Goal: Information Seeking & Learning: Learn about a topic

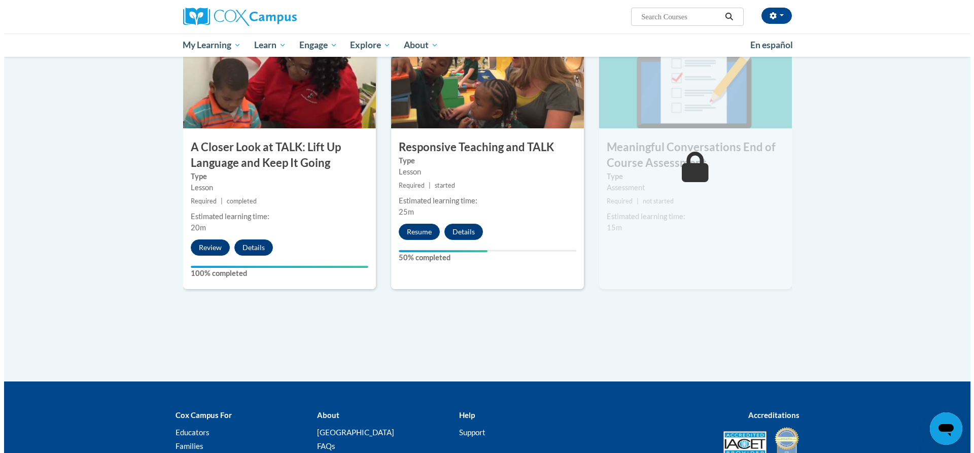
scroll to position [558, 0]
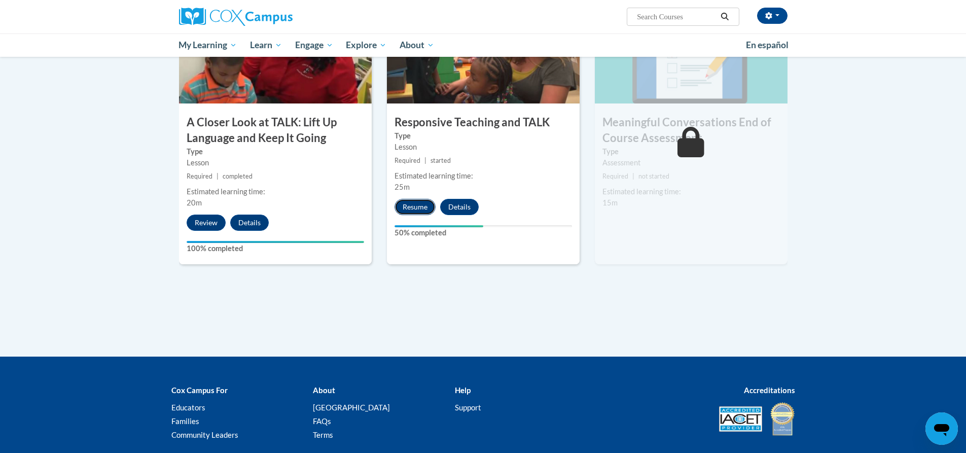
click at [414, 207] on button "Resume" at bounding box center [414, 207] width 41 height 16
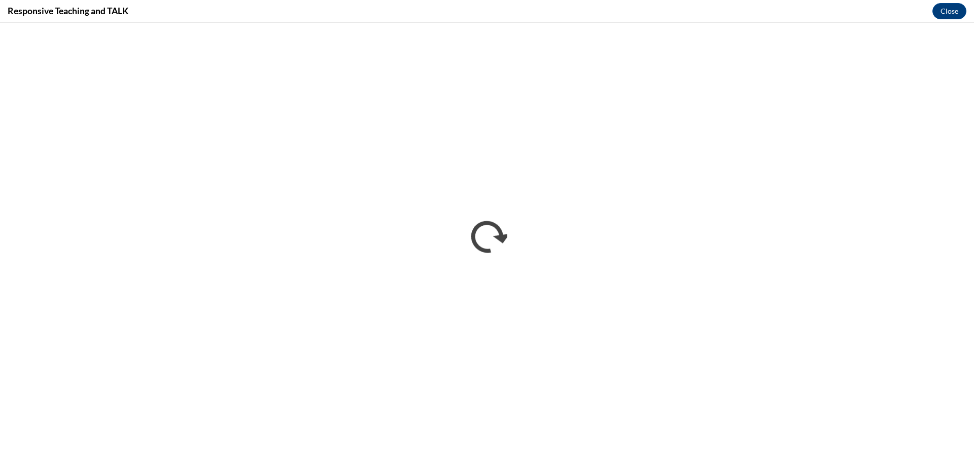
scroll to position [0, 0]
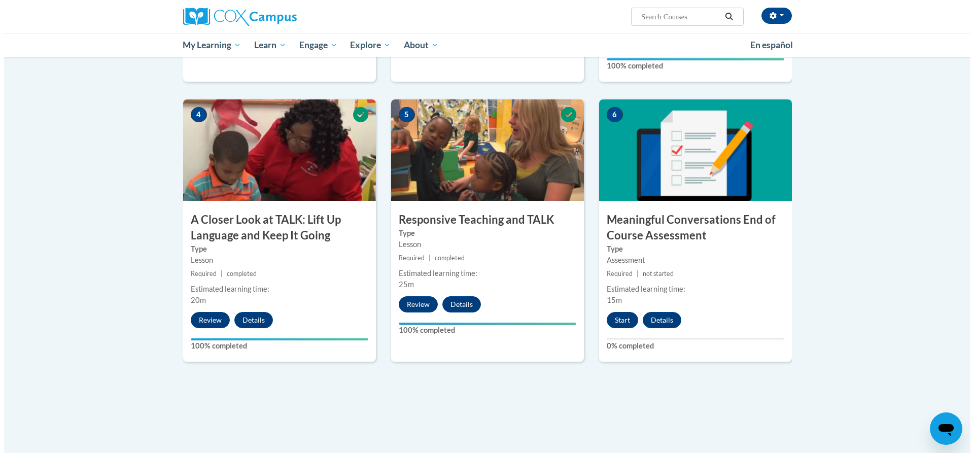
scroll to position [456, 0]
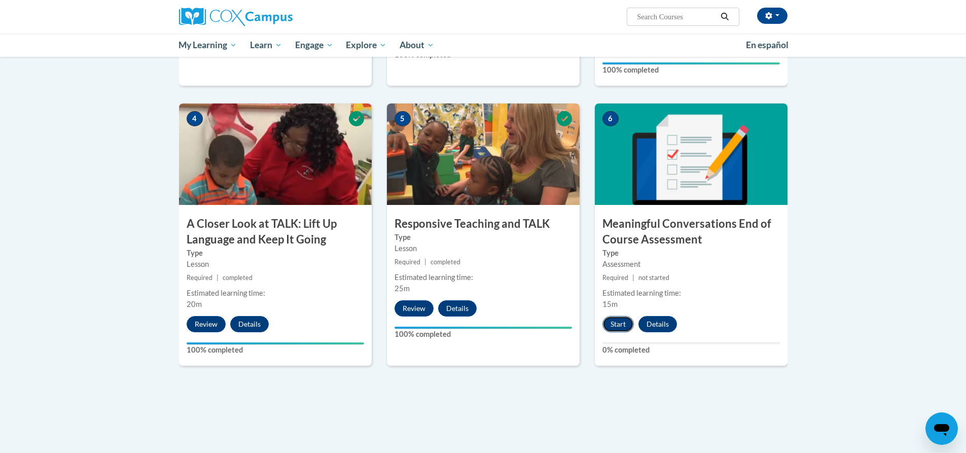
click at [620, 325] on button "Start" at bounding box center [617, 324] width 31 height 16
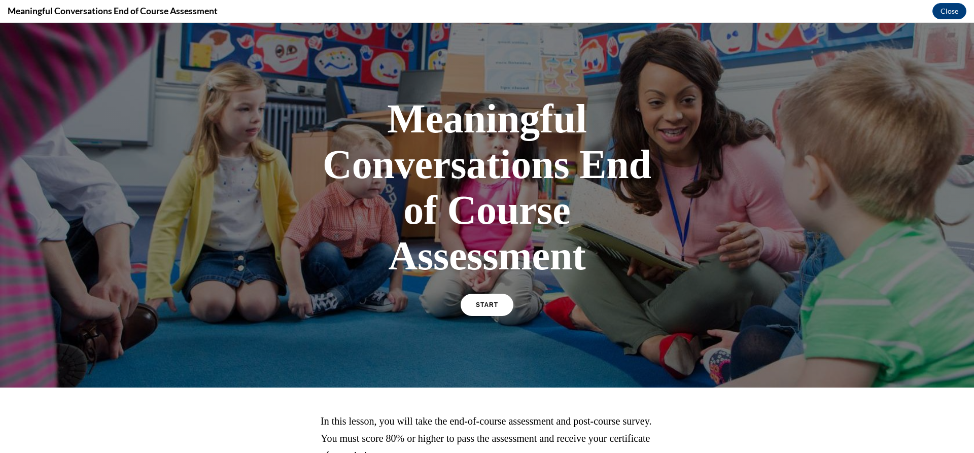
scroll to position [96, 0]
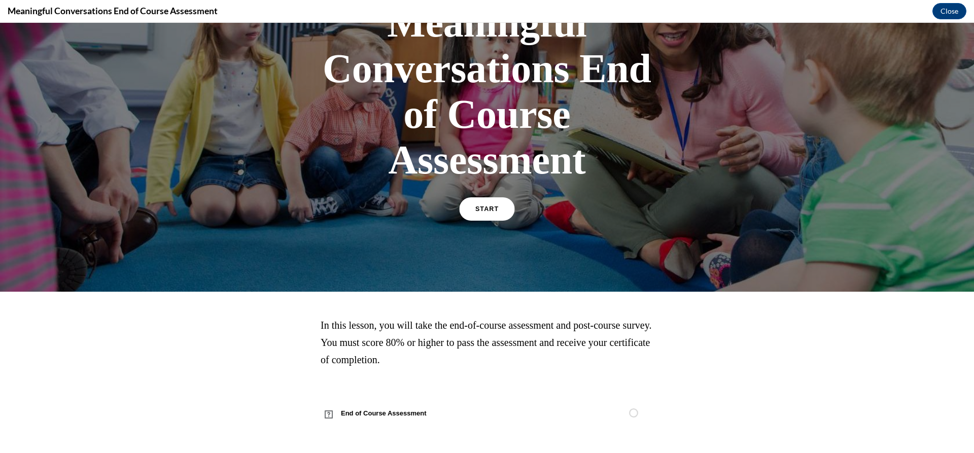
click at [482, 207] on span "START" at bounding box center [486, 209] width 23 height 8
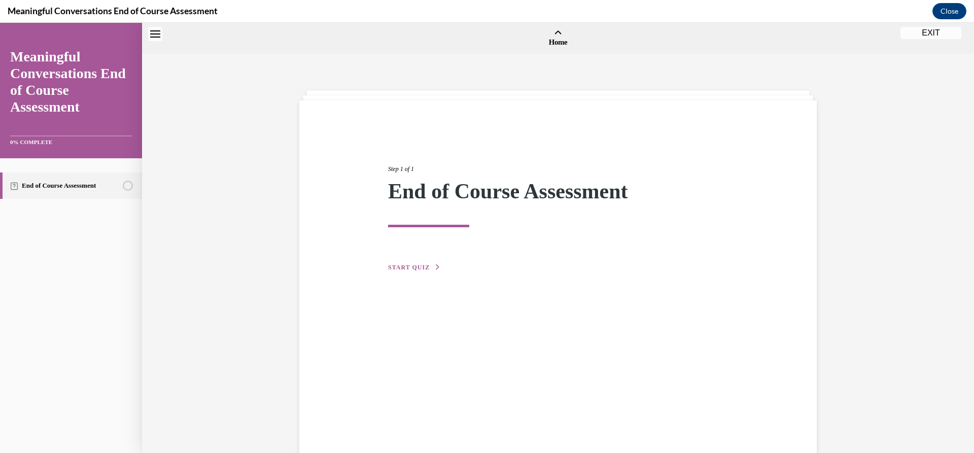
scroll to position [31, 0]
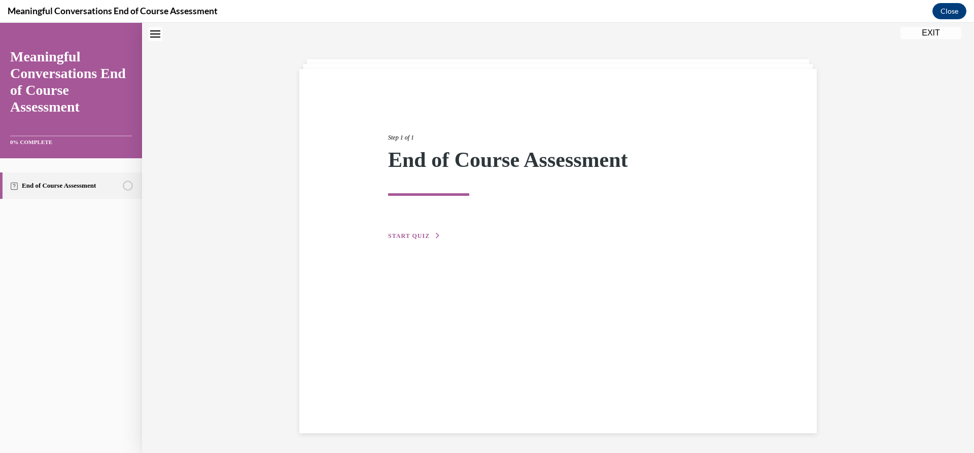
click at [415, 233] on span "START QUIZ" at bounding box center [409, 235] width 42 height 7
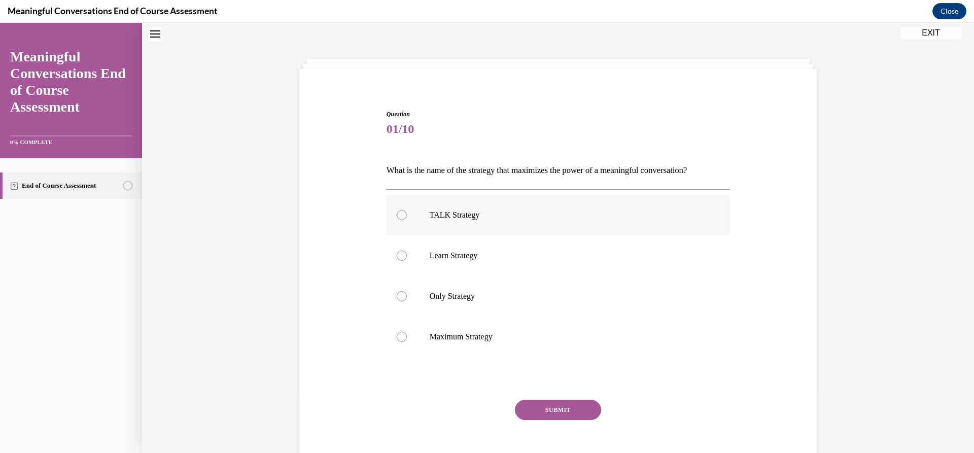
click at [397, 213] on div at bounding box center [402, 215] width 10 height 10
click at [397, 213] on input "TALK Strategy" at bounding box center [402, 215] width 10 height 10
radio input "true"
click at [552, 411] on button "SUBMIT" at bounding box center [558, 410] width 86 height 20
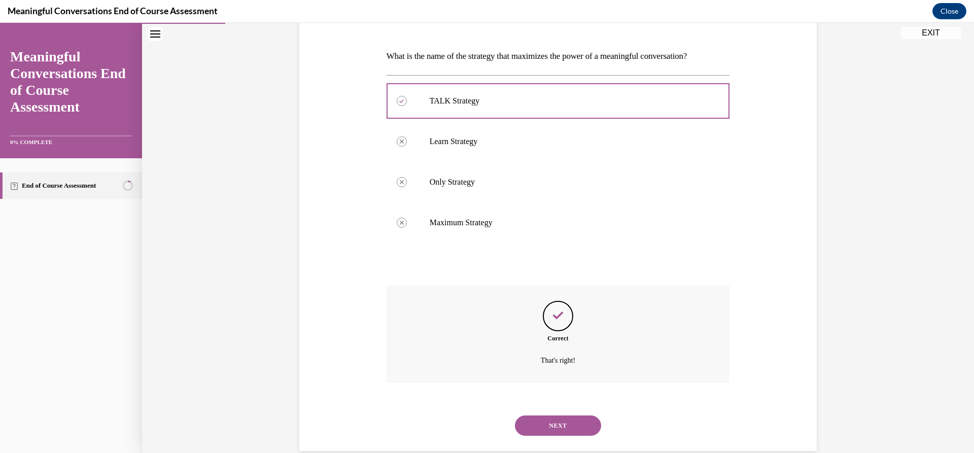
scroll to position [164, 0]
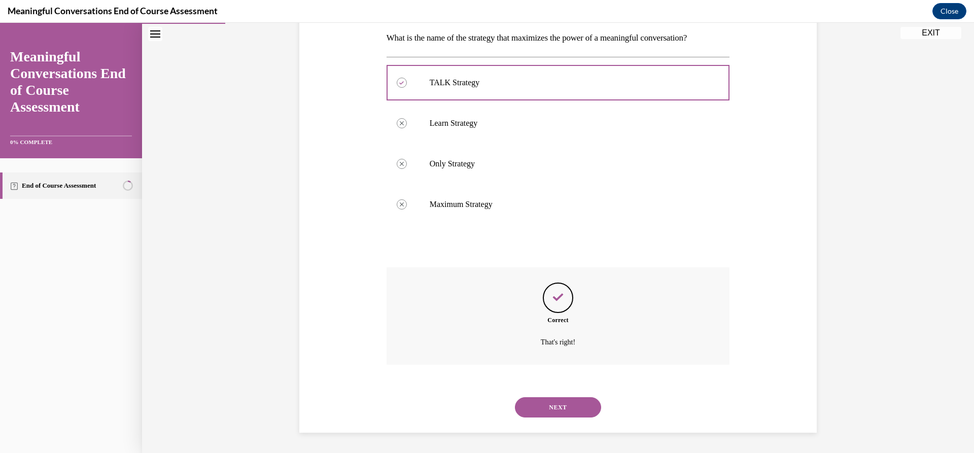
click at [551, 404] on button "NEXT" at bounding box center [558, 407] width 86 height 20
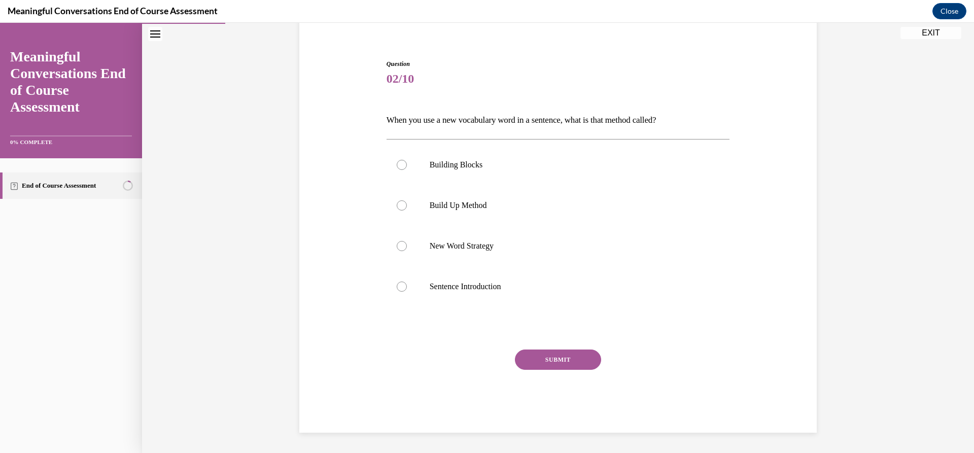
scroll to position [82, 0]
click at [397, 204] on div at bounding box center [402, 205] width 10 height 10
click at [397, 204] on input "Build Up Method" at bounding box center [402, 205] width 10 height 10
radio input "true"
click at [543, 358] on button "SUBMIT" at bounding box center [558, 359] width 86 height 20
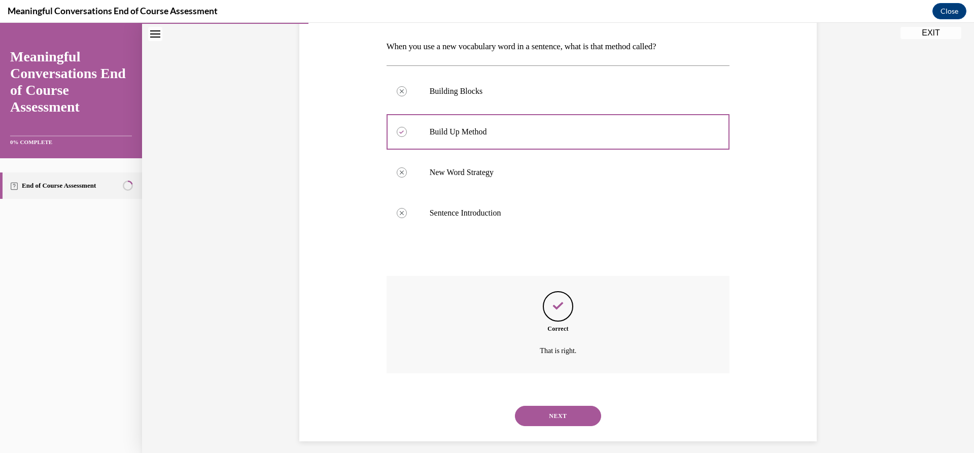
scroll to position [164, 0]
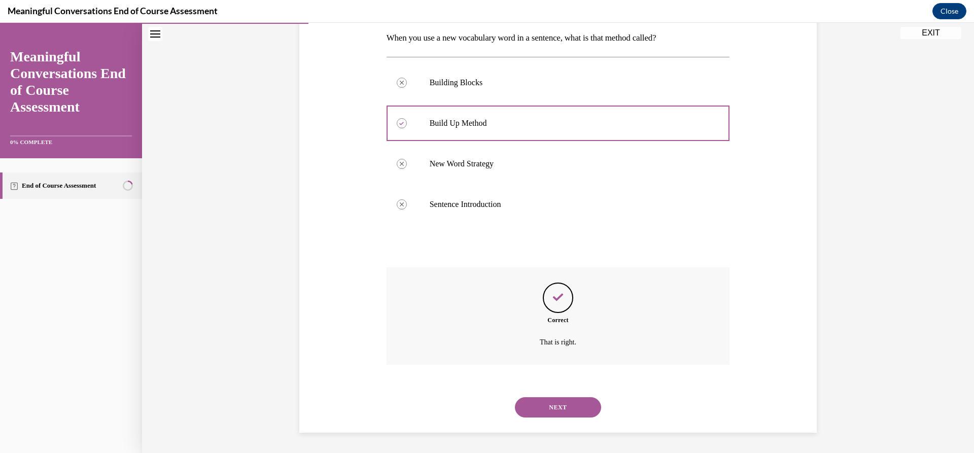
click at [555, 405] on button "NEXT" at bounding box center [558, 407] width 86 height 20
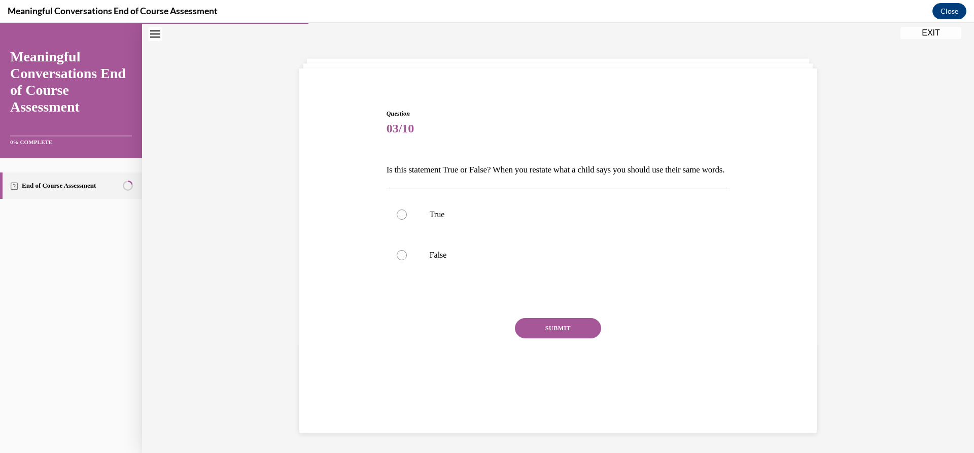
scroll to position [32, 0]
click at [398, 260] on div at bounding box center [402, 255] width 10 height 10
click at [398, 260] on input "False" at bounding box center [402, 255] width 10 height 10
radio input "true"
click at [555, 338] on button "SUBMIT" at bounding box center [558, 328] width 86 height 20
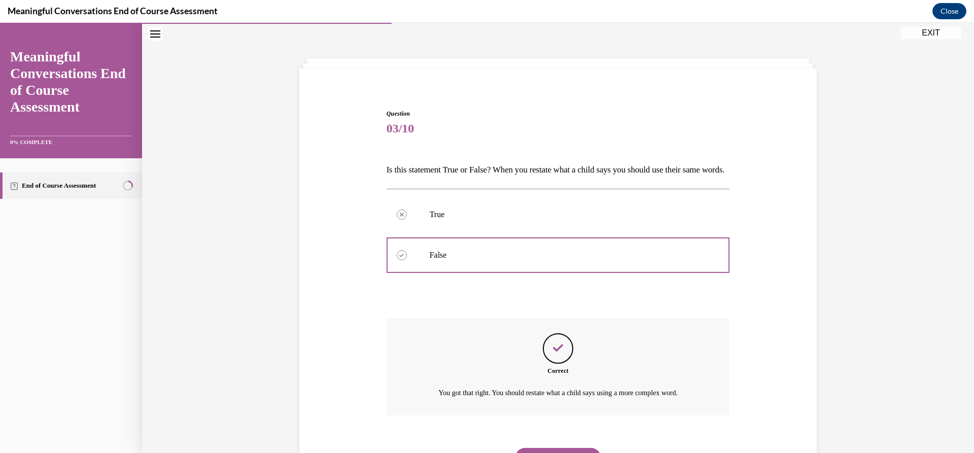
scroll to position [100, 0]
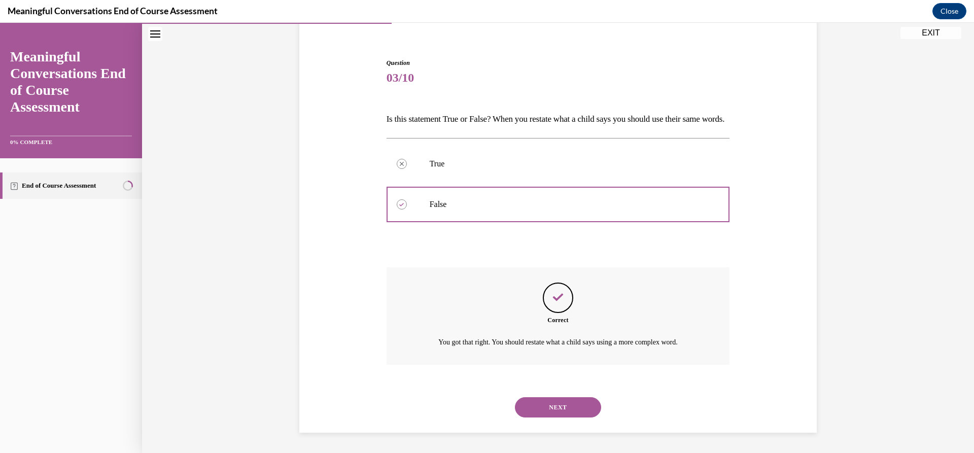
click at [557, 406] on button "NEXT" at bounding box center [558, 407] width 86 height 20
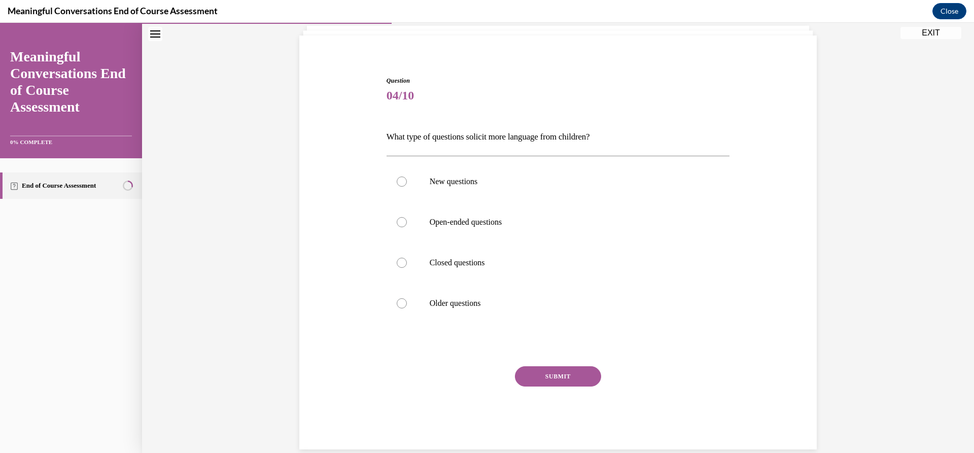
scroll to position [82, 0]
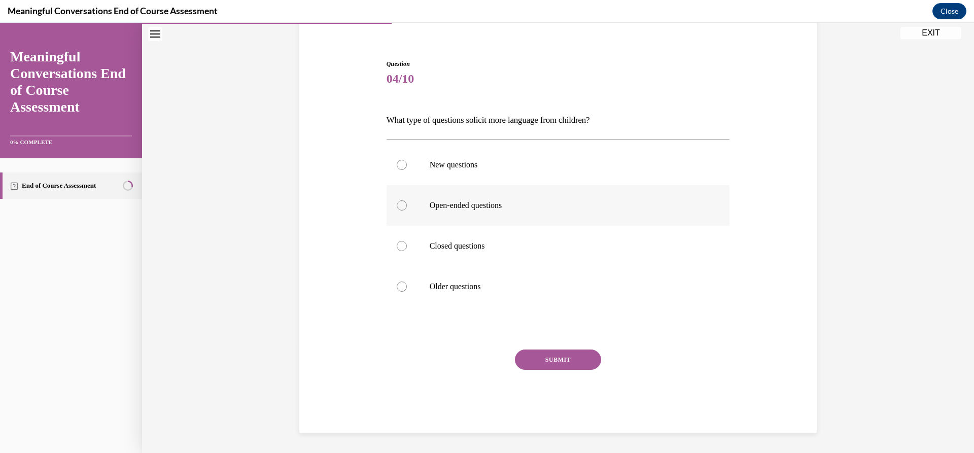
click at [398, 204] on div at bounding box center [402, 205] width 10 height 10
click at [398, 204] on input "Open-ended questions" at bounding box center [402, 205] width 10 height 10
radio input "true"
click at [552, 356] on button "SUBMIT" at bounding box center [558, 359] width 86 height 20
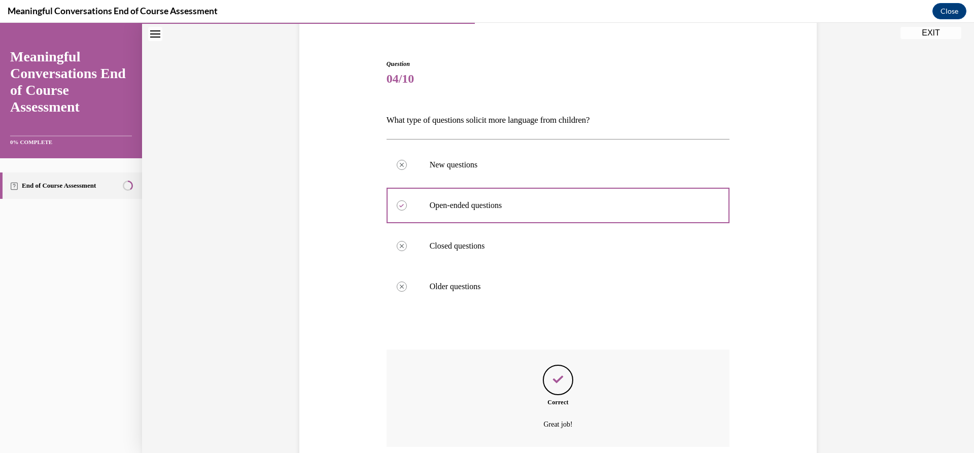
scroll to position [164, 0]
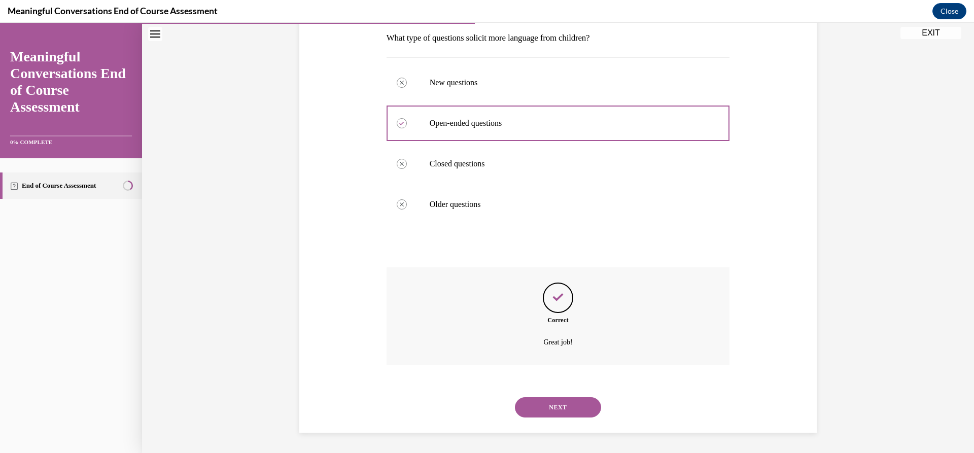
drag, startPoint x: 551, startPoint y: 406, endPoint x: 546, endPoint y: 401, distance: 7.5
click at [550, 406] on button "NEXT" at bounding box center [558, 407] width 86 height 20
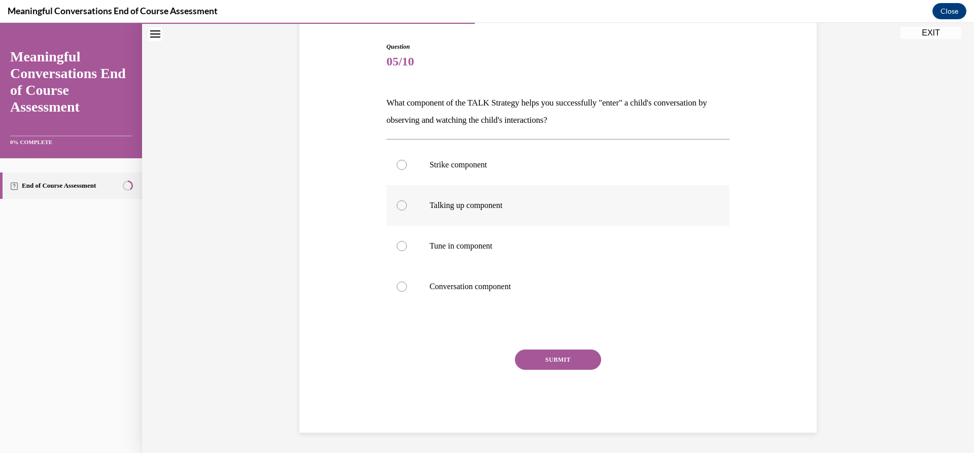
click at [401, 203] on div at bounding box center [402, 205] width 10 height 10
click at [401, 203] on input "Talking up component" at bounding box center [402, 205] width 10 height 10
radio input "true"
click at [549, 358] on button "SUBMIT" at bounding box center [558, 359] width 86 height 20
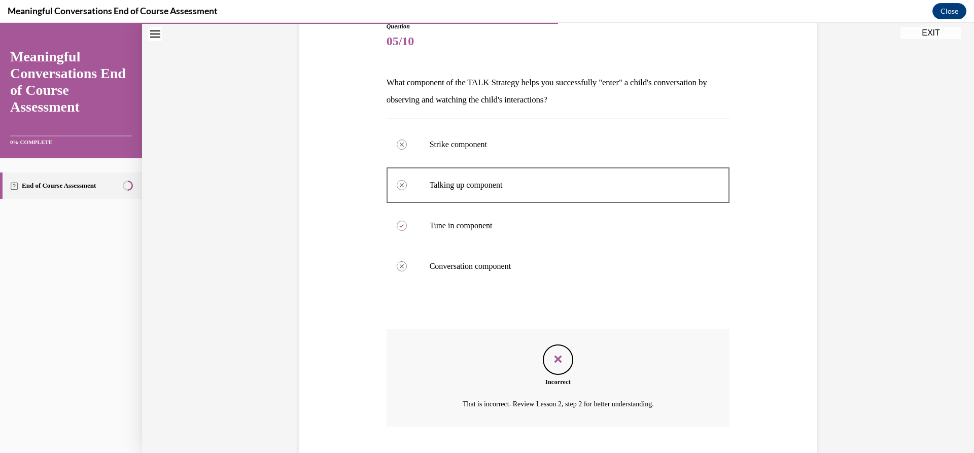
scroll to position [181, 0]
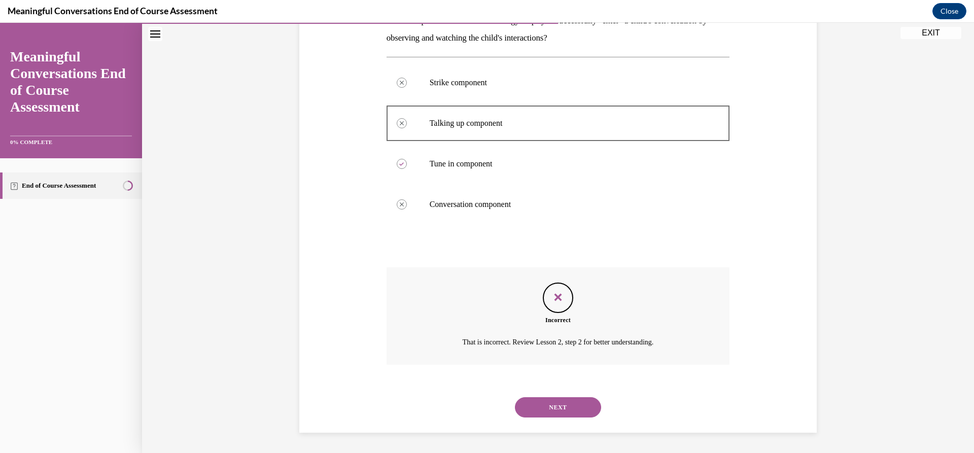
click at [552, 405] on button "NEXT" at bounding box center [558, 407] width 86 height 20
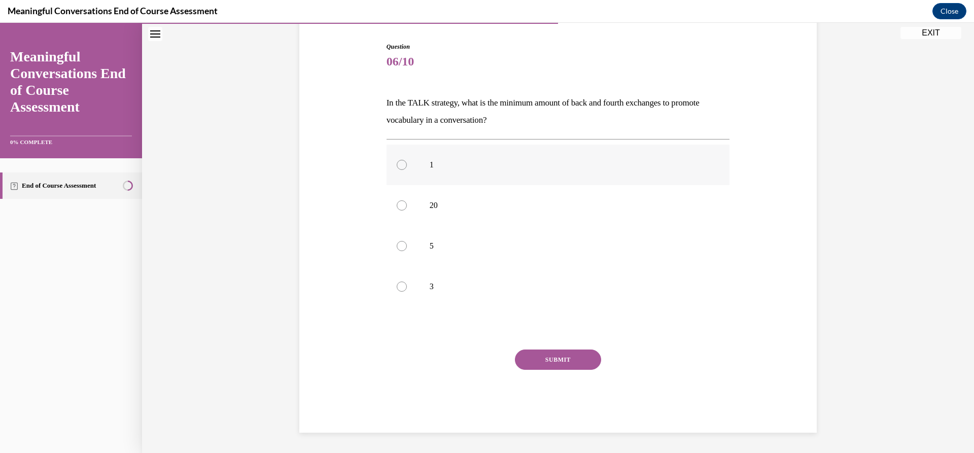
click at [397, 165] on div at bounding box center [402, 165] width 10 height 10
click at [397, 165] on input "1" at bounding box center [402, 165] width 10 height 10
radio input "true"
click at [551, 359] on button "SUBMIT" at bounding box center [558, 359] width 86 height 20
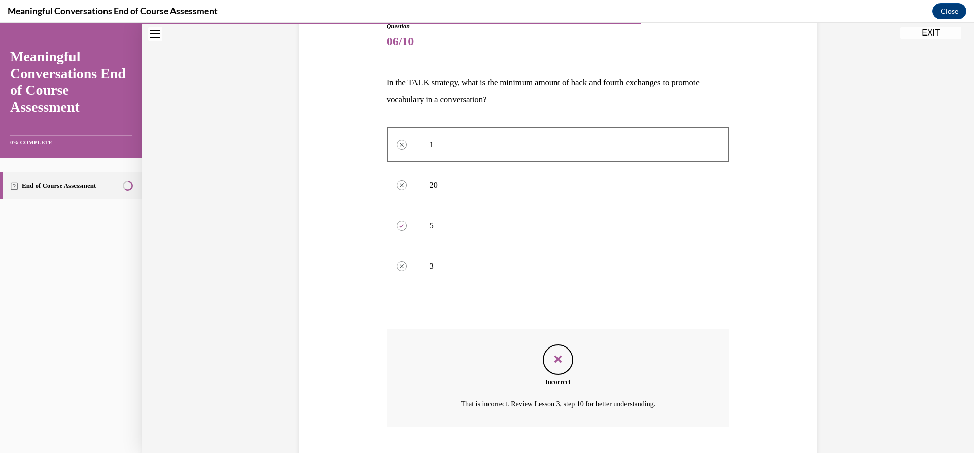
scroll to position [181, 0]
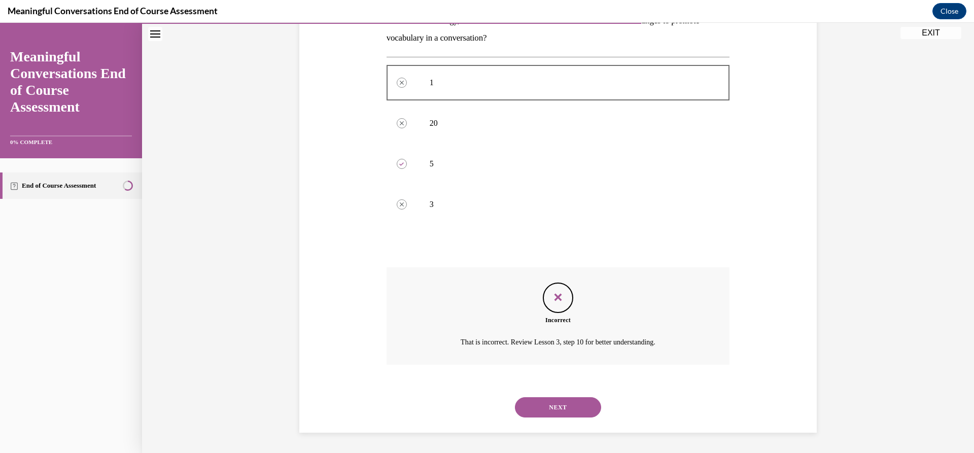
click at [563, 408] on button "NEXT" at bounding box center [558, 407] width 86 height 20
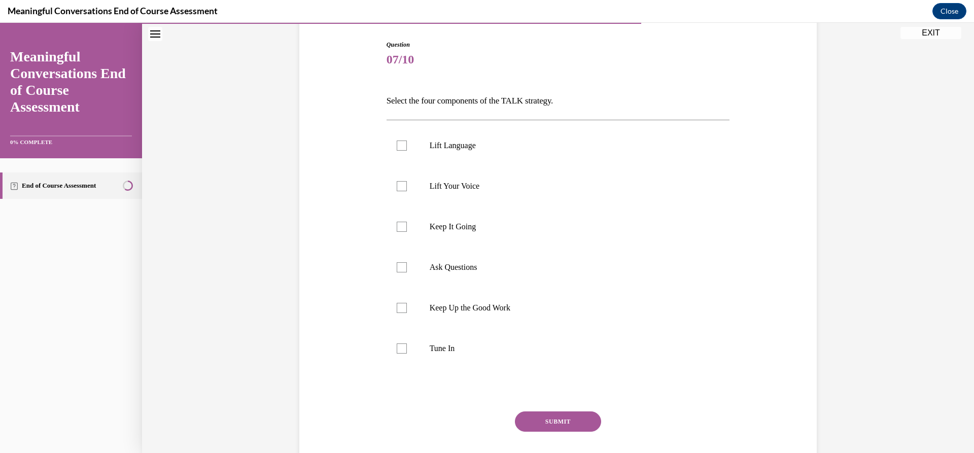
scroll to position [101, 0]
click at [400, 265] on div at bounding box center [402, 267] width 10 height 10
click at [400, 265] on input "Ask Questions" at bounding box center [402, 267] width 10 height 10
checkbox input "true"
click at [397, 143] on div at bounding box center [402, 145] width 10 height 10
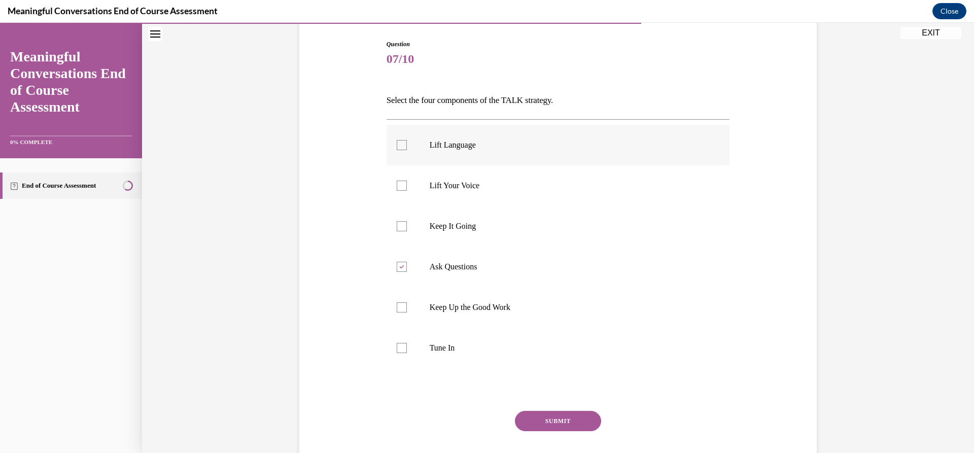
click at [397, 143] on input "Lift Language" at bounding box center [402, 145] width 10 height 10
checkbox input "true"
click at [399, 349] on div at bounding box center [402, 348] width 10 height 10
click at [399, 349] on input "Tune In" at bounding box center [402, 348] width 10 height 10
checkbox input "true"
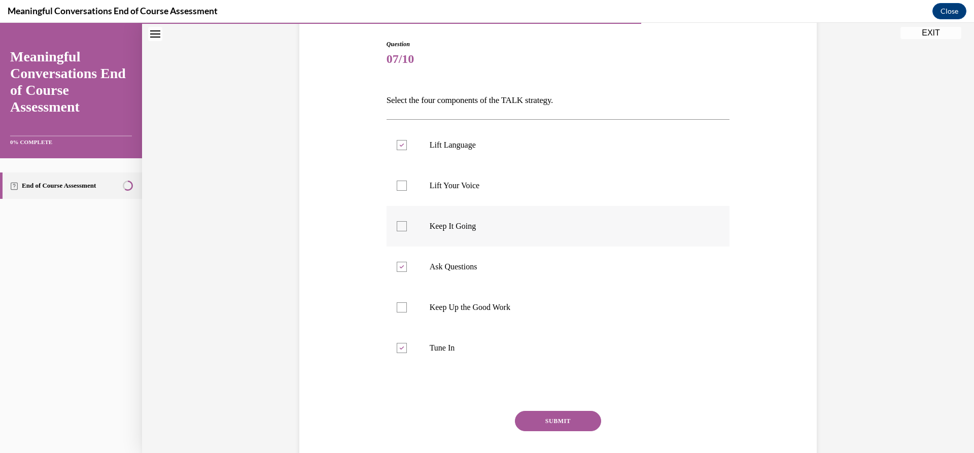
click at [397, 223] on div at bounding box center [402, 226] width 10 height 10
click at [397, 223] on input "Keep It Going" at bounding box center [402, 226] width 10 height 10
checkbox input "true"
click at [552, 418] on button "SUBMIT" at bounding box center [558, 421] width 86 height 20
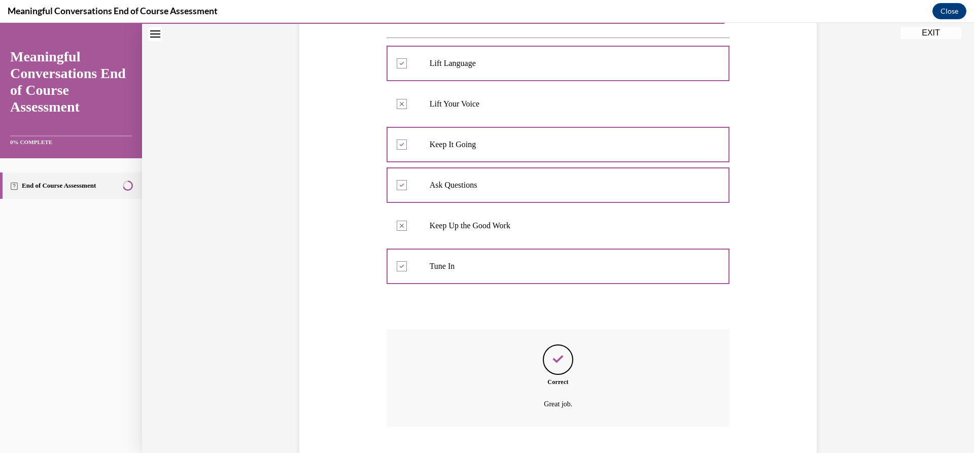
scroll to position [245, 0]
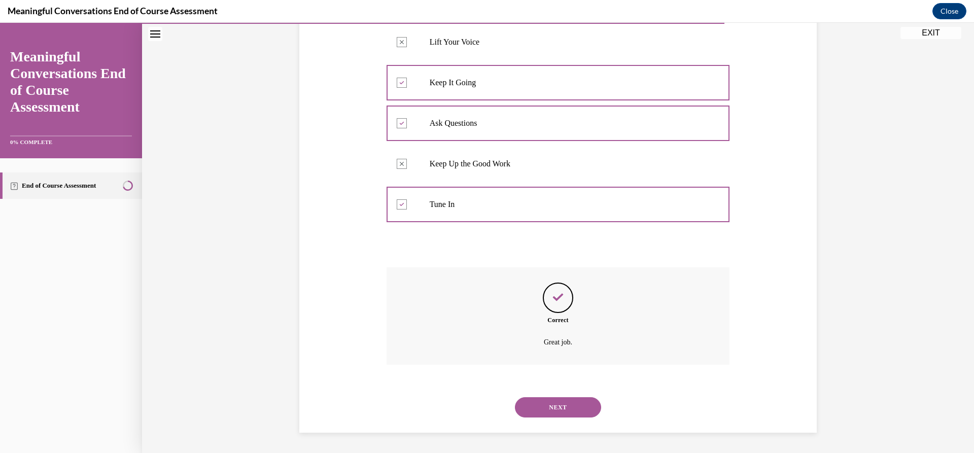
click at [554, 403] on button "NEXT" at bounding box center [558, 407] width 86 height 20
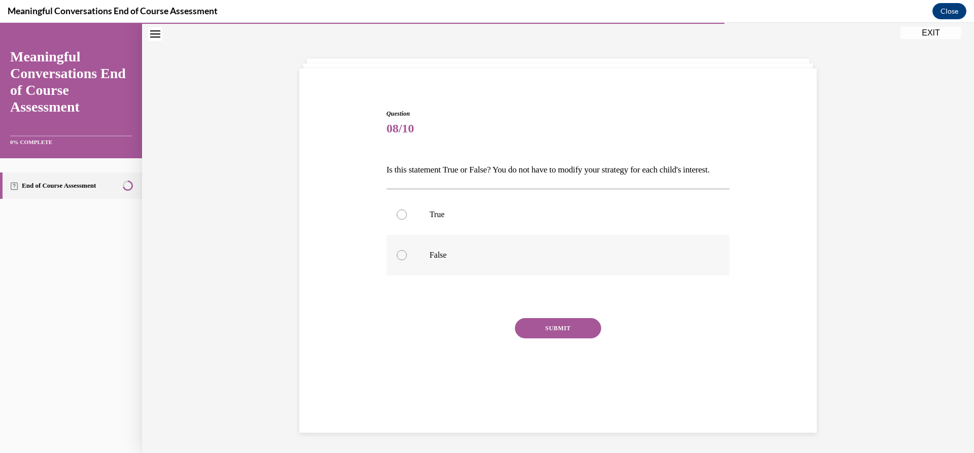
click at [399, 260] on div at bounding box center [402, 255] width 10 height 10
click at [399, 260] on input "False" at bounding box center [402, 255] width 10 height 10
radio input "true"
click at [565, 338] on button "SUBMIT" at bounding box center [558, 328] width 86 height 20
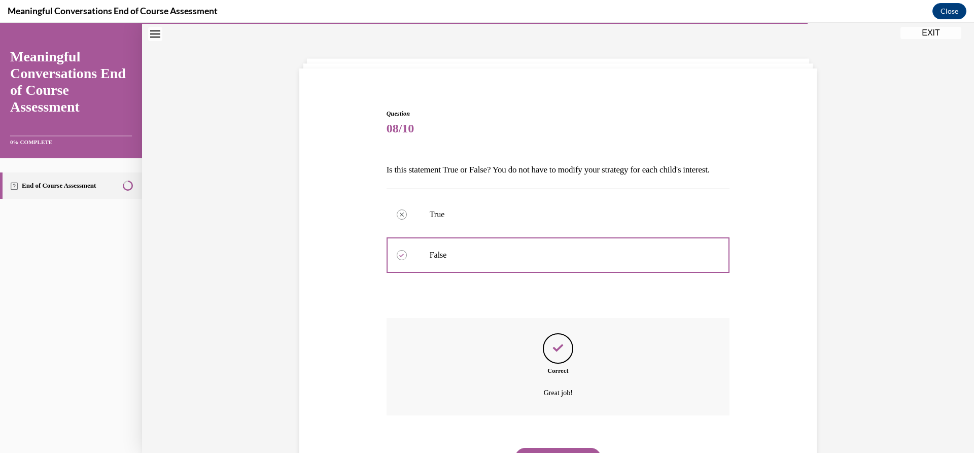
scroll to position [100, 0]
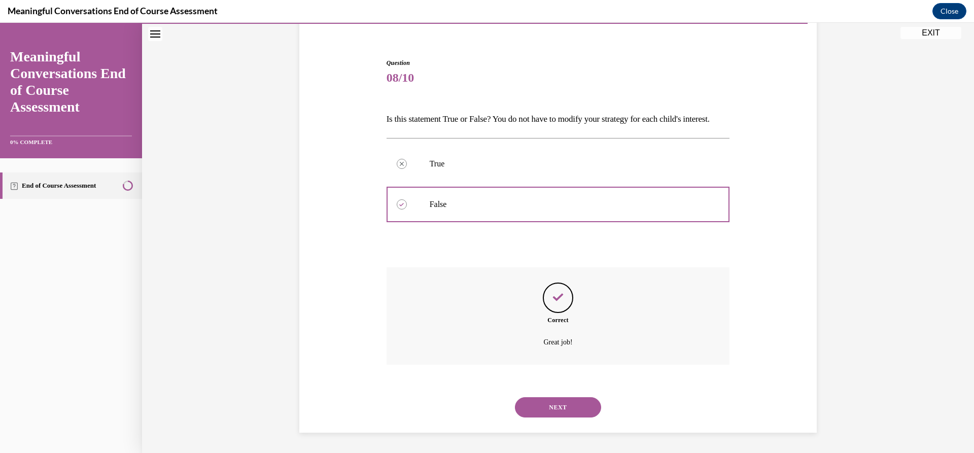
click at [556, 404] on button "NEXT" at bounding box center [558, 407] width 86 height 20
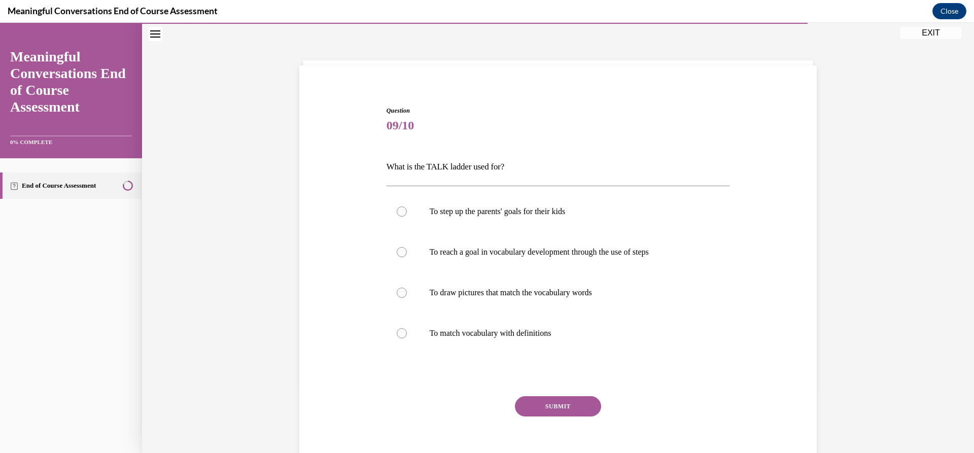
scroll to position [82, 0]
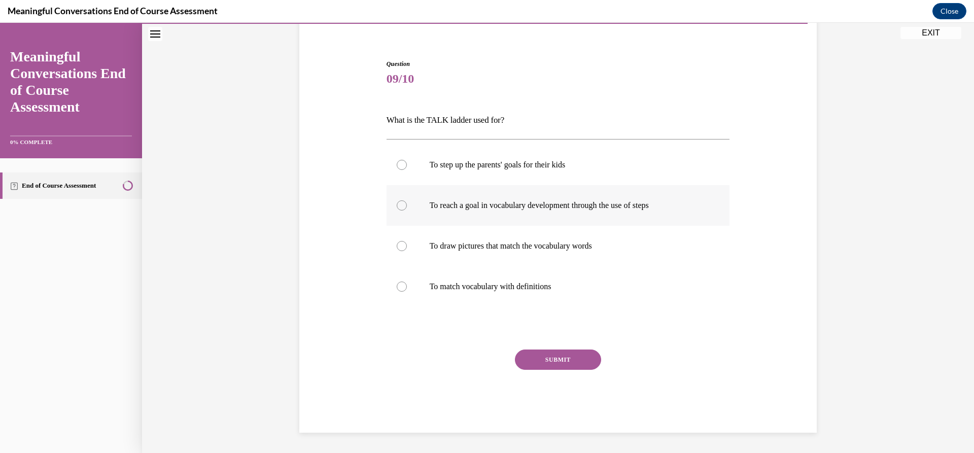
click at [397, 204] on div at bounding box center [402, 205] width 10 height 10
click at [397, 204] on input "To reach a goal in vocabulary development through the use of steps" at bounding box center [402, 205] width 10 height 10
radio input "true"
click at [556, 355] on button "SUBMIT" at bounding box center [558, 359] width 86 height 20
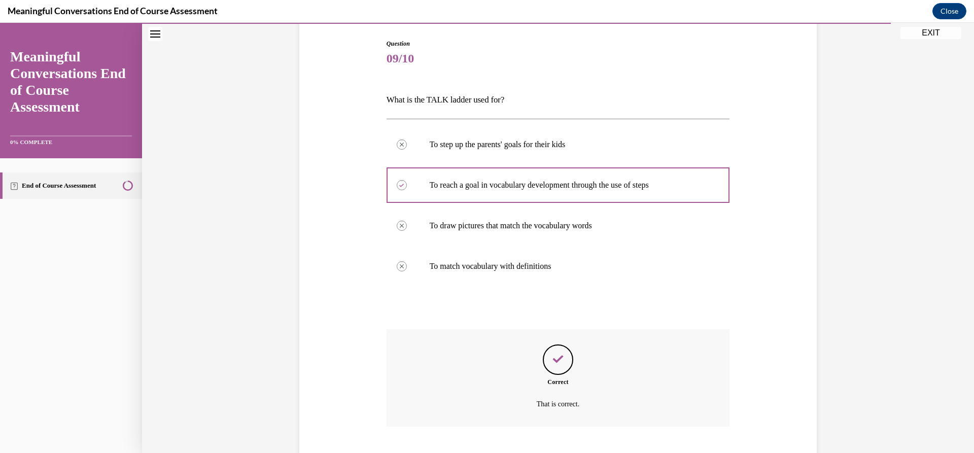
scroll to position [164, 0]
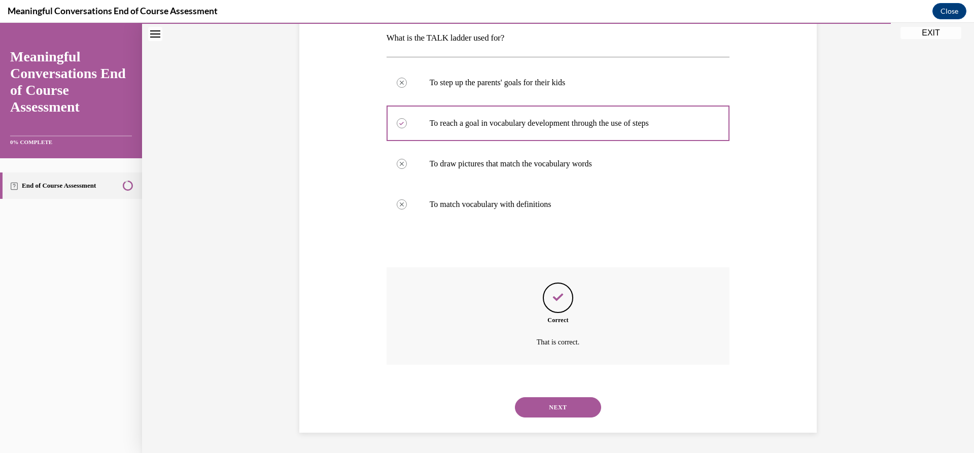
click at [556, 405] on button "NEXT" at bounding box center [558, 407] width 86 height 20
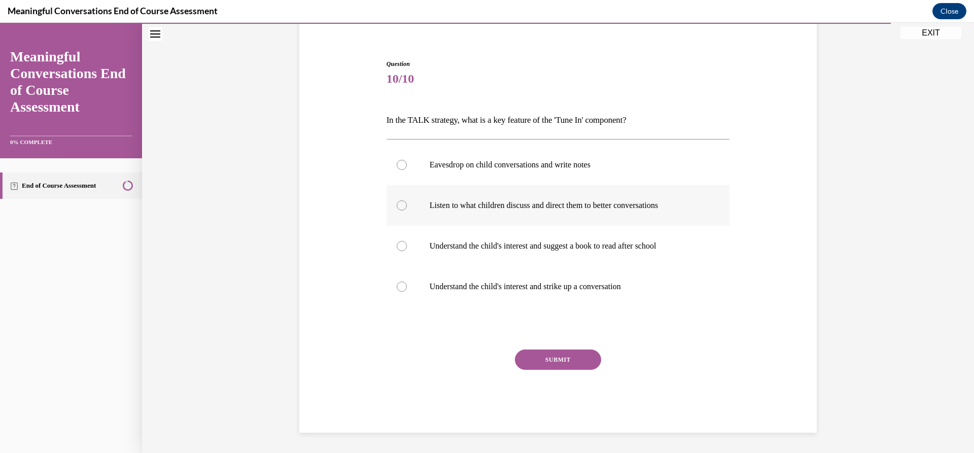
click at [397, 206] on div at bounding box center [402, 205] width 10 height 10
click at [397, 206] on input "Listen to what children discuss and direct them to better conversations" at bounding box center [402, 205] width 10 height 10
radio input "true"
click at [546, 356] on button "SUBMIT" at bounding box center [558, 359] width 86 height 20
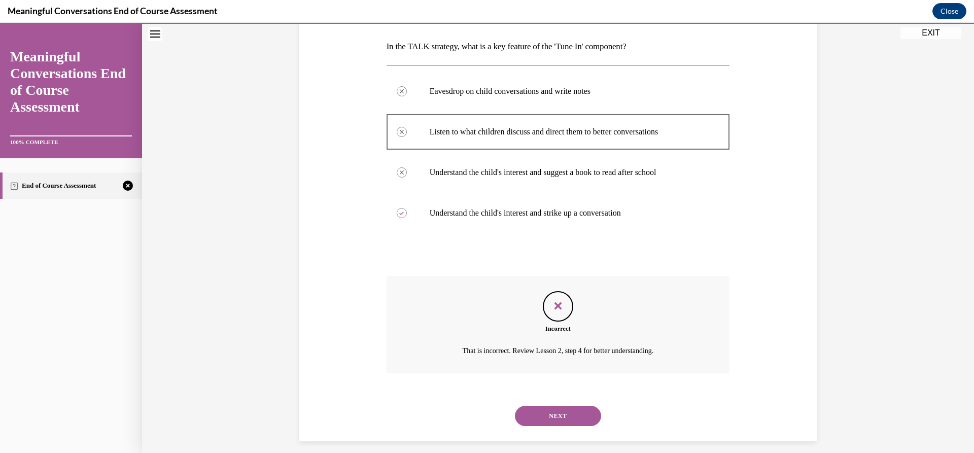
scroll to position [164, 0]
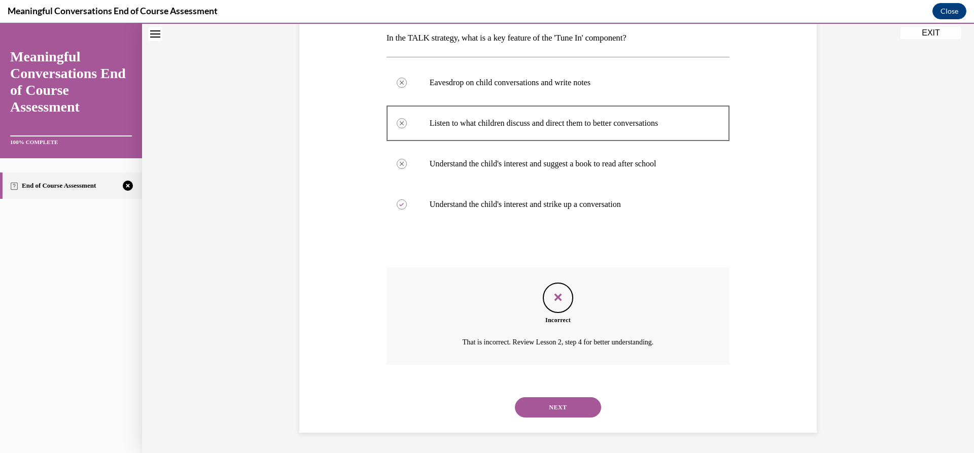
click at [561, 407] on button "NEXT" at bounding box center [558, 407] width 86 height 20
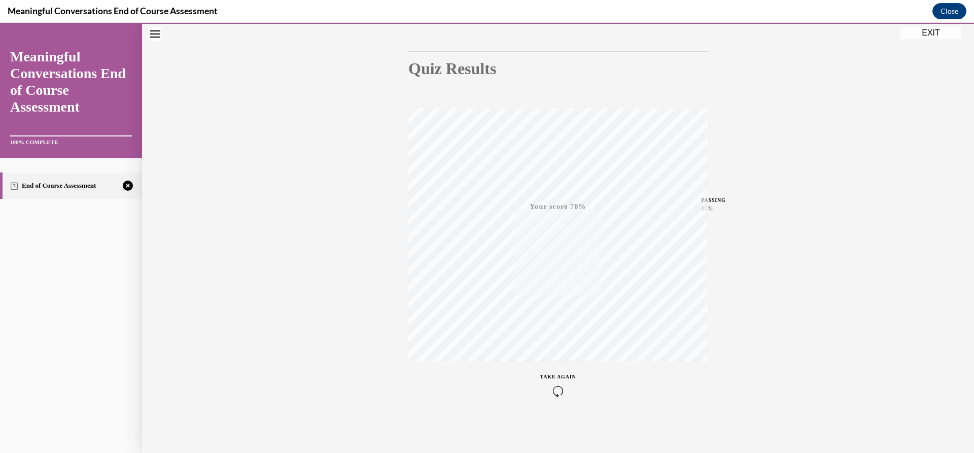
click at [554, 390] on icon "button" at bounding box center [558, 390] width 36 height 11
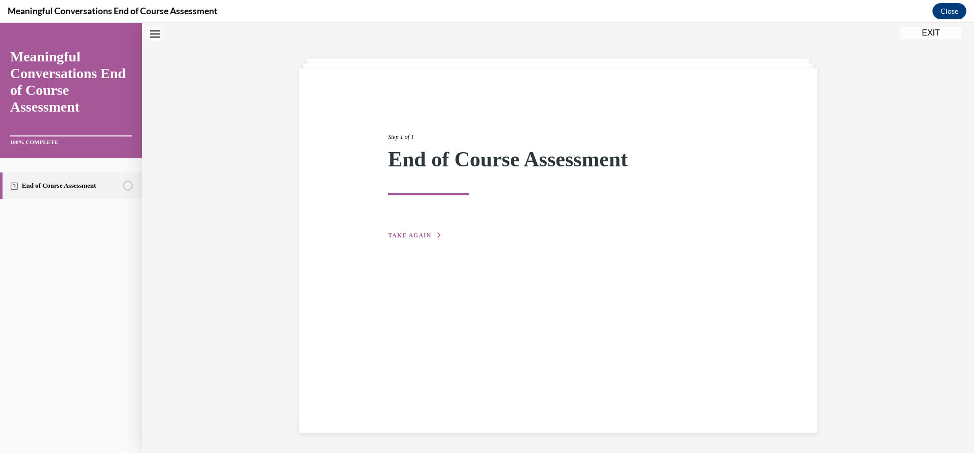
click at [412, 231] on button "TAKE AGAIN" at bounding box center [415, 235] width 54 height 9
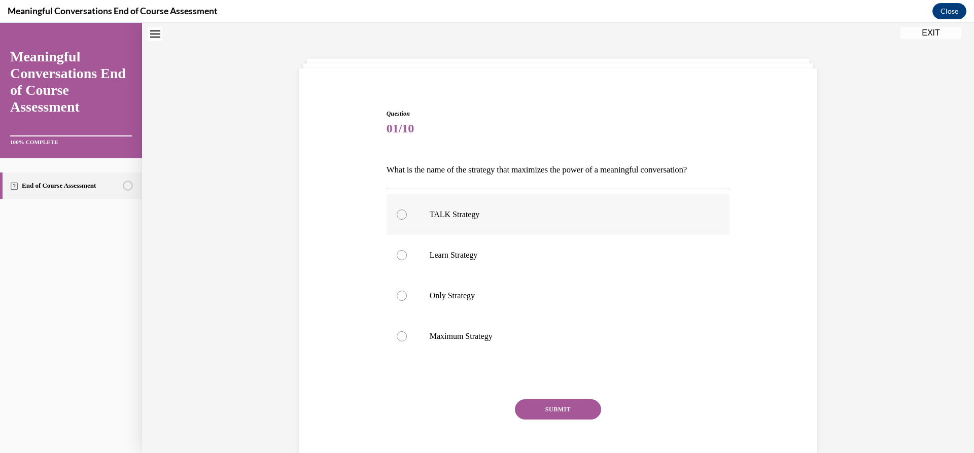
click at [397, 213] on div at bounding box center [402, 214] width 10 height 10
click at [397, 213] on input "TALK Strategy" at bounding box center [402, 214] width 10 height 10
radio input "true"
click at [558, 406] on button "SUBMIT" at bounding box center [558, 409] width 86 height 20
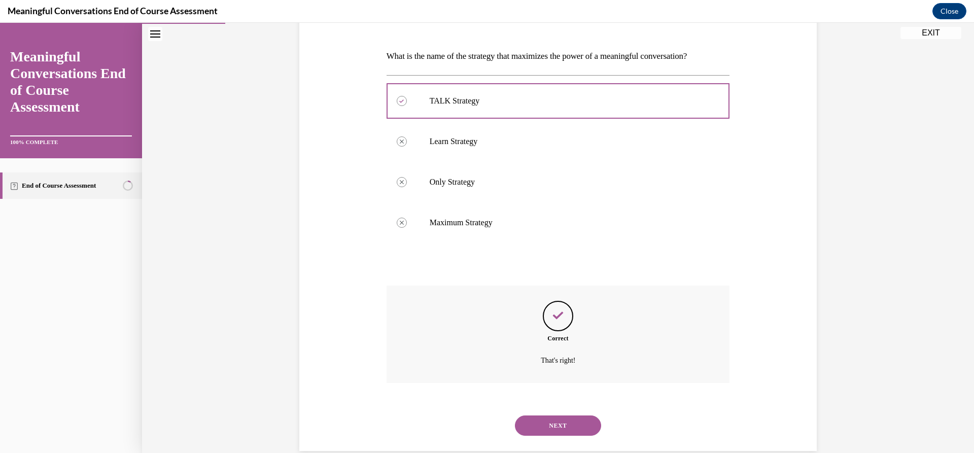
scroll to position [164, 0]
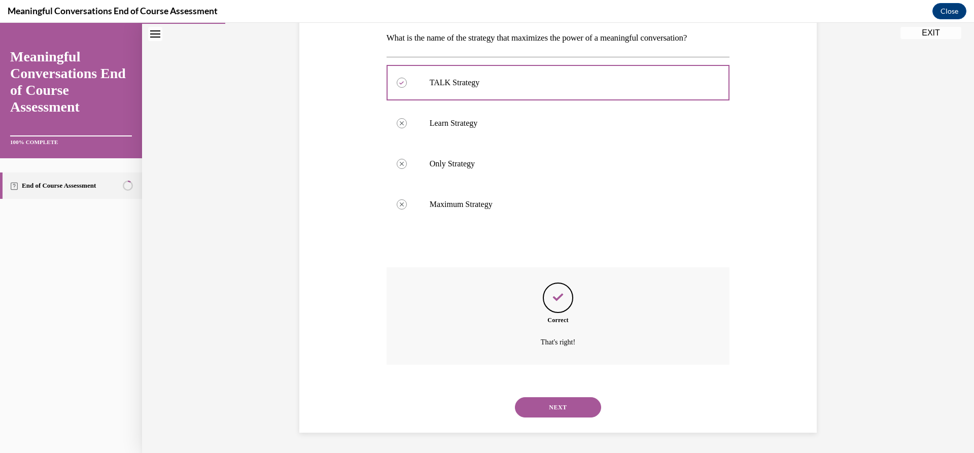
click at [557, 407] on button "NEXT" at bounding box center [558, 407] width 86 height 20
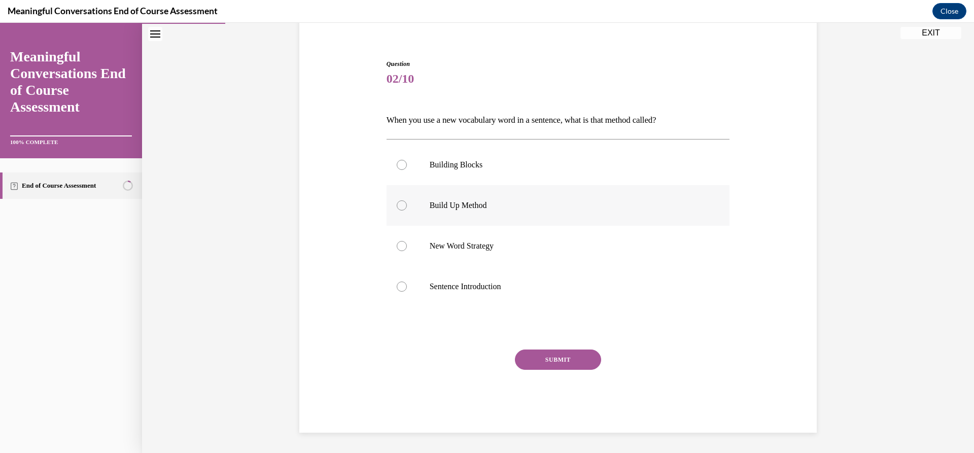
click at [398, 205] on div at bounding box center [402, 205] width 10 height 10
click at [398, 205] on input "Build Up Method" at bounding box center [402, 205] width 10 height 10
radio input "true"
click at [547, 360] on button "SUBMIT" at bounding box center [558, 359] width 86 height 20
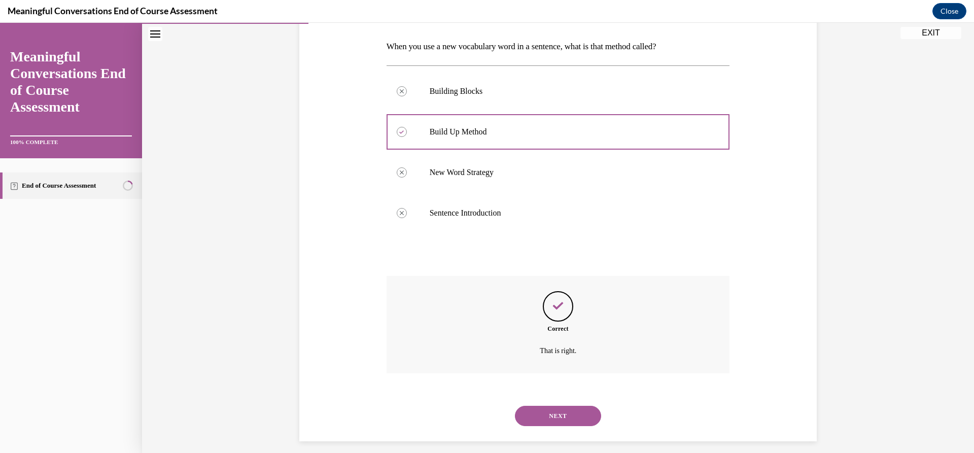
scroll to position [164, 0]
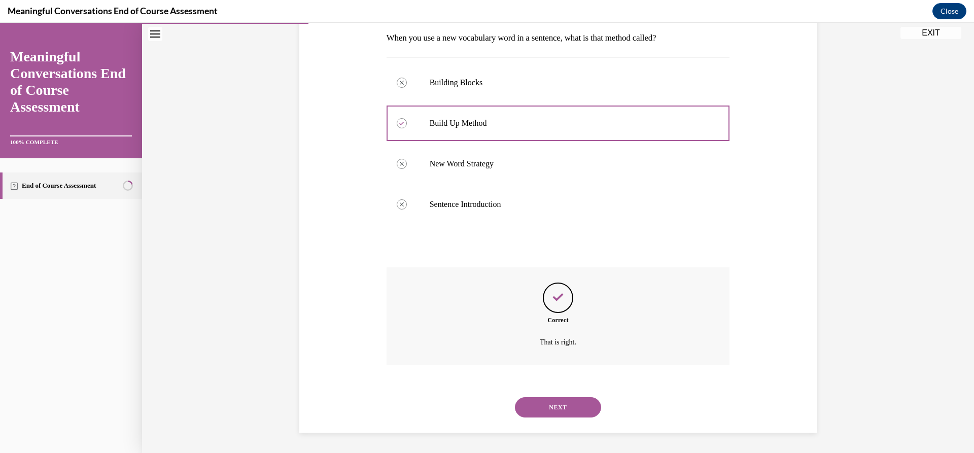
click at [550, 407] on button "NEXT" at bounding box center [558, 407] width 86 height 20
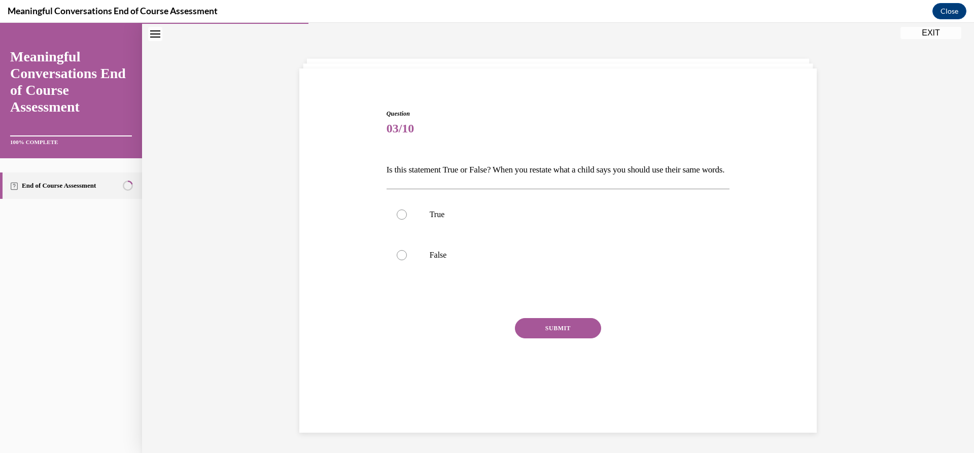
scroll to position [32, 0]
click at [397, 260] on div at bounding box center [402, 255] width 10 height 10
click at [397, 260] on input "False" at bounding box center [402, 255] width 10 height 10
radio input "true"
click at [554, 338] on button "SUBMIT" at bounding box center [558, 328] width 86 height 20
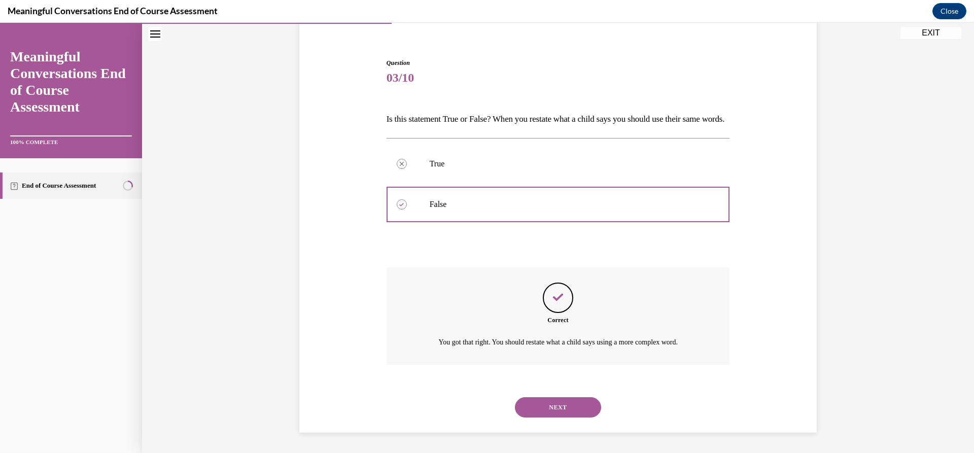
scroll to position [100, 0]
click at [556, 406] on button "NEXT" at bounding box center [558, 407] width 86 height 20
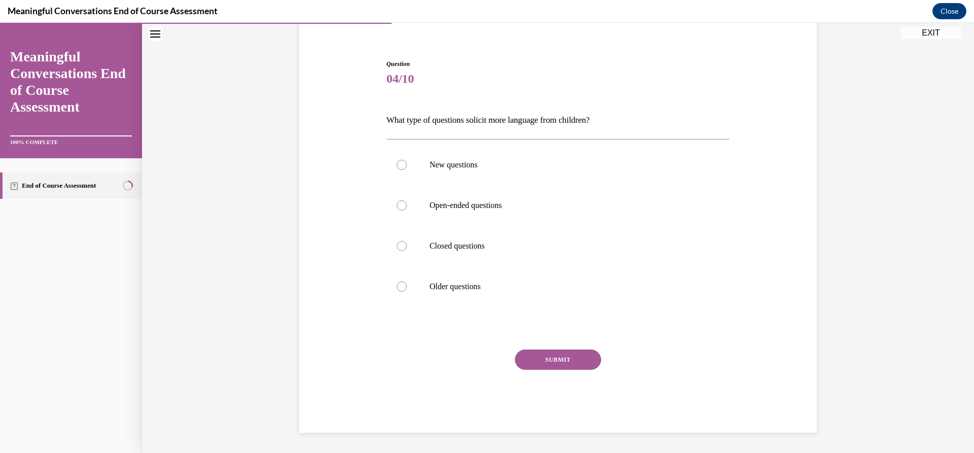
scroll to position [35, 0]
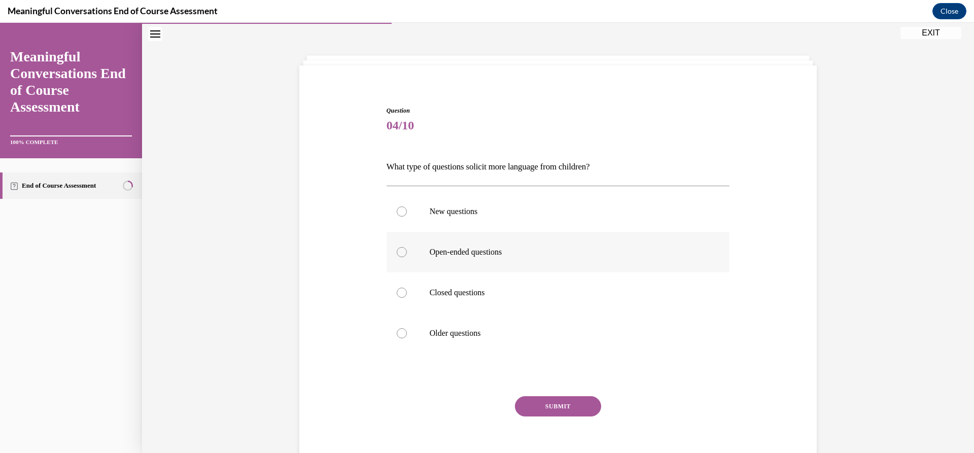
click at [401, 251] on div at bounding box center [402, 252] width 10 height 10
click at [401, 251] on input "Open-ended questions" at bounding box center [402, 252] width 10 height 10
radio input "true"
click at [555, 406] on button "SUBMIT" at bounding box center [558, 406] width 86 height 20
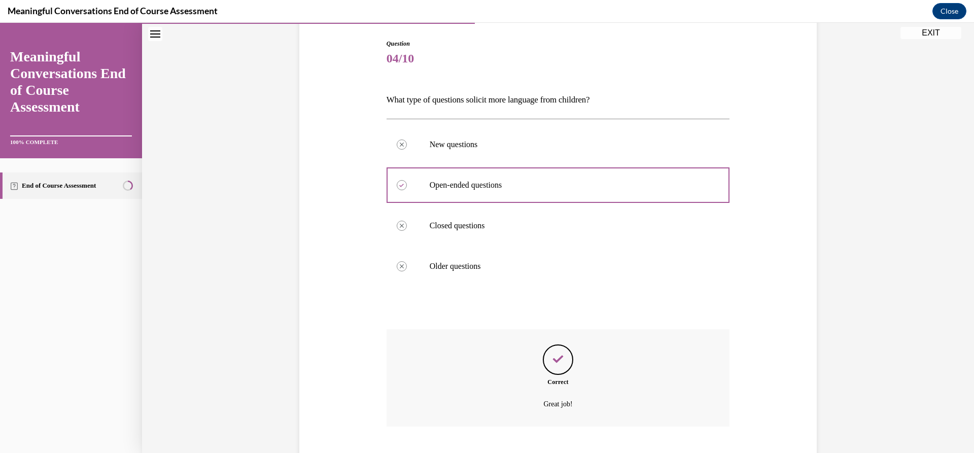
scroll to position [164, 0]
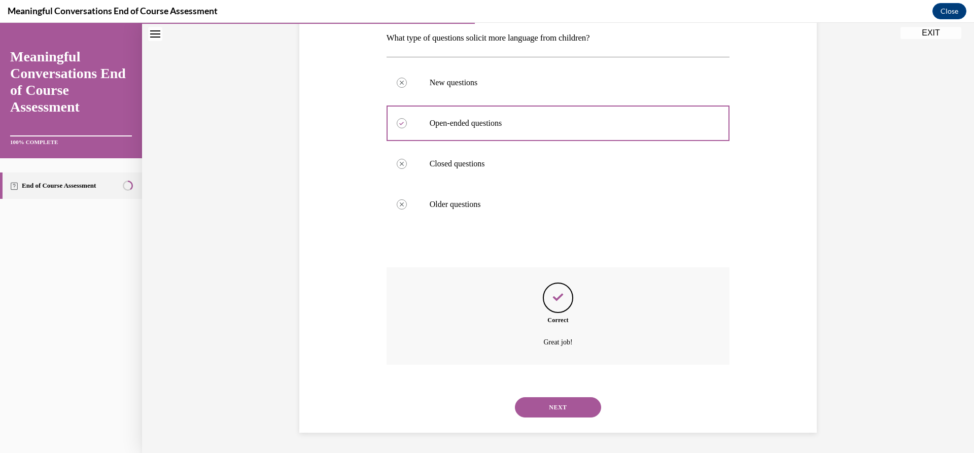
click at [559, 405] on button "NEXT" at bounding box center [558, 407] width 86 height 20
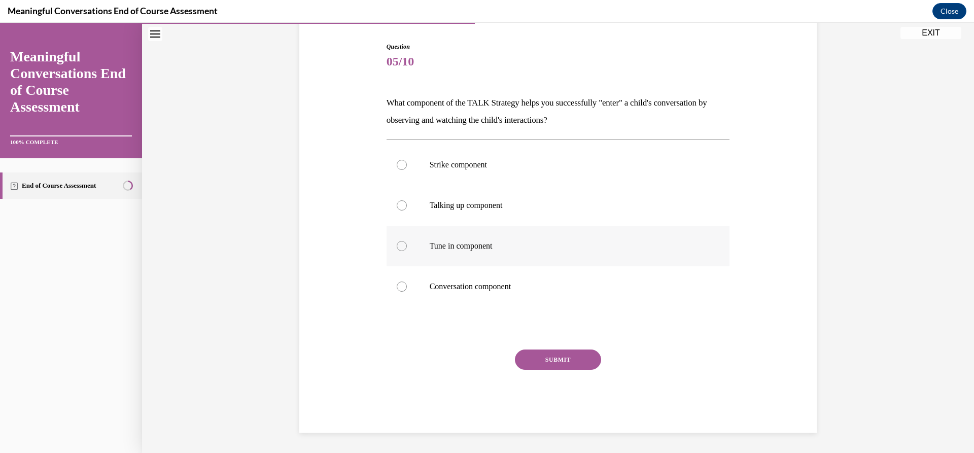
click at [399, 244] on div at bounding box center [402, 246] width 10 height 10
click at [399, 244] on input "Tune in component" at bounding box center [402, 246] width 10 height 10
radio input "true"
click at [554, 357] on button "SUBMIT" at bounding box center [558, 359] width 86 height 20
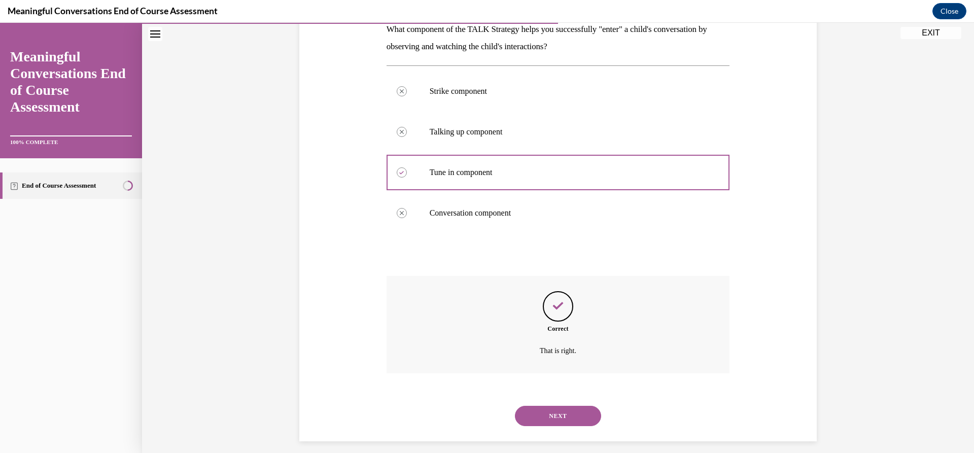
scroll to position [181, 0]
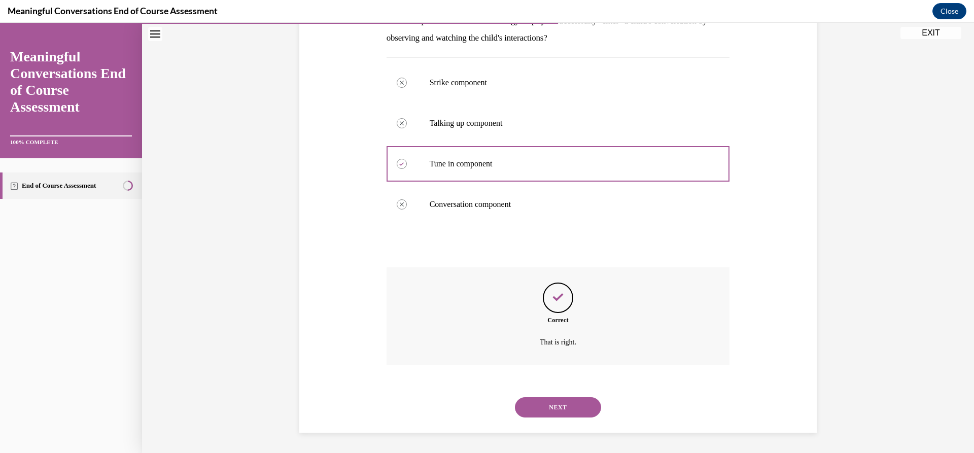
click at [551, 407] on button "NEXT" at bounding box center [558, 407] width 86 height 20
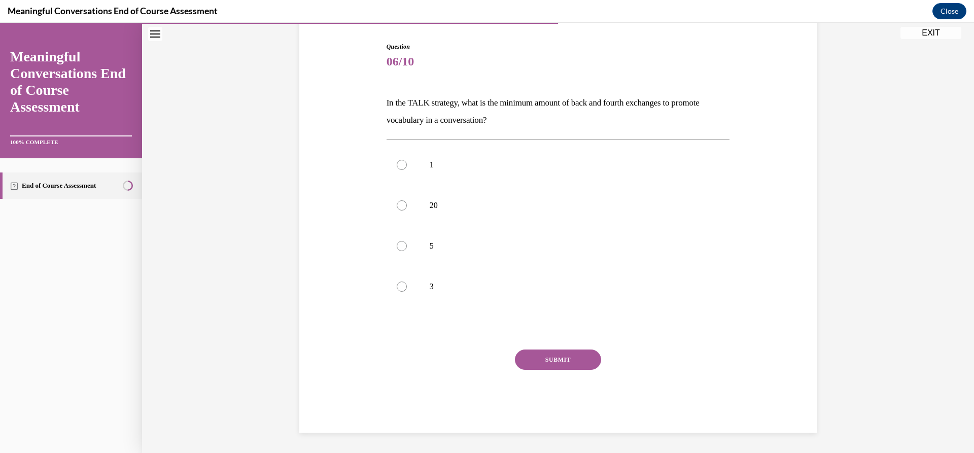
scroll to position [99, 0]
click at [397, 286] on div at bounding box center [402, 286] width 10 height 10
click at [397, 286] on input "3" at bounding box center [402, 286] width 10 height 10
radio input "true"
click at [552, 359] on button "SUBMIT" at bounding box center [558, 359] width 86 height 20
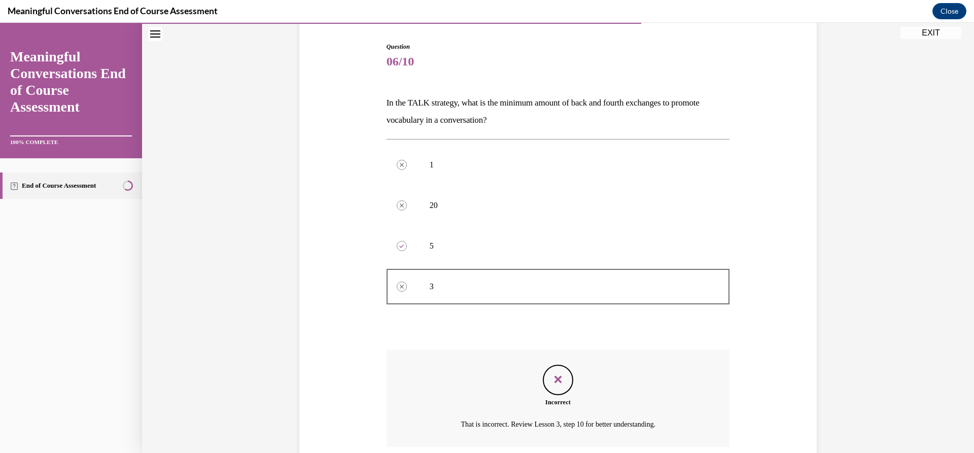
scroll to position [181, 0]
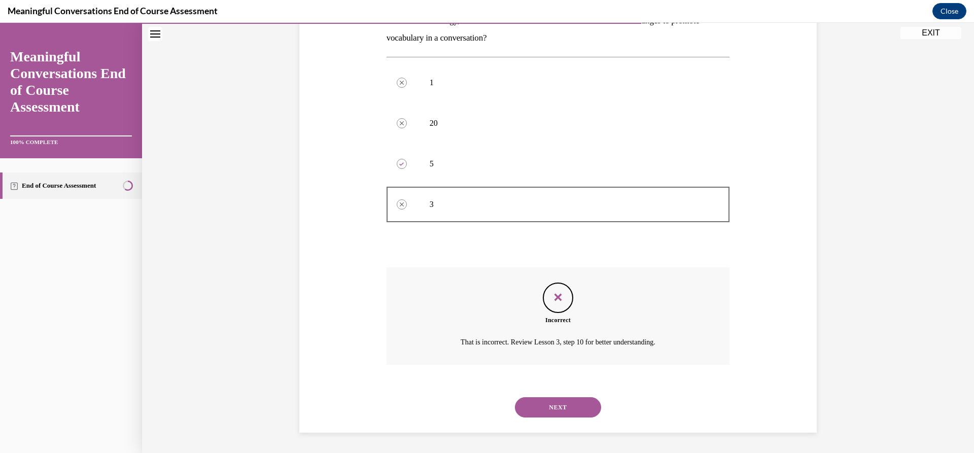
click at [556, 408] on button "NEXT" at bounding box center [558, 407] width 86 height 20
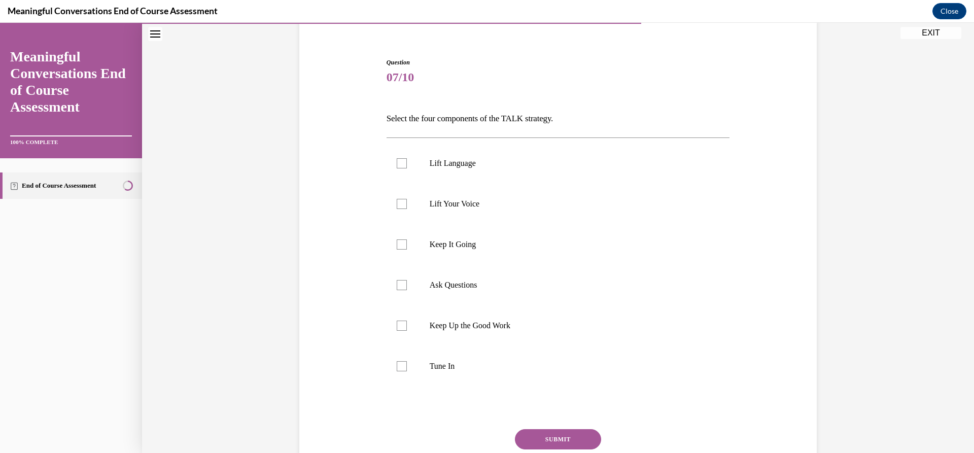
scroll to position [101, 0]
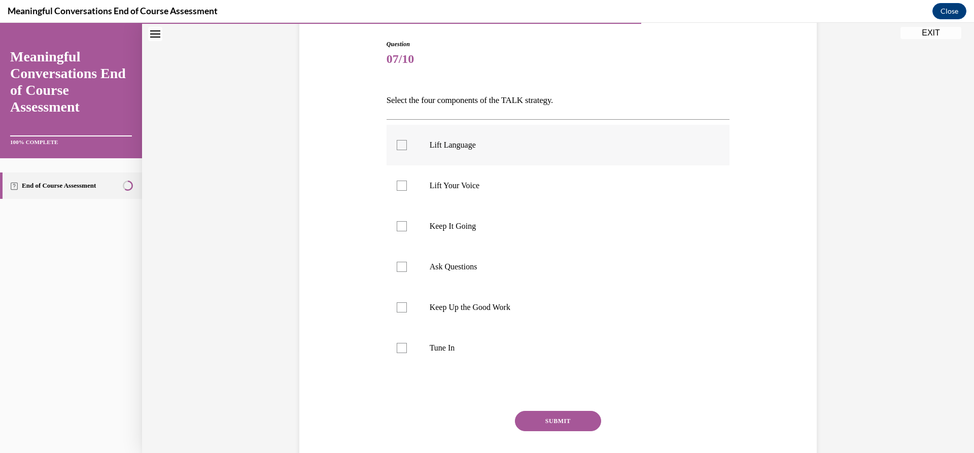
click at [397, 141] on div at bounding box center [402, 145] width 10 height 10
click at [397, 141] on input "Lift Language" at bounding box center [402, 145] width 10 height 10
checkbox input "true"
click at [397, 227] on div at bounding box center [402, 226] width 10 height 10
click at [397, 227] on input "Keep It Going" at bounding box center [402, 226] width 10 height 10
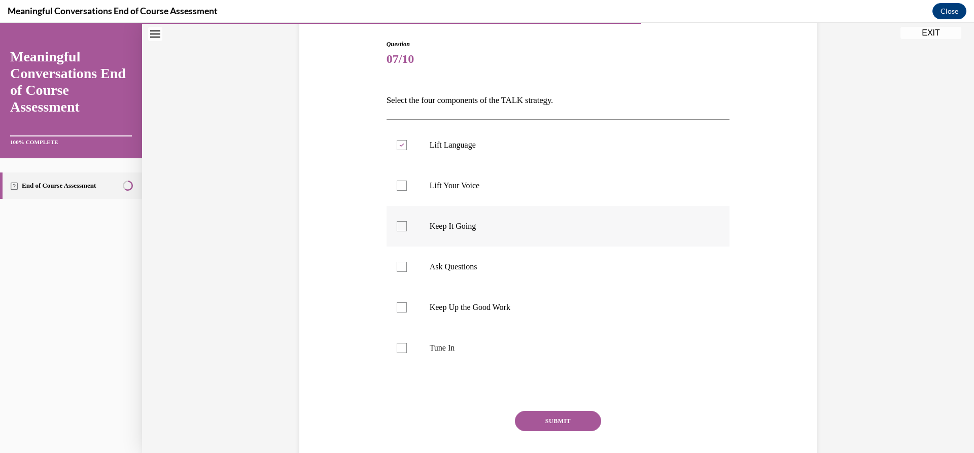
checkbox input "true"
click at [397, 267] on div at bounding box center [402, 267] width 10 height 10
click at [397, 267] on input "Ask Questions" at bounding box center [402, 267] width 10 height 10
checkbox input "true"
drag, startPoint x: 397, startPoint y: 347, endPoint x: 423, endPoint y: 366, distance: 32.8
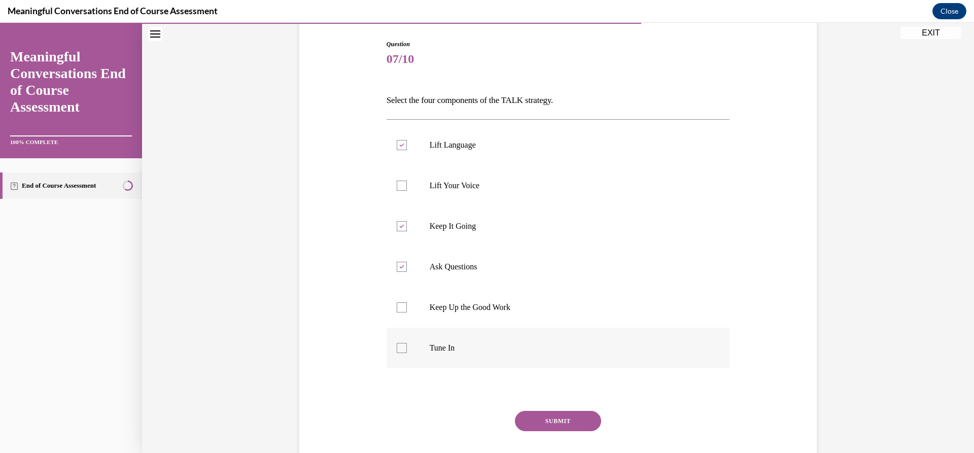
click at [397, 347] on div at bounding box center [402, 348] width 10 height 10
click at [397, 347] on input "Tune In" at bounding box center [402, 348] width 10 height 10
checkbox input "true"
click at [548, 418] on button "SUBMIT" at bounding box center [558, 421] width 86 height 20
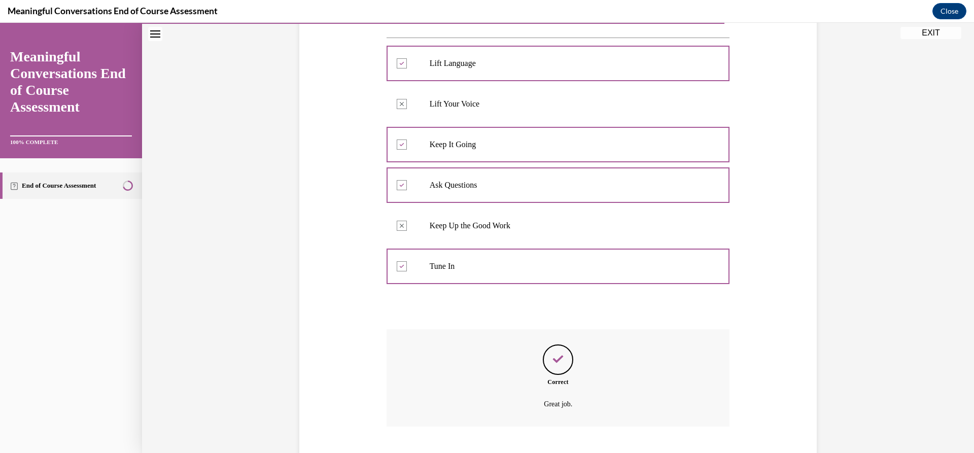
scroll to position [245, 0]
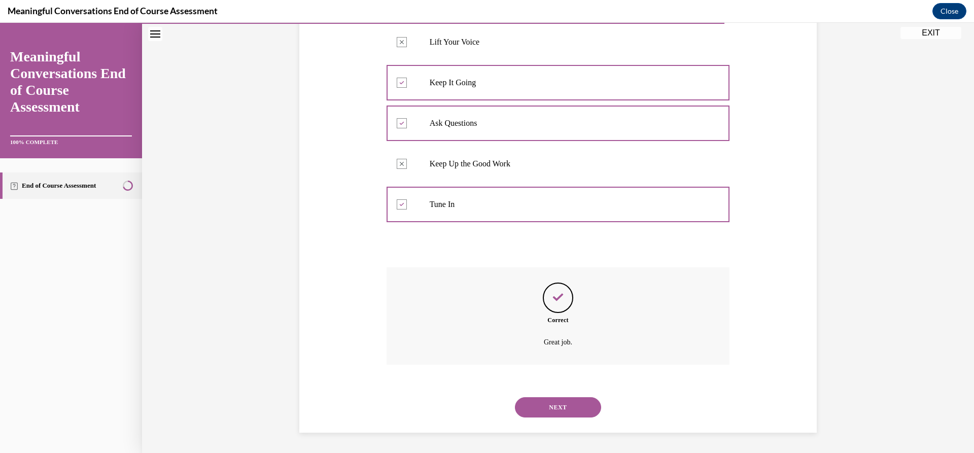
drag, startPoint x: 557, startPoint y: 407, endPoint x: 545, endPoint y: 410, distance: 12.5
click at [556, 407] on button "NEXT" at bounding box center [558, 407] width 86 height 20
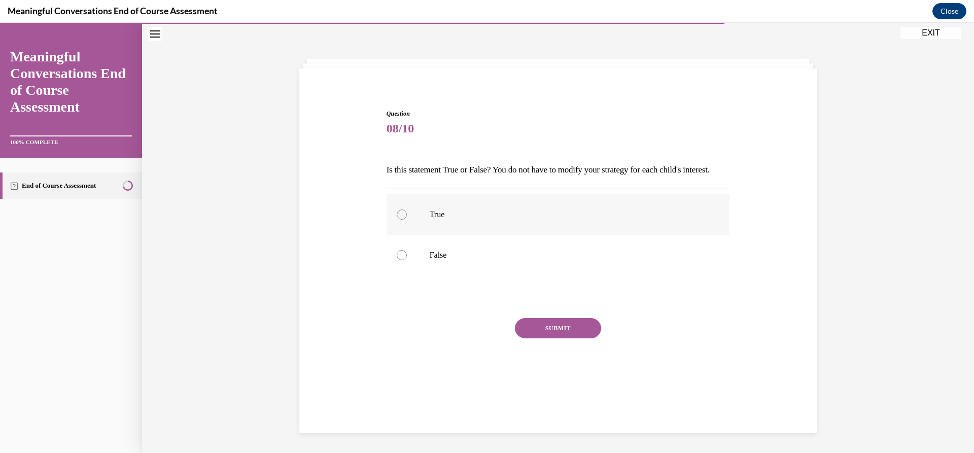
click at [397, 220] on div at bounding box center [402, 214] width 10 height 10
click at [397, 220] on input "True" at bounding box center [402, 214] width 10 height 10
radio input "true"
click at [556, 338] on button "SUBMIT" at bounding box center [558, 328] width 86 height 20
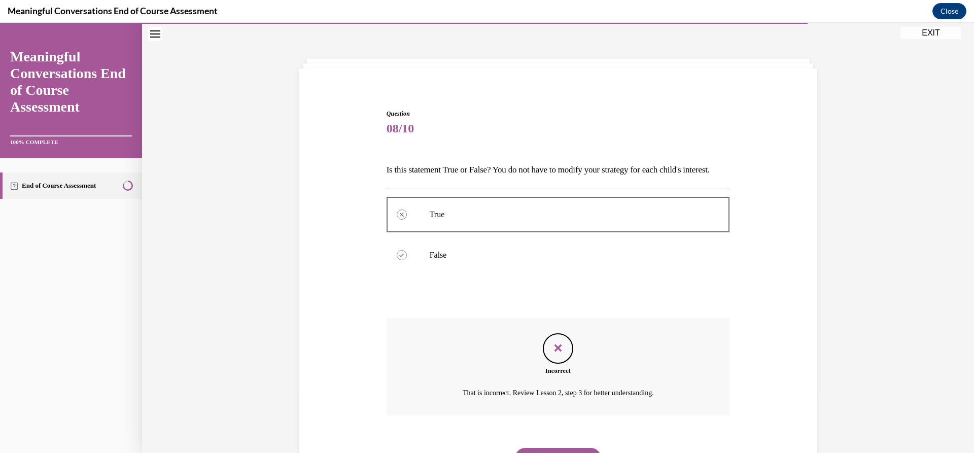
scroll to position [100, 0]
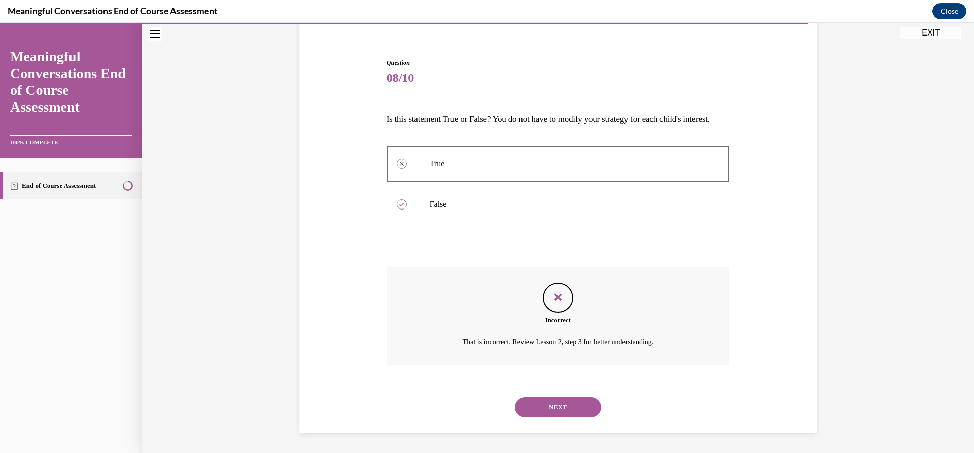
click at [552, 407] on button "NEXT" at bounding box center [558, 407] width 86 height 20
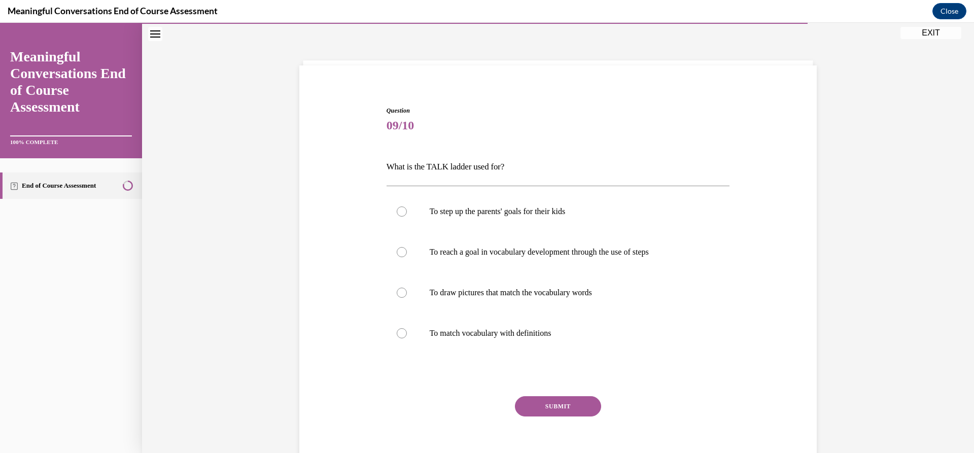
scroll to position [82, 0]
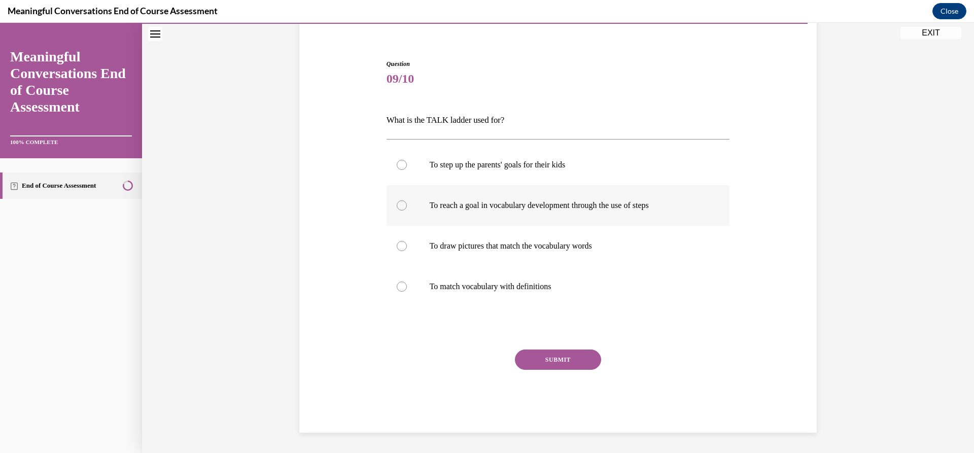
click at [399, 205] on div at bounding box center [402, 205] width 10 height 10
click at [399, 205] on input "To reach a goal in vocabulary development through the use of steps" at bounding box center [402, 205] width 10 height 10
radio input "true"
click at [549, 358] on button "SUBMIT" at bounding box center [558, 359] width 86 height 20
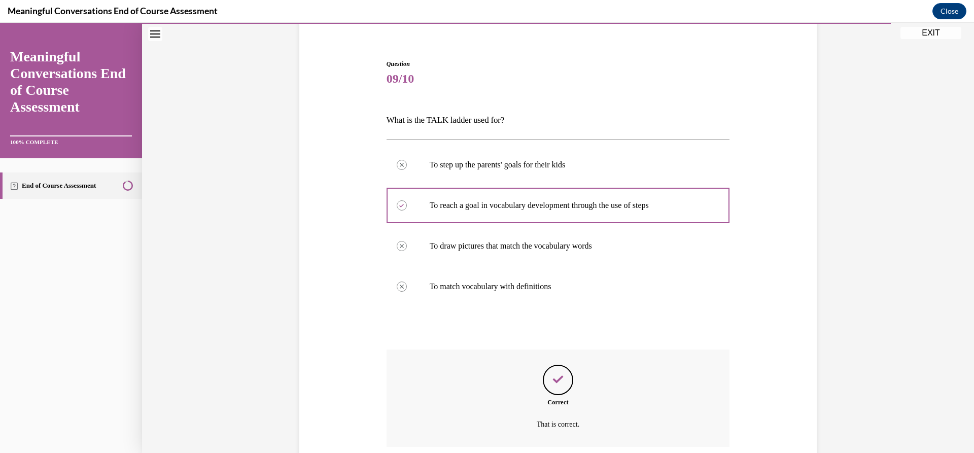
scroll to position [164, 0]
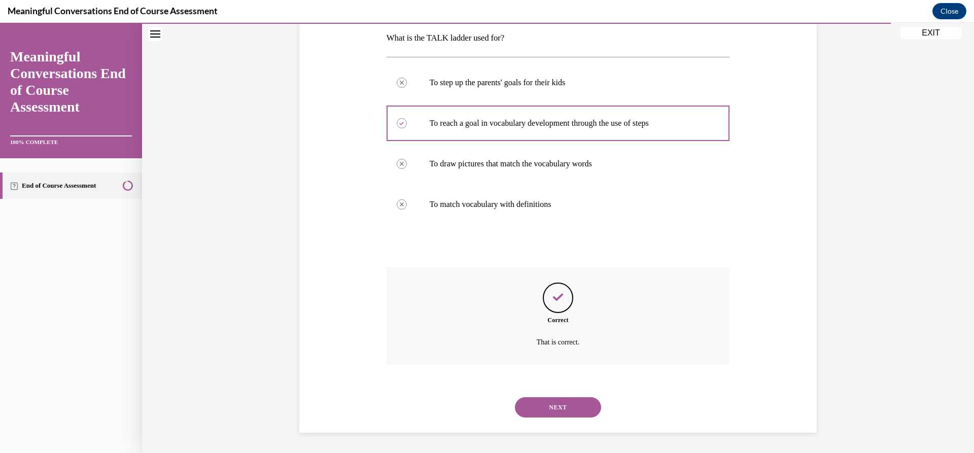
click at [553, 405] on button "NEXT" at bounding box center [558, 407] width 86 height 20
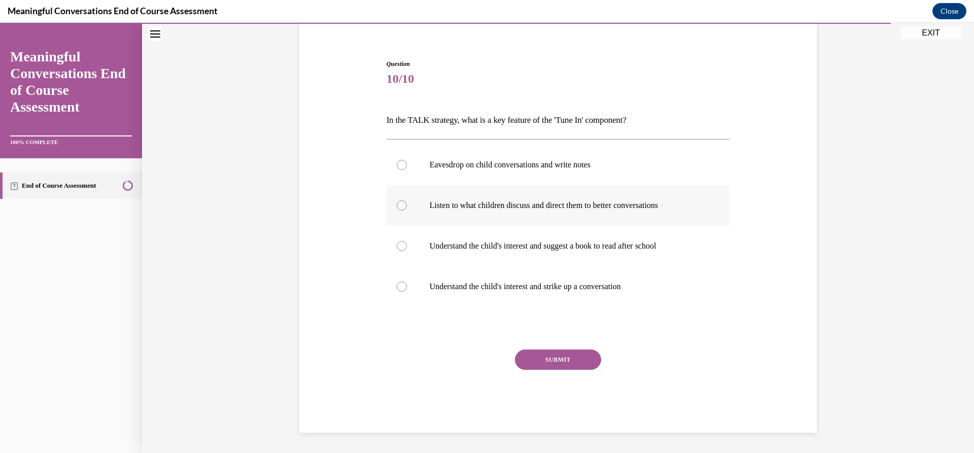
click at [397, 202] on div at bounding box center [402, 205] width 10 height 10
click at [397, 202] on input "Listen to what children discuss and direct them to better conversations" at bounding box center [402, 205] width 10 height 10
radio input "true"
click at [563, 364] on button "SUBMIT" at bounding box center [558, 359] width 86 height 20
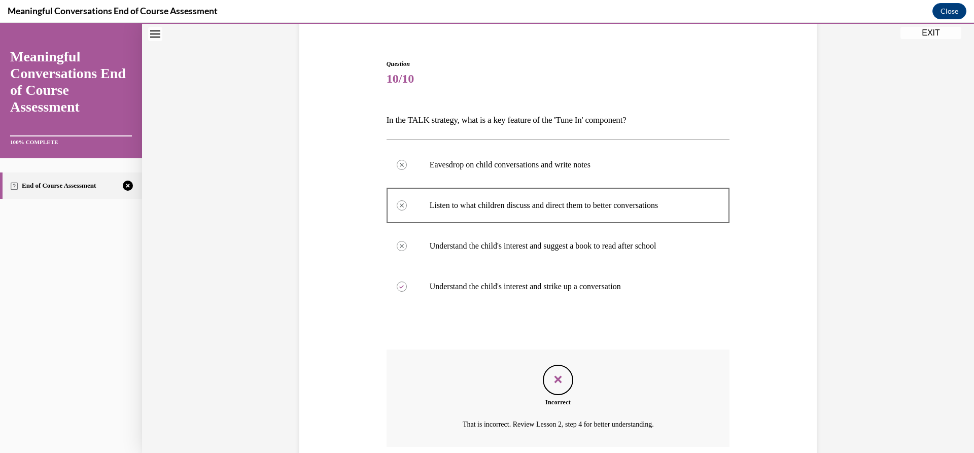
scroll to position [164, 0]
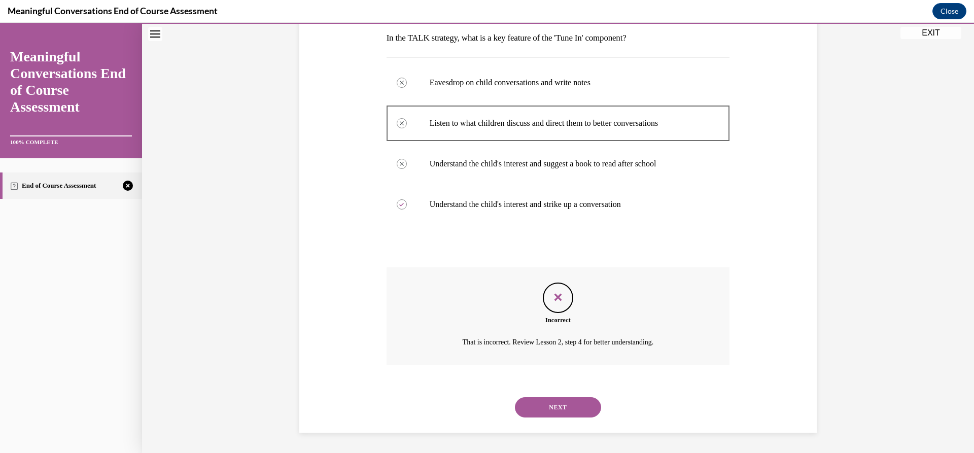
click at [559, 406] on button "NEXT" at bounding box center [558, 407] width 86 height 20
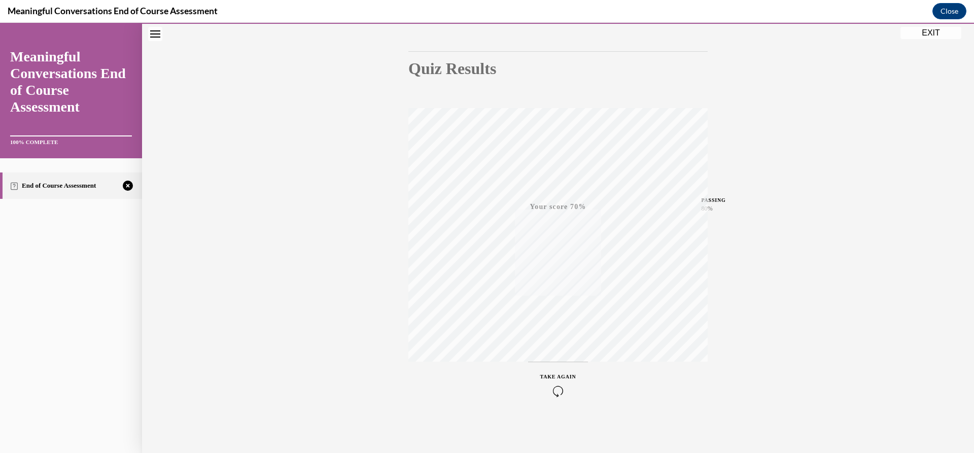
click at [556, 375] on span "TAKE AGAIN" at bounding box center [558, 377] width 36 height 6
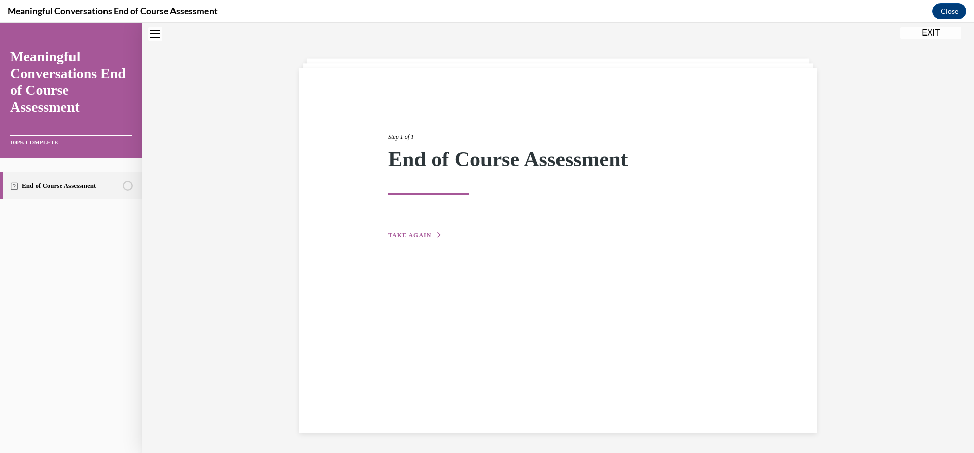
scroll to position [32, 0]
click at [410, 235] on span "TAKE AGAIN" at bounding box center [409, 235] width 43 height 7
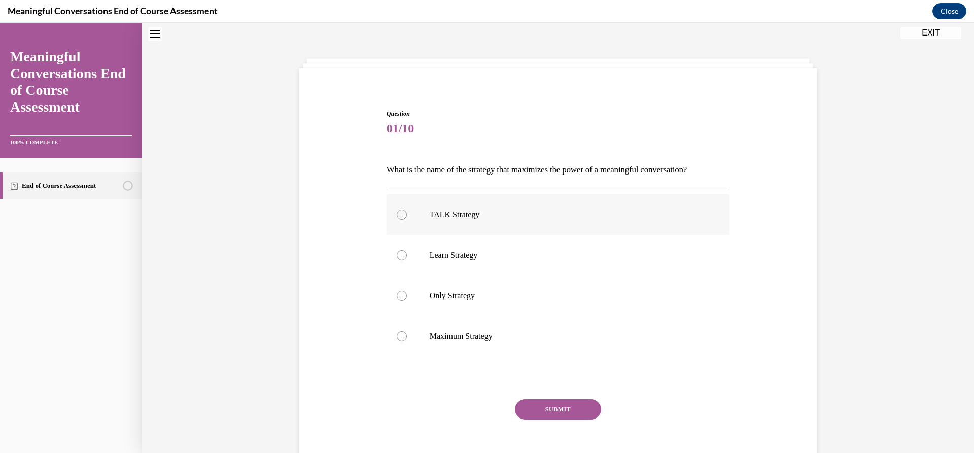
click at [397, 212] on div at bounding box center [402, 214] width 10 height 10
click at [397, 212] on input "TALK Strategy" at bounding box center [402, 214] width 10 height 10
radio input "true"
click at [536, 408] on button "SUBMIT" at bounding box center [558, 409] width 86 height 20
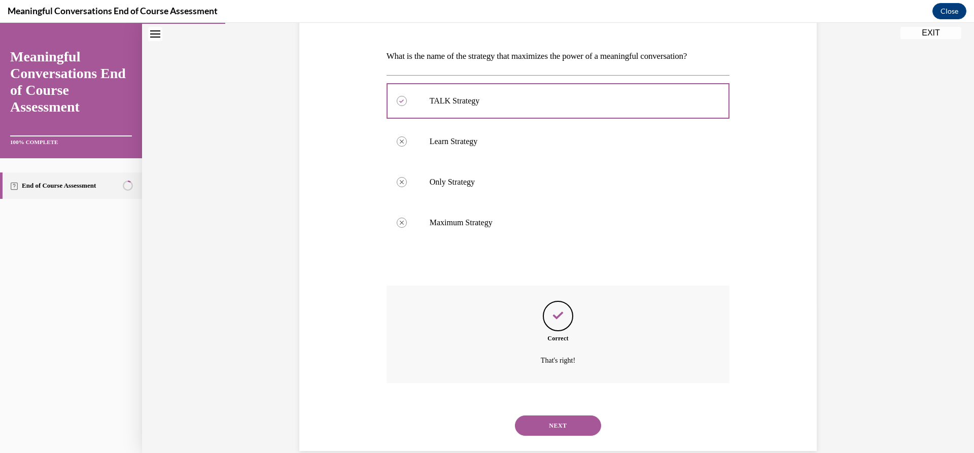
scroll to position [164, 0]
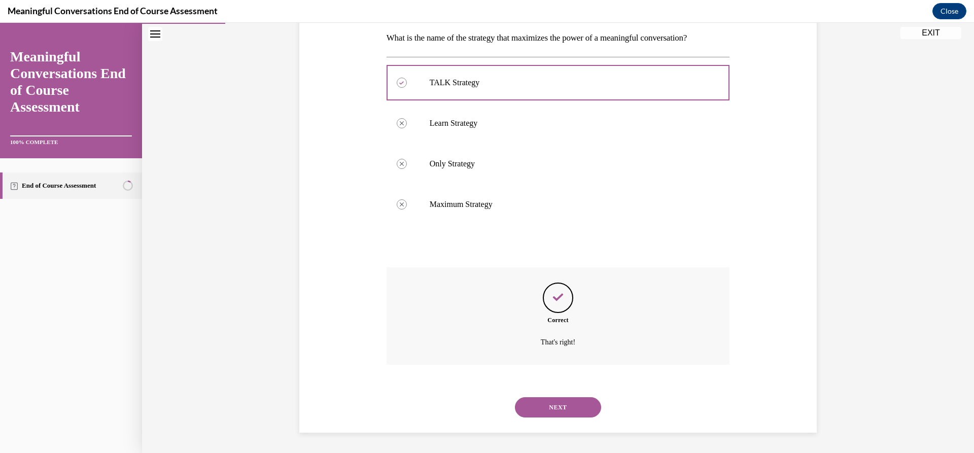
click at [558, 407] on button "NEXT" at bounding box center [558, 407] width 86 height 20
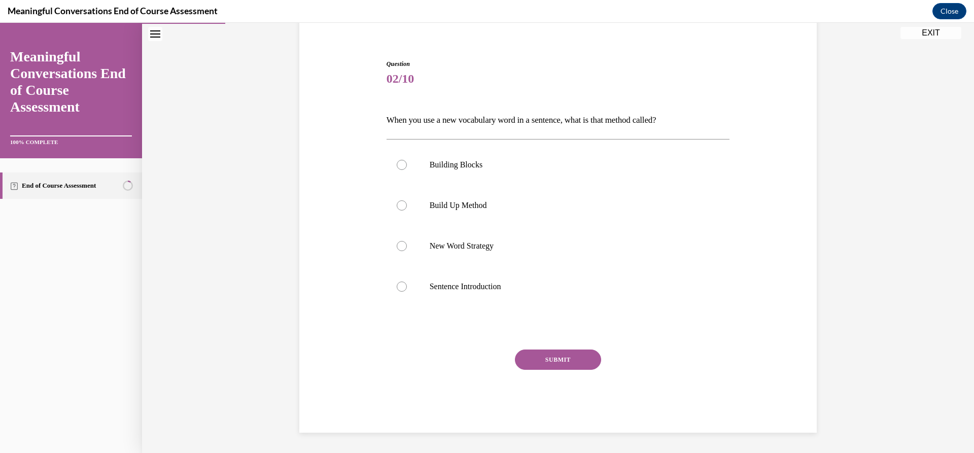
scroll to position [82, 0]
click at [397, 203] on div at bounding box center [402, 205] width 10 height 10
click at [397, 203] on input "Build Up Method" at bounding box center [402, 205] width 10 height 10
radio input "true"
click at [563, 360] on button "SUBMIT" at bounding box center [558, 359] width 86 height 20
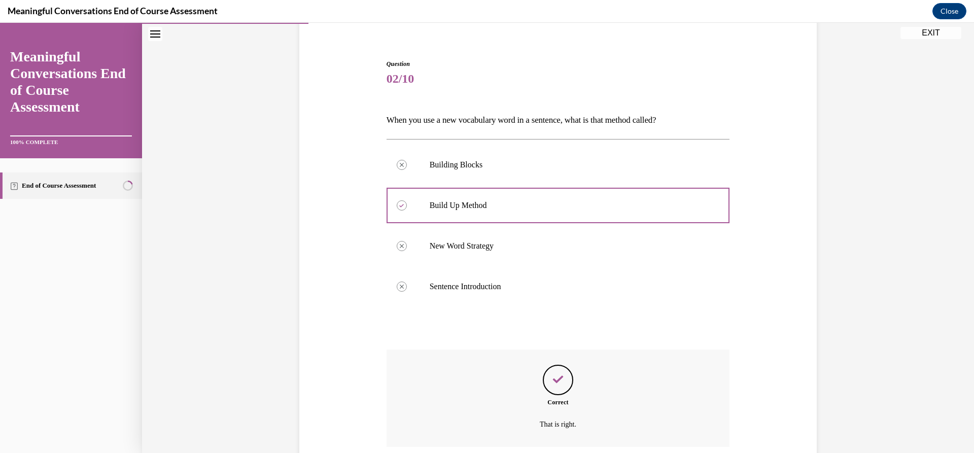
scroll to position [164, 0]
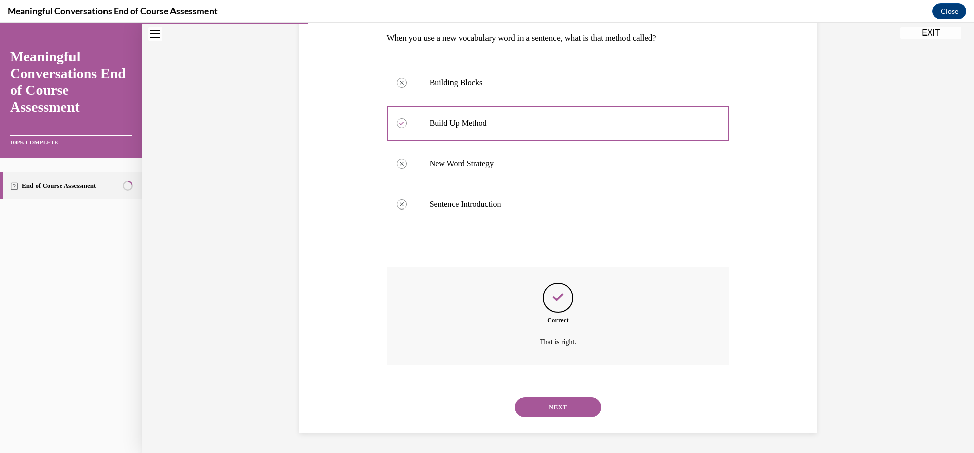
click at [554, 405] on button "NEXT" at bounding box center [558, 407] width 86 height 20
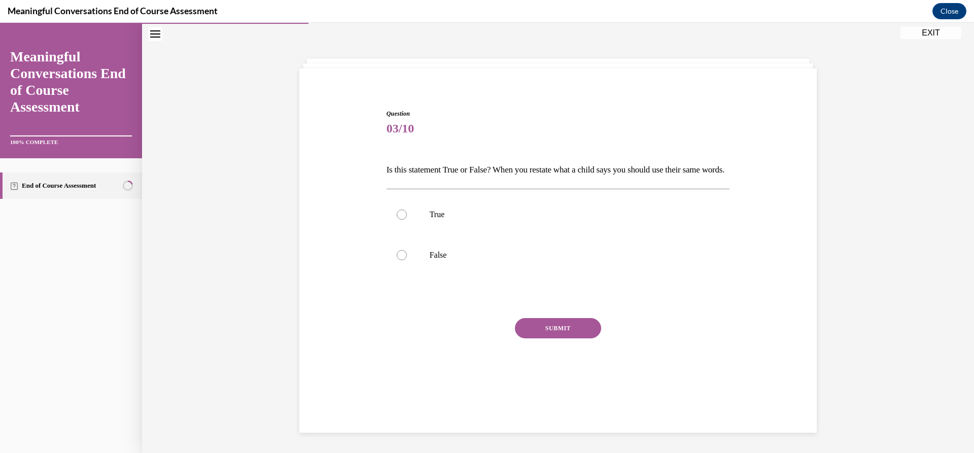
scroll to position [32, 0]
click at [400, 260] on div at bounding box center [402, 255] width 10 height 10
click at [400, 260] on input "False" at bounding box center [402, 255] width 10 height 10
radio input "true"
click at [550, 338] on button "SUBMIT" at bounding box center [558, 328] width 86 height 20
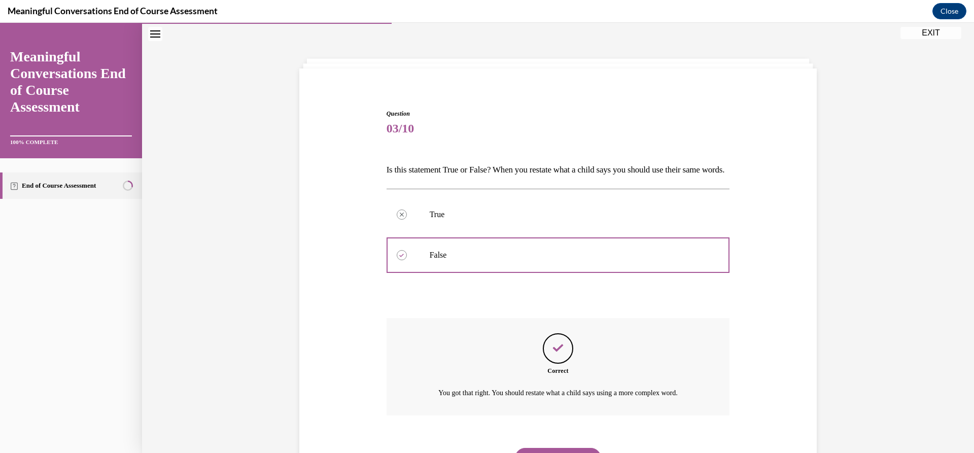
scroll to position [100, 0]
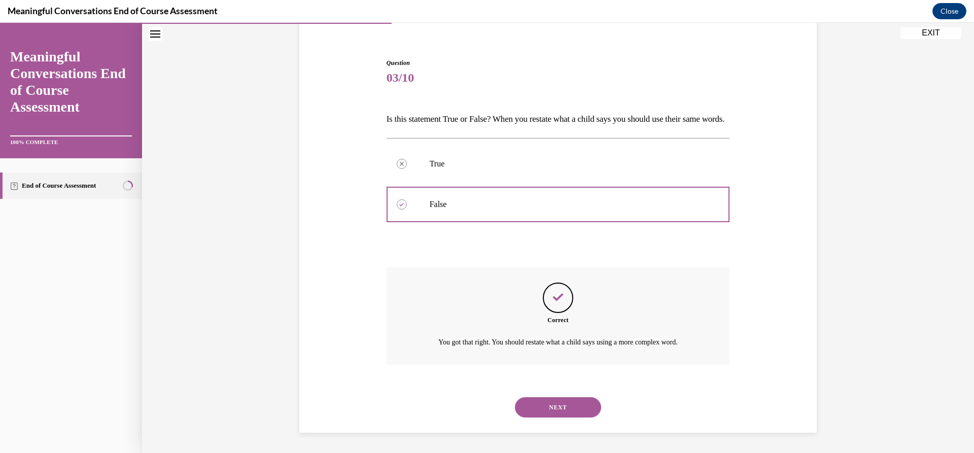
click at [559, 407] on button "NEXT" at bounding box center [558, 407] width 86 height 20
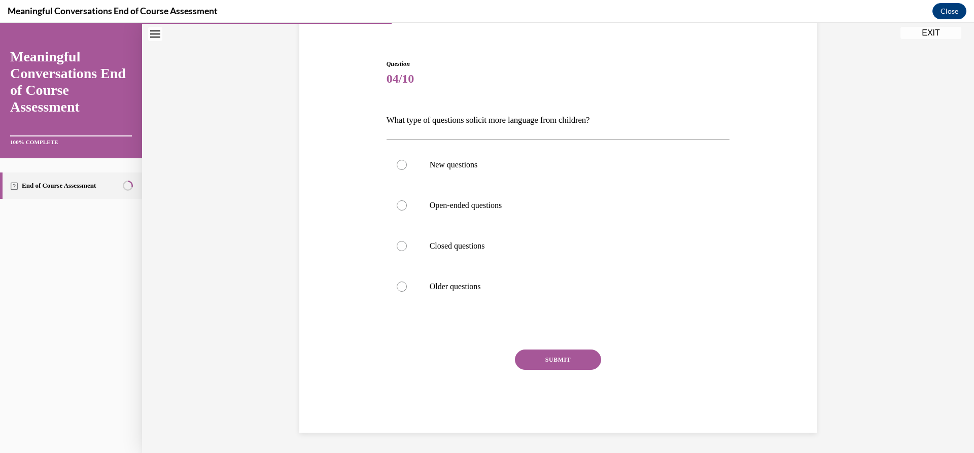
scroll to position [35, 0]
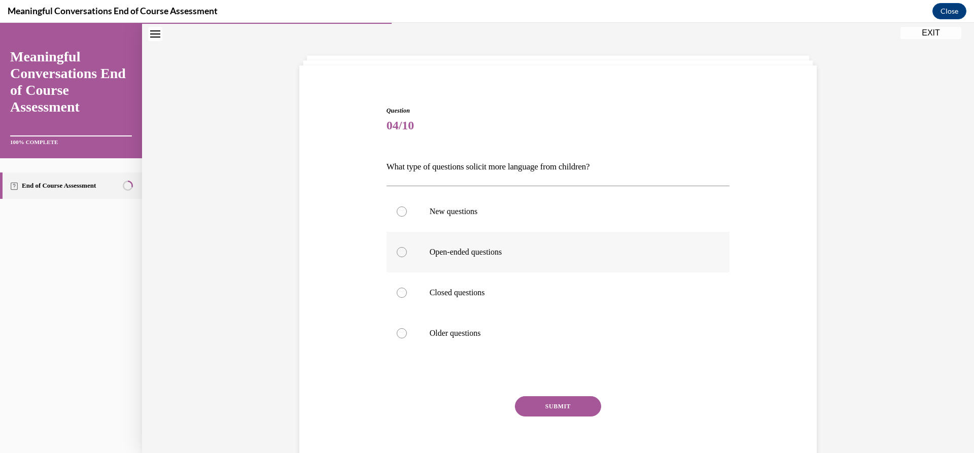
click at [397, 249] on div at bounding box center [402, 252] width 10 height 10
click at [397, 249] on input "Open-ended questions" at bounding box center [402, 252] width 10 height 10
radio input "true"
click at [549, 404] on button "SUBMIT" at bounding box center [558, 406] width 86 height 20
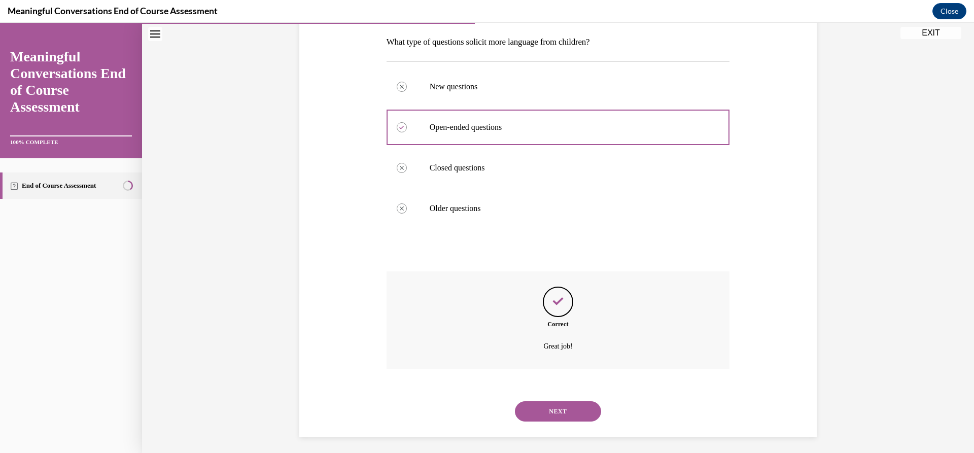
scroll to position [164, 0]
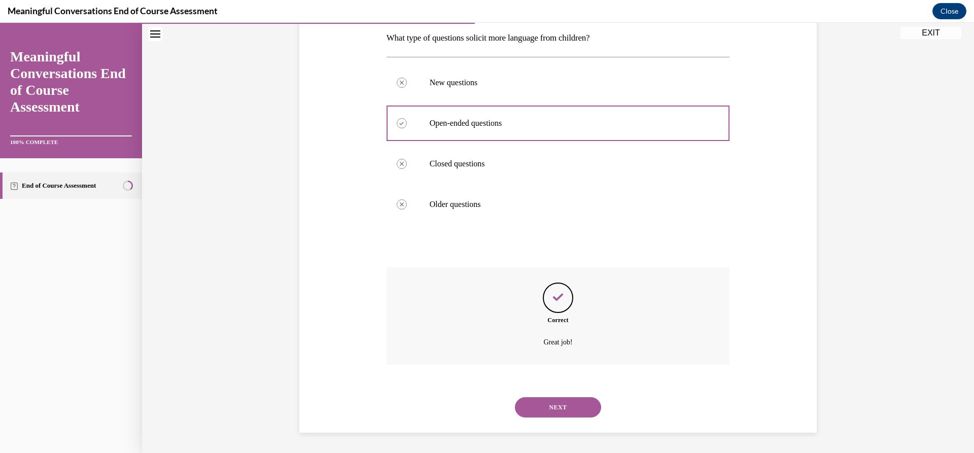
click at [557, 404] on button "NEXT" at bounding box center [558, 407] width 86 height 20
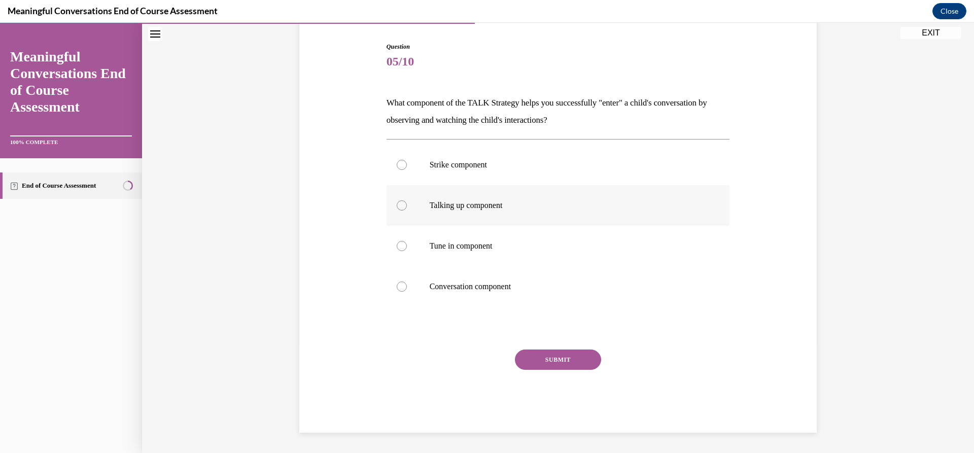
click at [397, 205] on div at bounding box center [402, 205] width 10 height 10
click at [397, 205] on input "Talking up component" at bounding box center [402, 205] width 10 height 10
radio input "true"
click at [552, 361] on button "SUBMIT" at bounding box center [558, 359] width 86 height 20
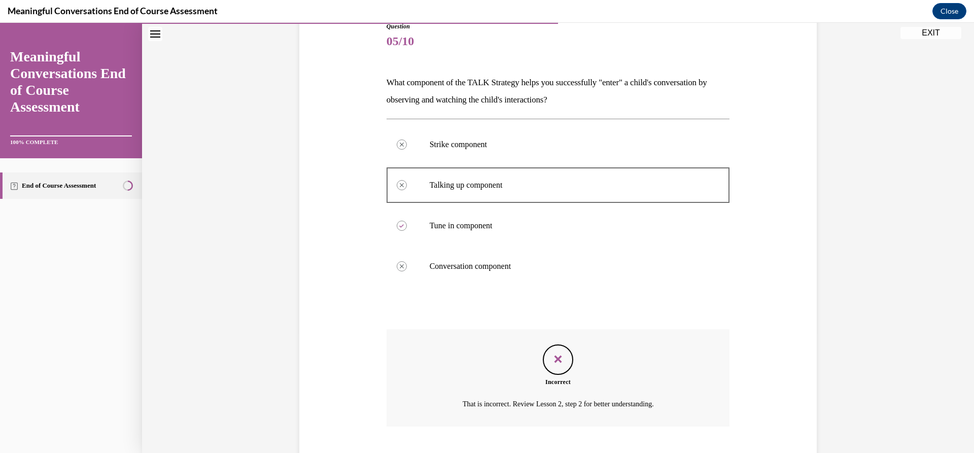
scroll to position [181, 0]
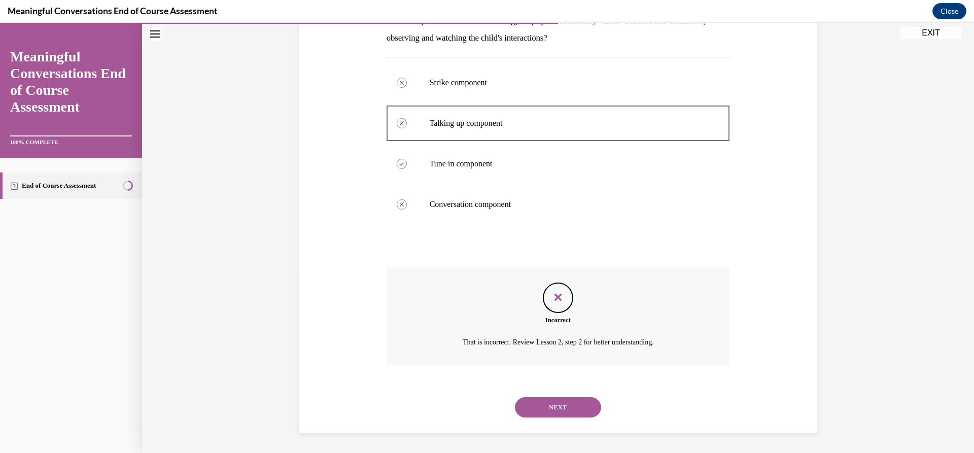
click at [551, 404] on button "NEXT" at bounding box center [558, 407] width 86 height 20
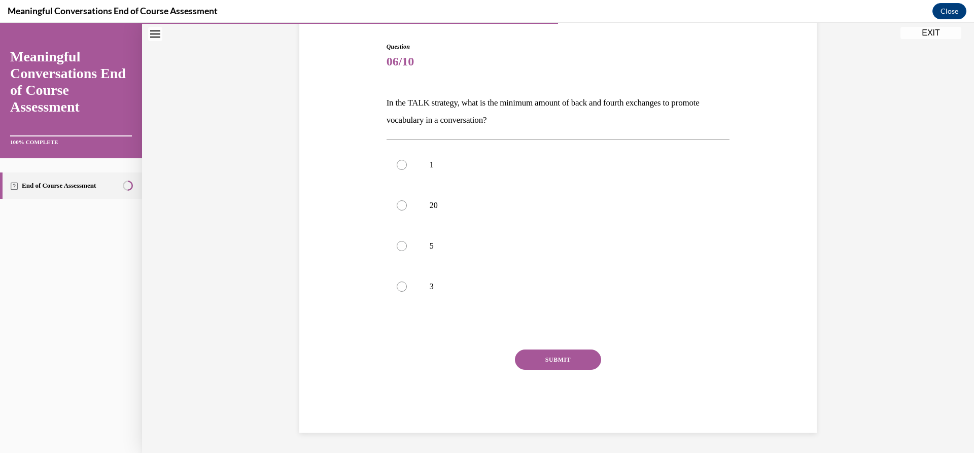
scroll to position [99, 0]
click at [400, 241] on div at bounding box center [402, 246] width 10 height 10
click at [400, 241] on input "5" at bounding box center [402, 246] width 10 height 10
radio input "true"
click at [552, 362] on button "SUBMIT" at bounding box center [558, 359] width 86 height 20
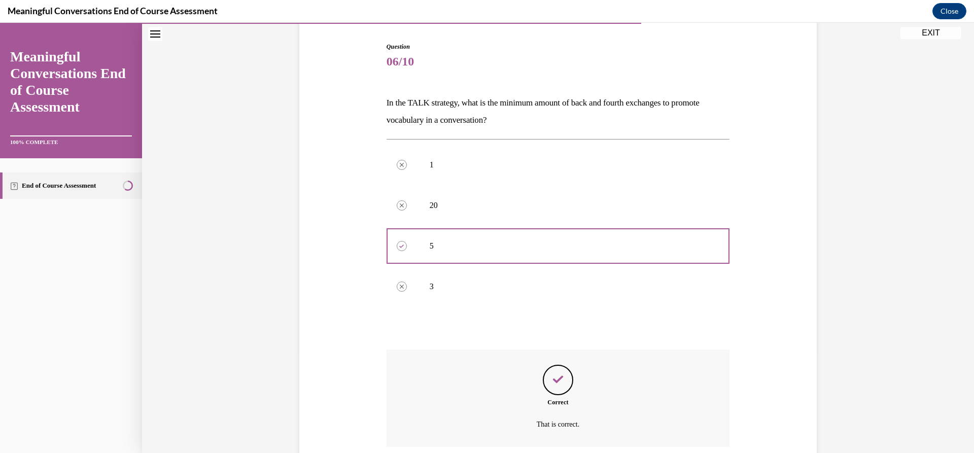
scroll to position [181, 0]
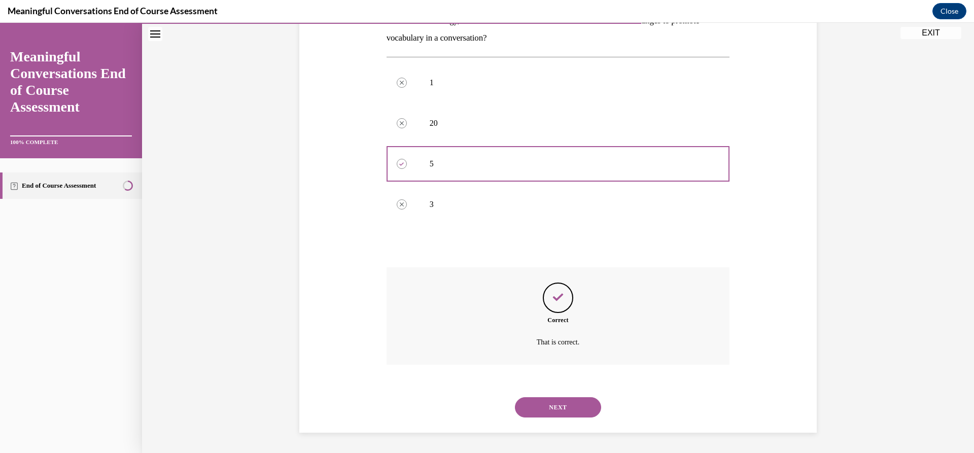
click at [559, 403] on button "NEXT" at bounding box center [558, 407] width 86 height 20
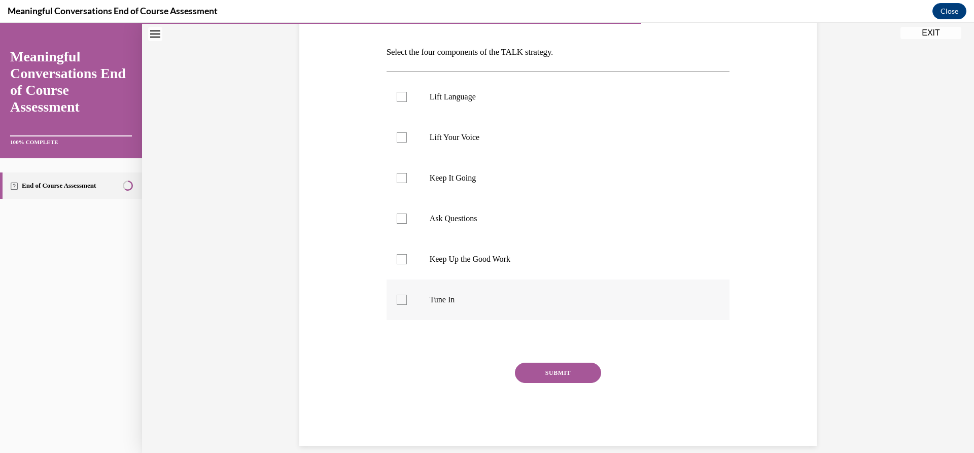
scroll to position [151, 0]
click at [397, 137] on div at bounding box center [402, 136] width 10 height 10
click at [397, 137] on input "Lift Your Voice" at bounding box center [402, 136] width 10 height 10
checkbox input "true"
click at [397, 176] on div at bounding box center [402, 177] width 10 height 10
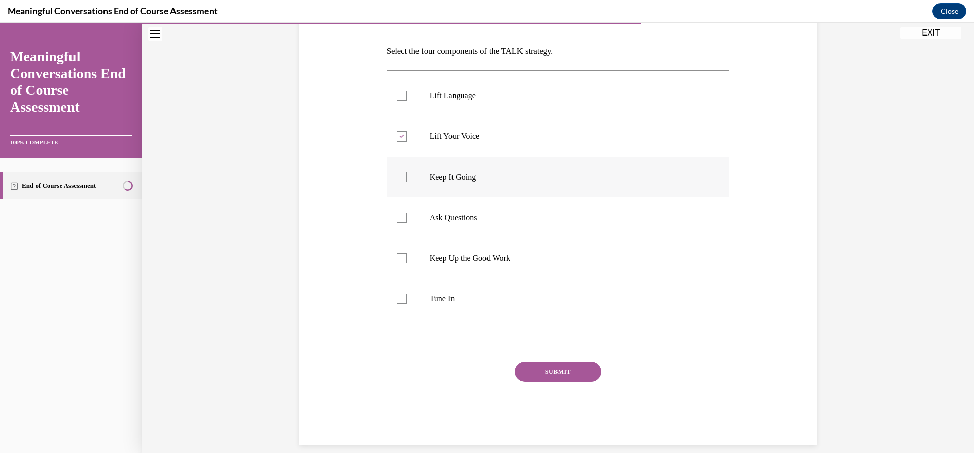
click at [397, 176] on input "Keep It Going" at bounding box center [402, 177] width 10 height 10
checkbox input "true"
click at [400, 219] on div at bounding box center [402, 217] width 10 height 10
click at [400, 219] on input "Ask Questions" at bounding box center [402, 217] width 10 height 10
checkbox input "true"
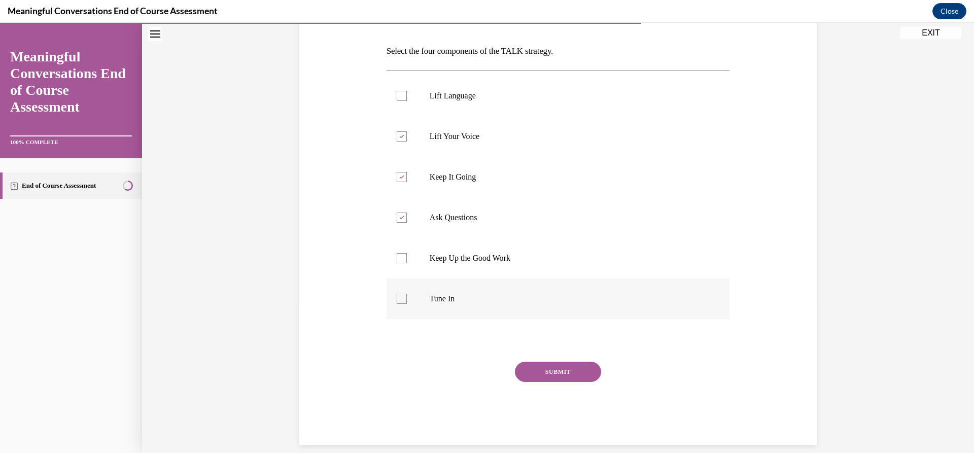
click at [398, 298] on div at bounding box center [402, 299] width 10 height 10
click at [398, 298] on input "Tune In" at bounding box center [402, 299] width 10 height 10
checkbox input "true"
click at [399, 137] on icon at bounding box center [401, 137] width 5 height 4
click at [398, 137] on input "Lift Your Voice" at bounding box center [402, 136] width 10 height 10
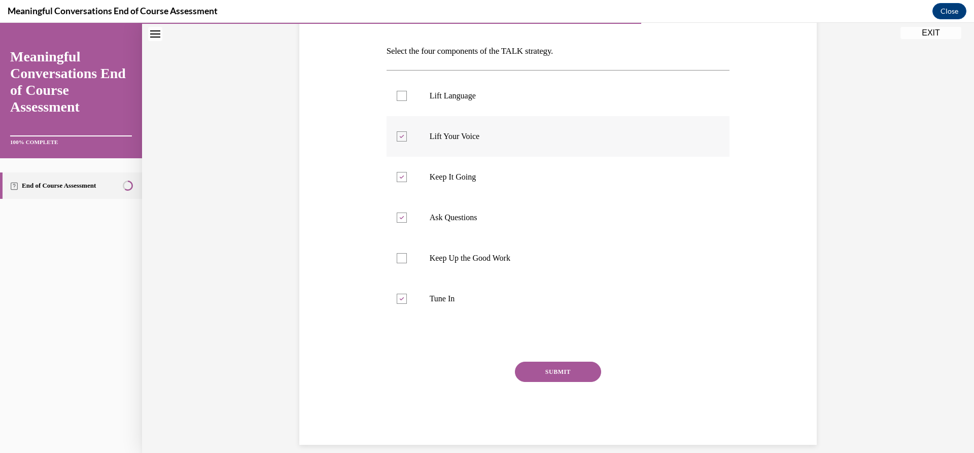
checkbox input "false"
click at [396, 90] on label "Lift Language" at bounding box center [557, 96] width 343 height 41
click at [397, 91] on input "Lift Language" at bounding box center [402, 96] width 10 height 10
checkbox input "true"
click at [550, 373] on button "SUBMIT" at bounding box center [558, 372] width 86 height 20
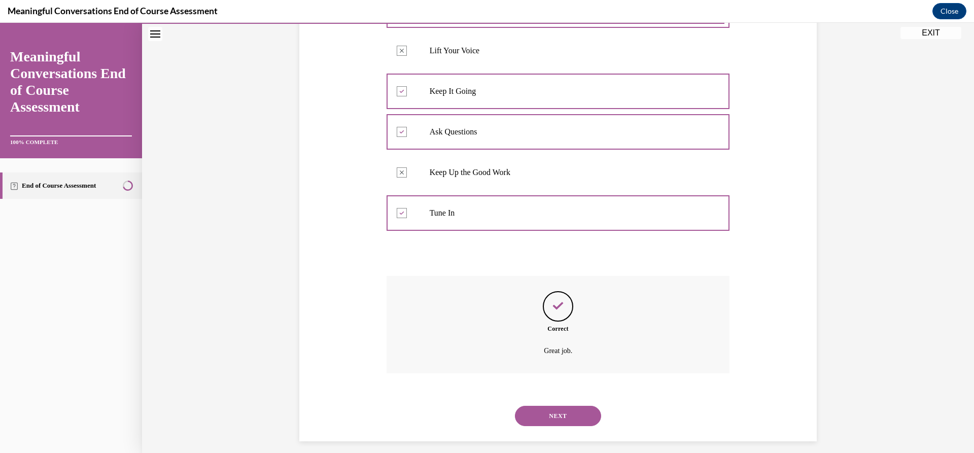
scroll to position [245, 0]
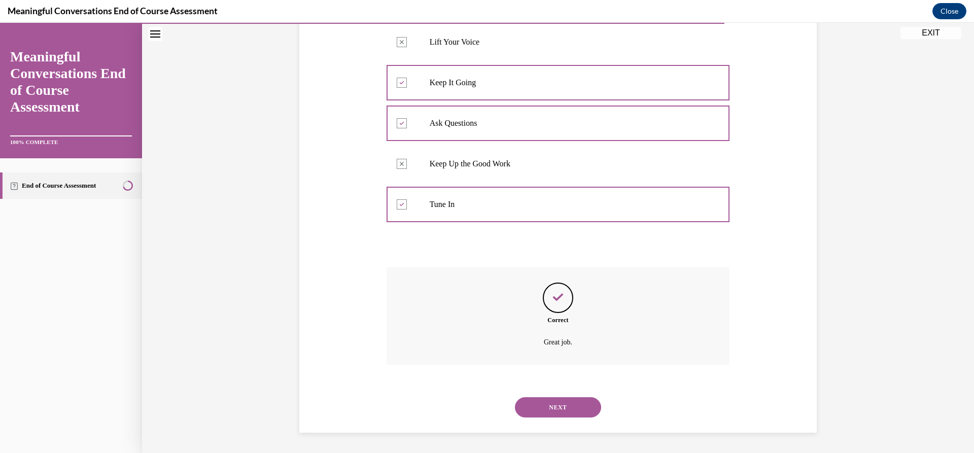
click at [558, 407] on button "NEXT" at bounding box center [558, 407] width 86 height 20
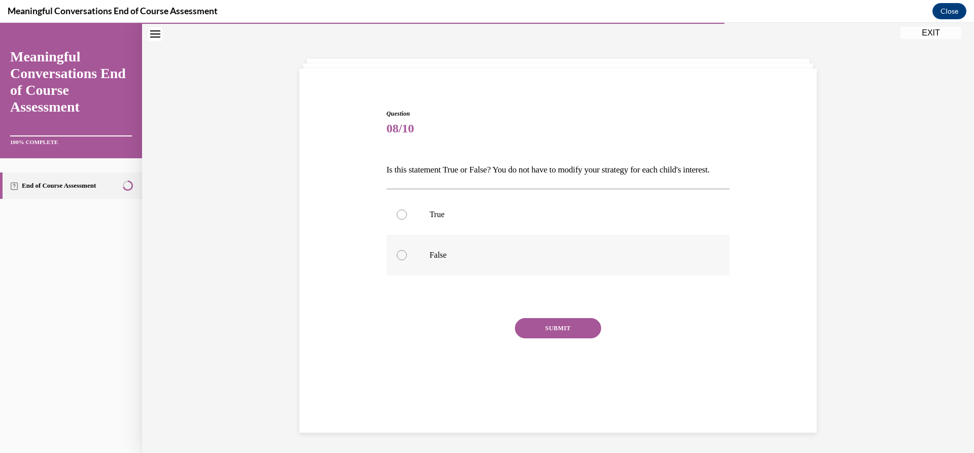
click at [397, 260] on div at bounding box center [402, 255] width 10 height 10
click at [397, 260] on input "False" at bounding box center [402, 255] width 10 height 10
radio input "true"
click at [539, 338] on button "SUBMIT" at bounding box center [558, 328] width 86 height 20
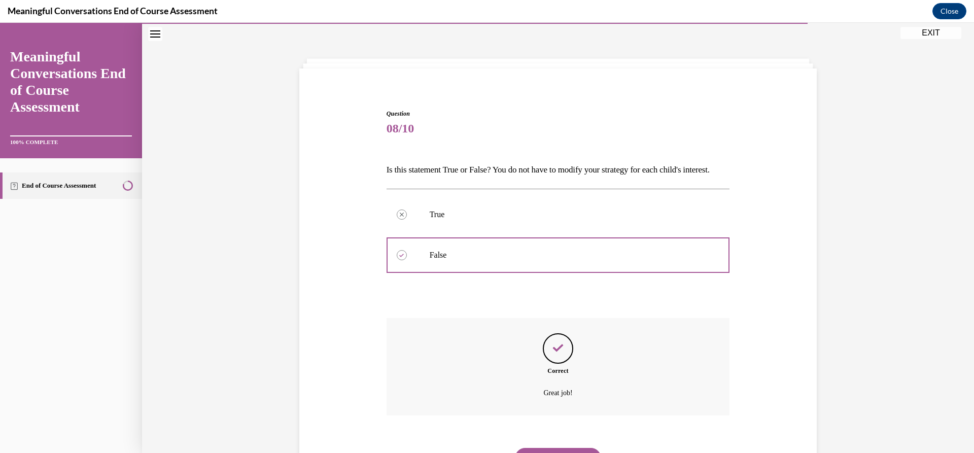
scroll to position [100, 0]
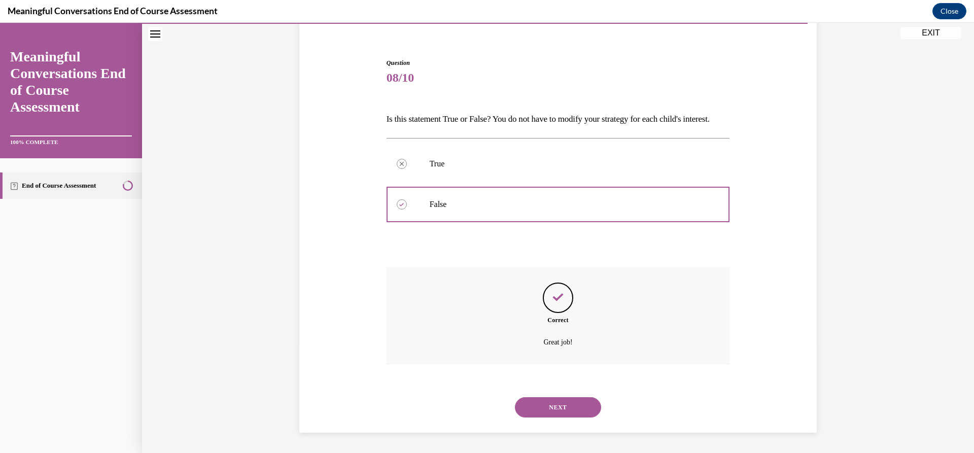
click at [549, 405] on button "NEXT" at bounding box center [558, 407] width 86 height 20
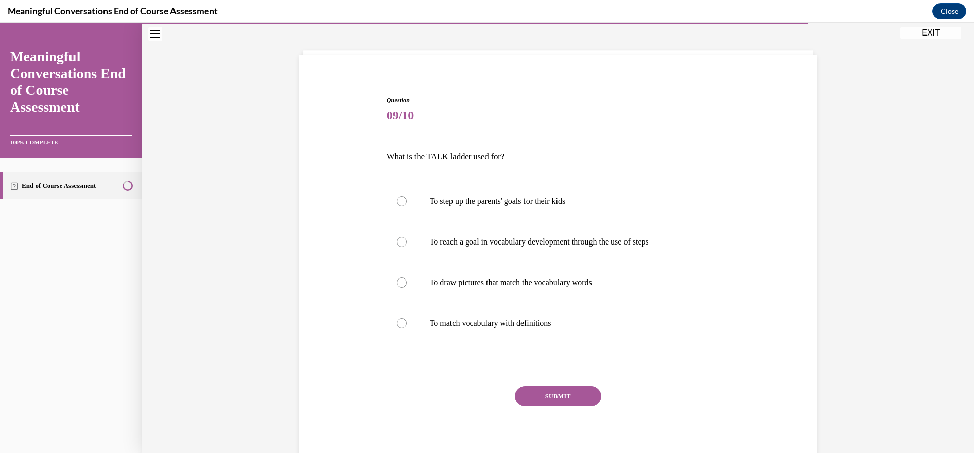
scroll to position [35, 0]
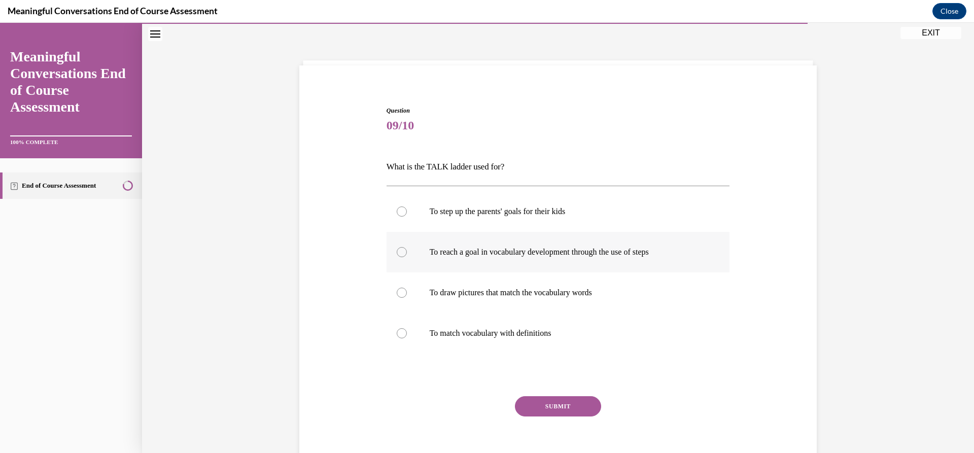
click at [399, 253] on div at bounding box center [402, 252] width 10 height 10
click at [399, 253] on input "To reach a goal in vocabulary development through the use of steps" at bounding box center [402, 252] width 10 height 10
radio input "true"
click at [550, 405] on button "SUBMIT" at bounding box center [558, 406] width 86 height 20
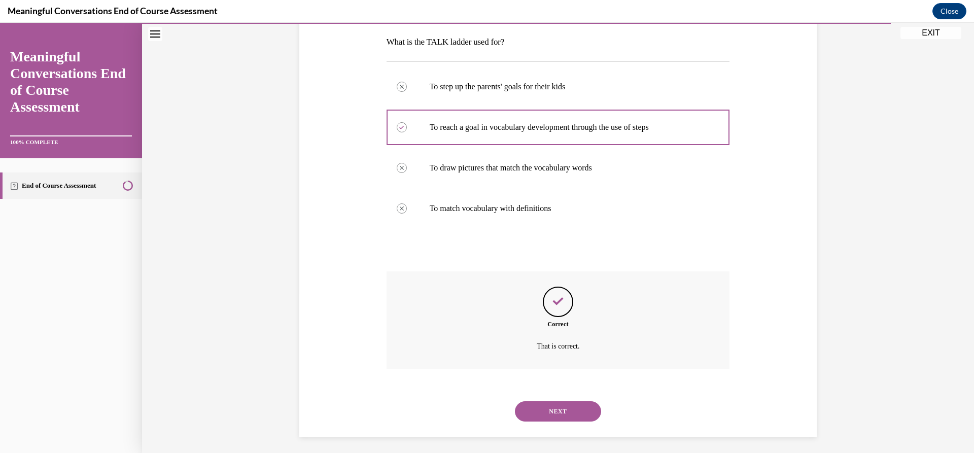
scroll to position [164, 0]
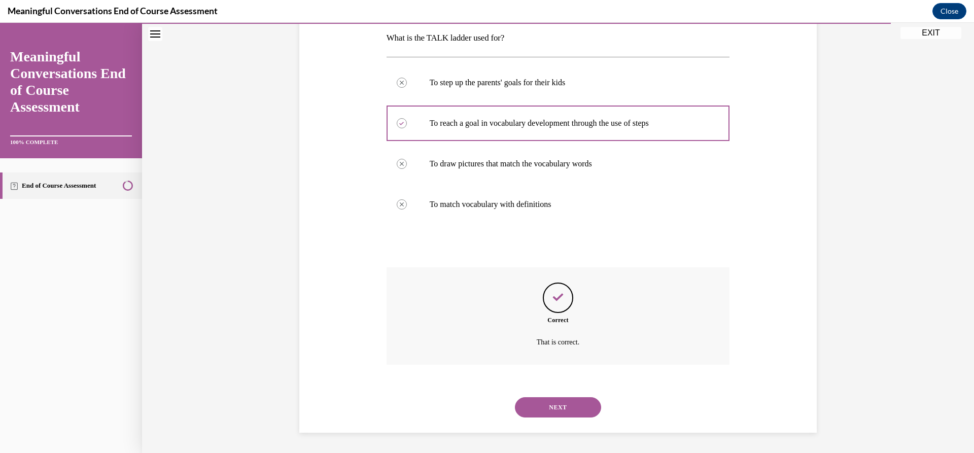
click at [557, 405] on button "NEXT" at bounding box center [558, 407] width 86 height 20
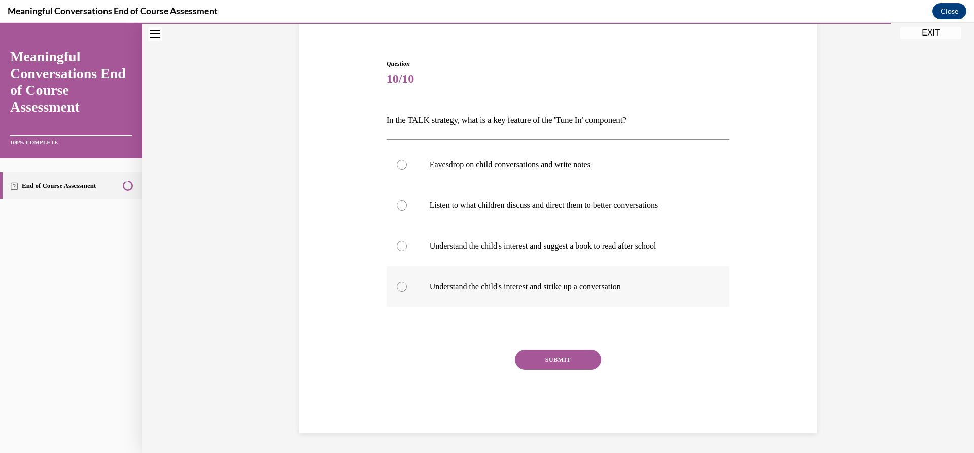
click at [398, 286] on div at bounding box center [402, 286] width 10 height 10
click at [398, 286] on input "Understand the child's interest and strike up a conversation" at bounding box center [402, 286] width 10 height 10
radio input "true"
click at [550, 358] on button "SUBMIT" at bounding box center [558, 359] width 86 height 20
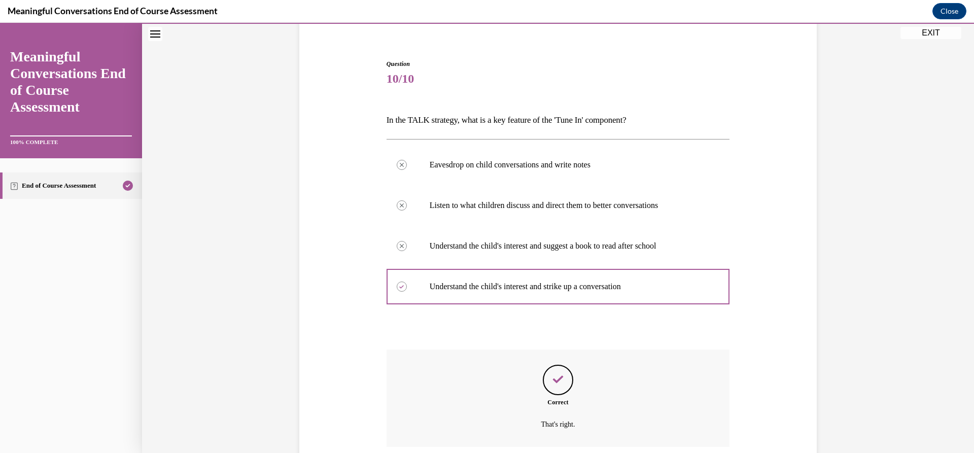
scroll to position [164, 0]
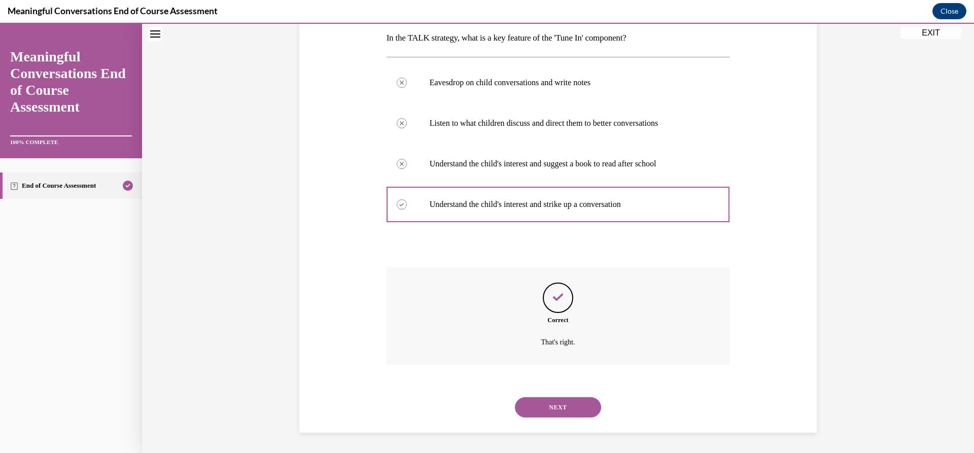
click at [567, 405] on button "NEXT" at bounding box center [558, 407] width 86 height 20
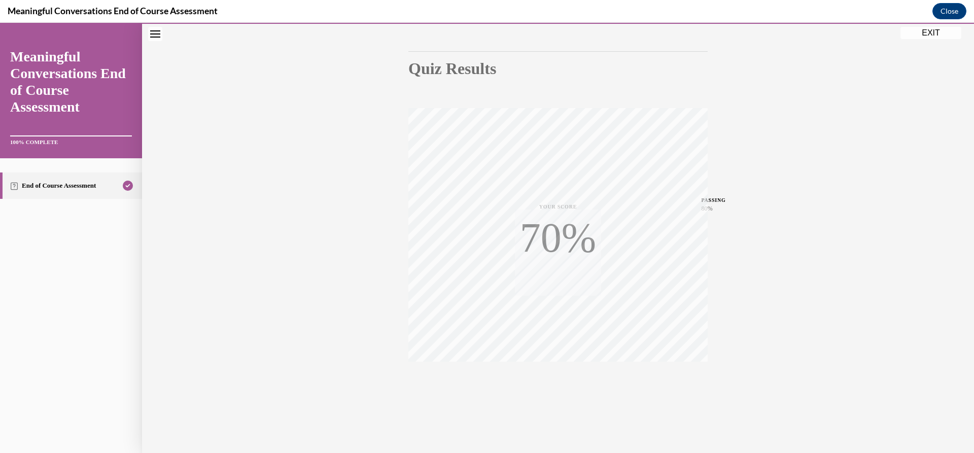
scroll to position [90, 0]
click at [926, 31] on button "EXIT" at bounding box center [930, 33] width 61 height 12
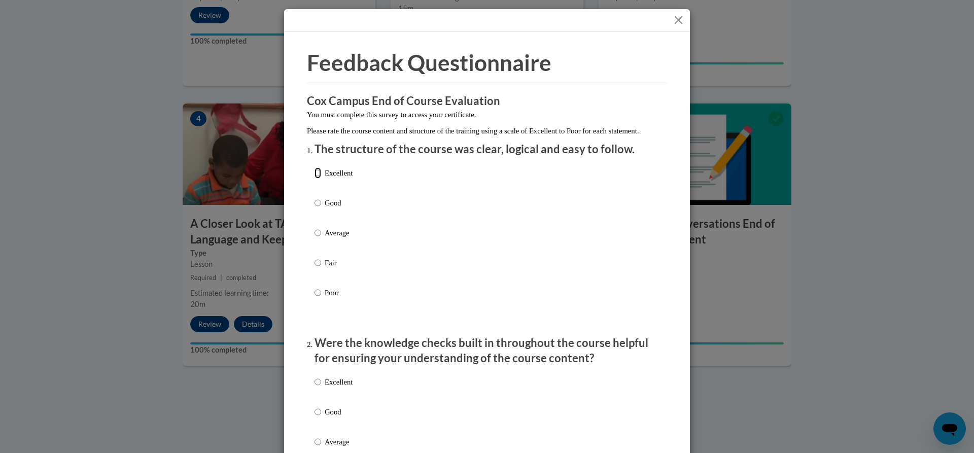
click at [314, 178] on input "Excellent" at bounding box center [317, 172] width 7 height 11
radio input "true"
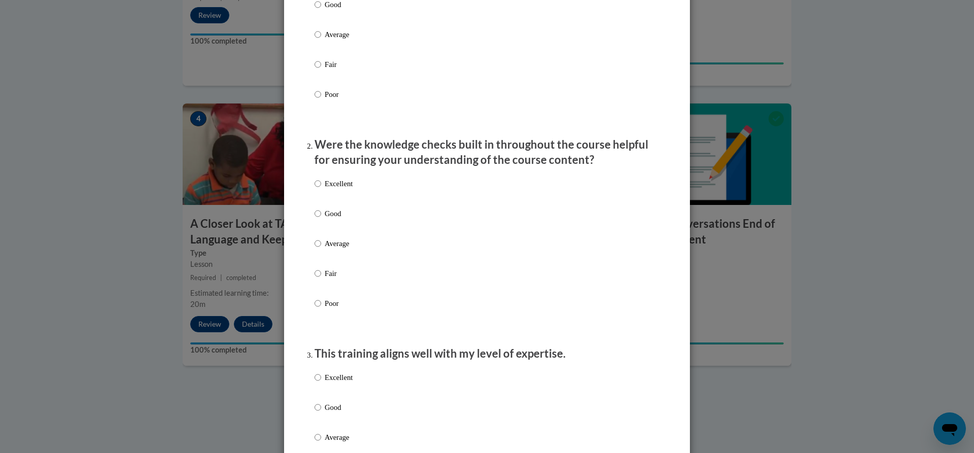
scroll to position [203, 0]
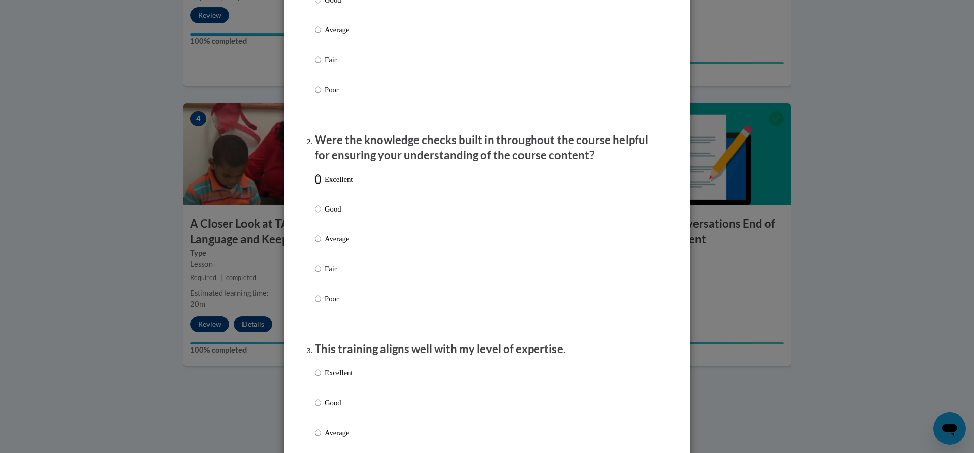
drag, startPoint x: 314, startPoint y: 188, endPoint x: 404, endPoint y: 217, distance: 94.3
click at [316, 185] on input "Excellent" at bounding box center [317, 178] width 7 height 11
radio input "true"
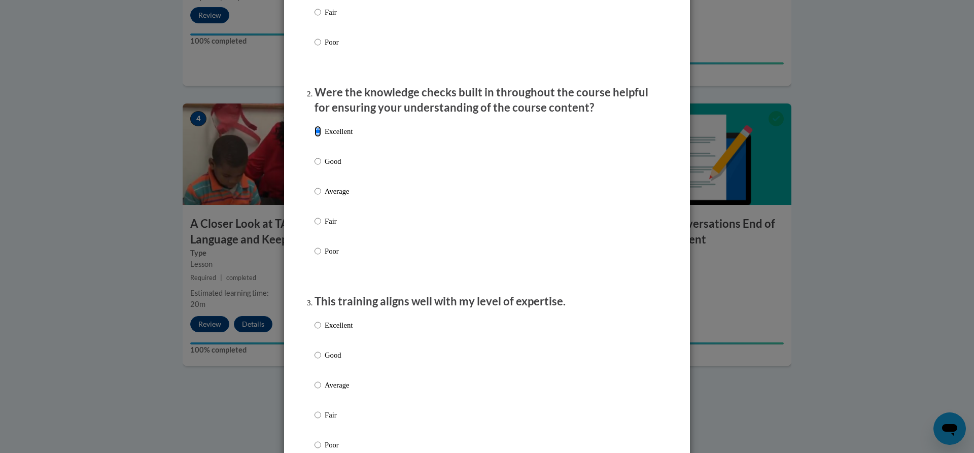
scroll to position [304, 0]
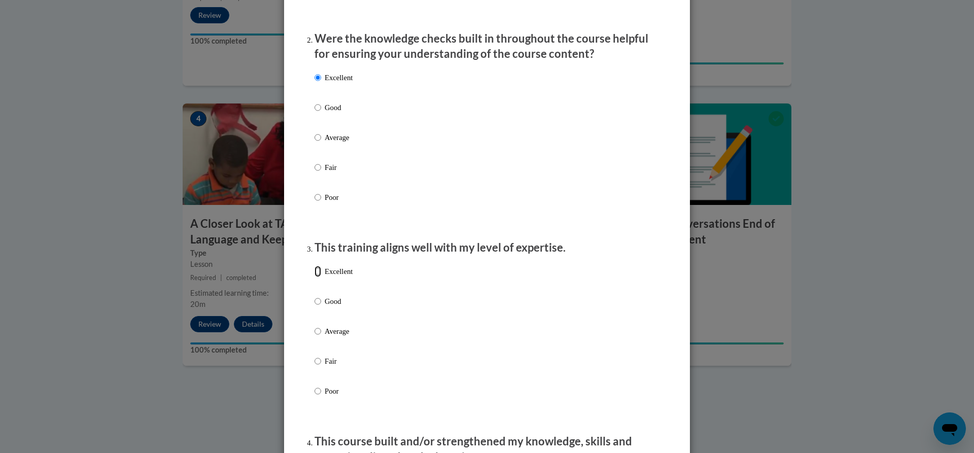
click at [315, 277] on input "Excellent" at bounding box center [317, 271] width 7 height 11
radio input "true"
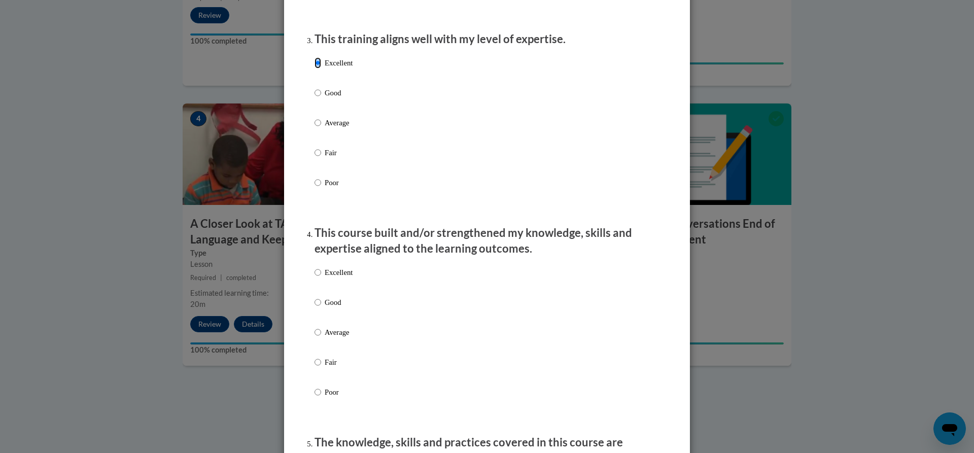
scroll to position [608, 0]
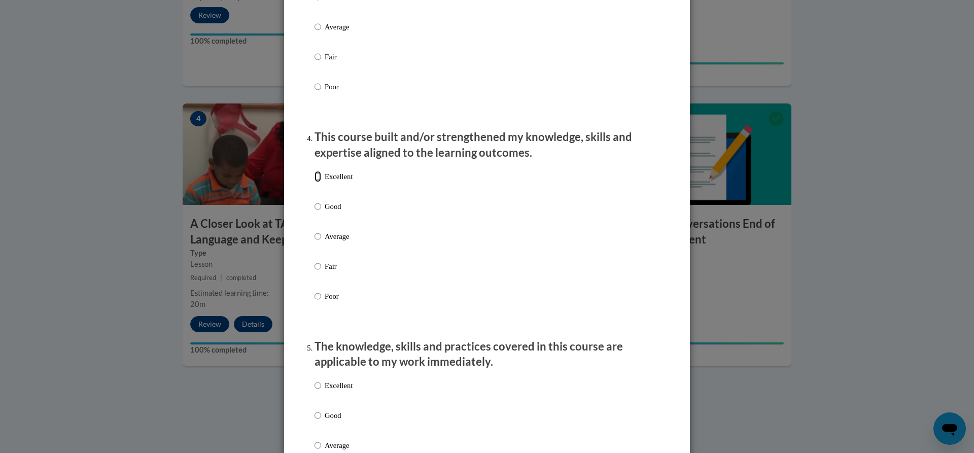
click at [314, 182] on input "Excellent" at bounding box center [317, 176] width 7 height 11
radio input "true"
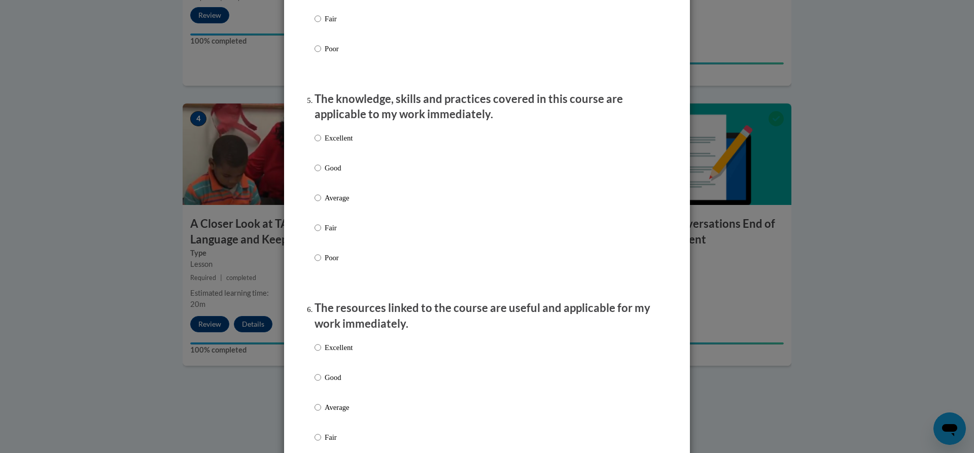
scroll to position [862, 0]
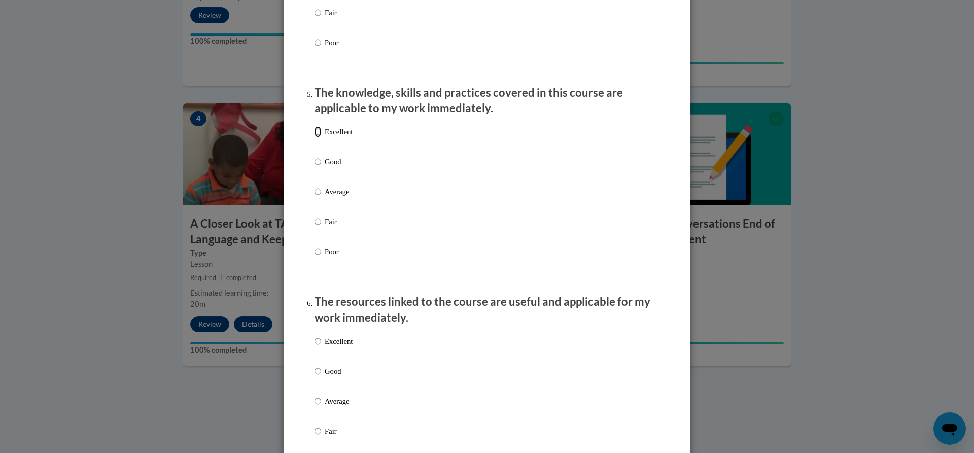
click at [314, 137] on input "Excellent" at bounding box center [317, 131] width 7 height 11
radio input "true"
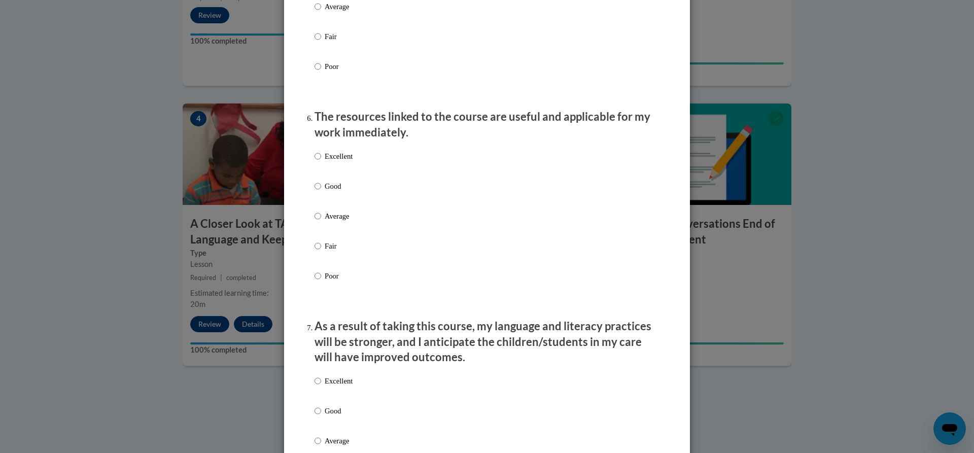
scroll to position [1065, 0]
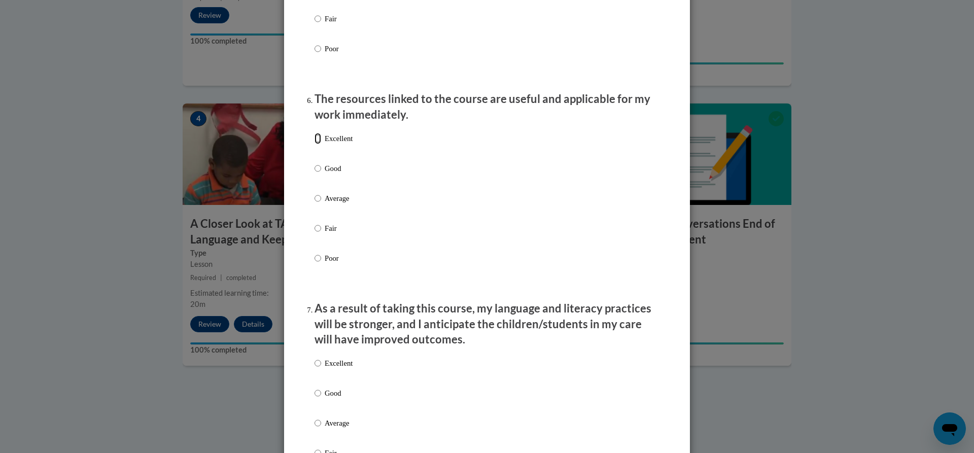
click at [314, 144] on input "Excellent" at bounding box center [317, 138] width 7 height 11
radio input "true"
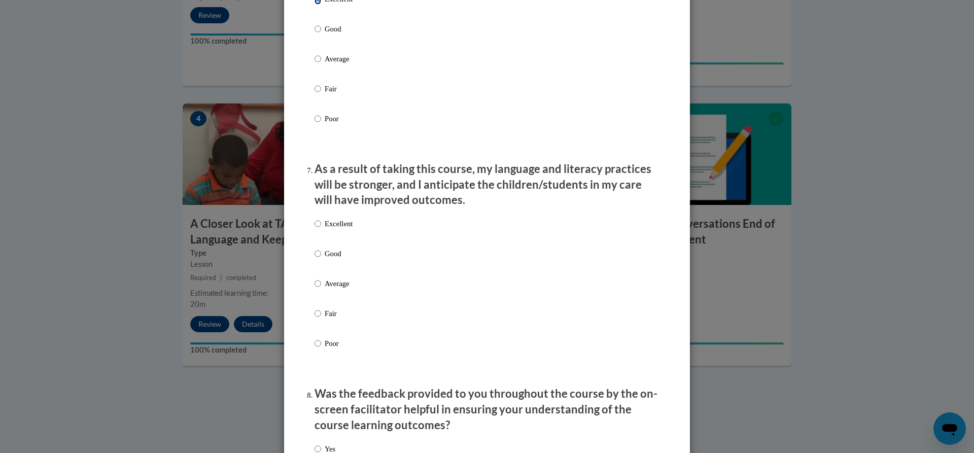
scroll to position [1268, 0]
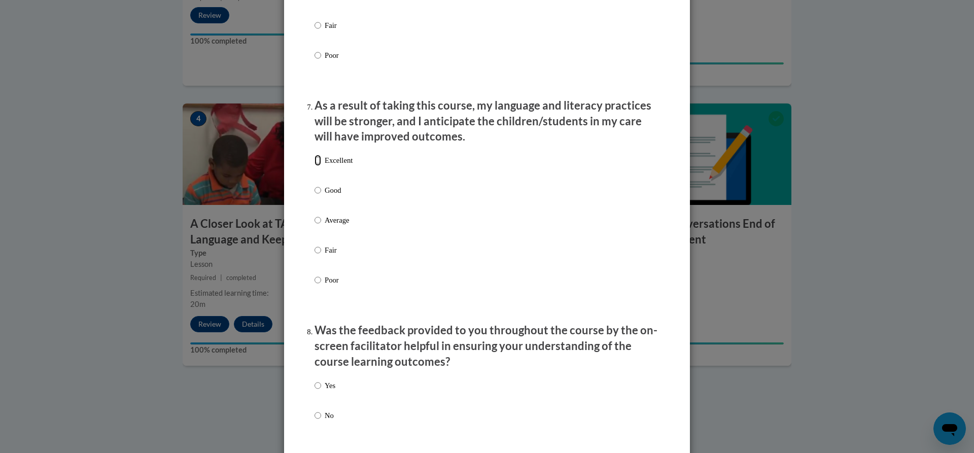
click at [314, 166] on input "Excellent" at bounding box center [317, 160] width 7 height 11
radio input "true"
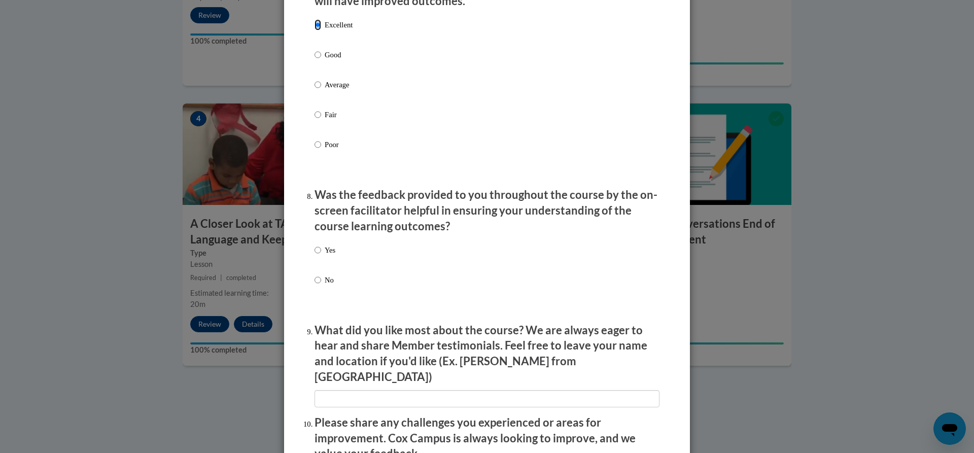
scroll to position [1521, 0]
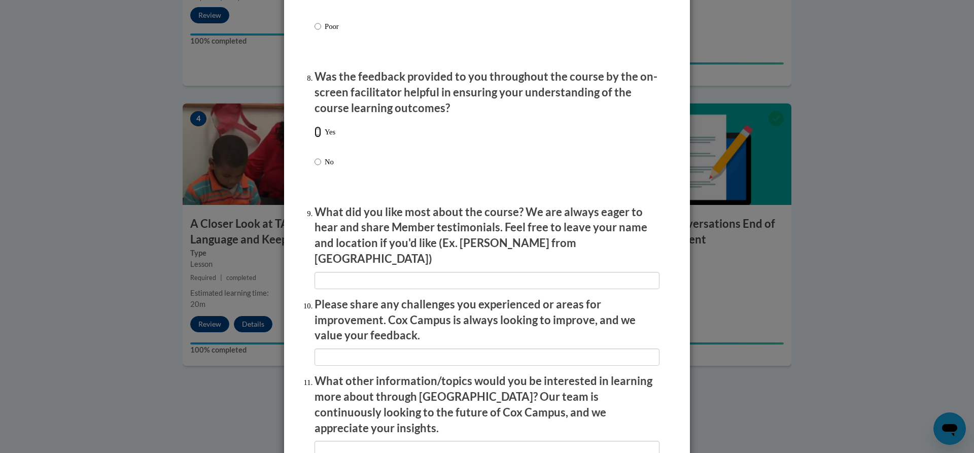
click at [315, 137] on input "Yes" at bounding box center [317, 131] width 7 height 11
radio input "true"
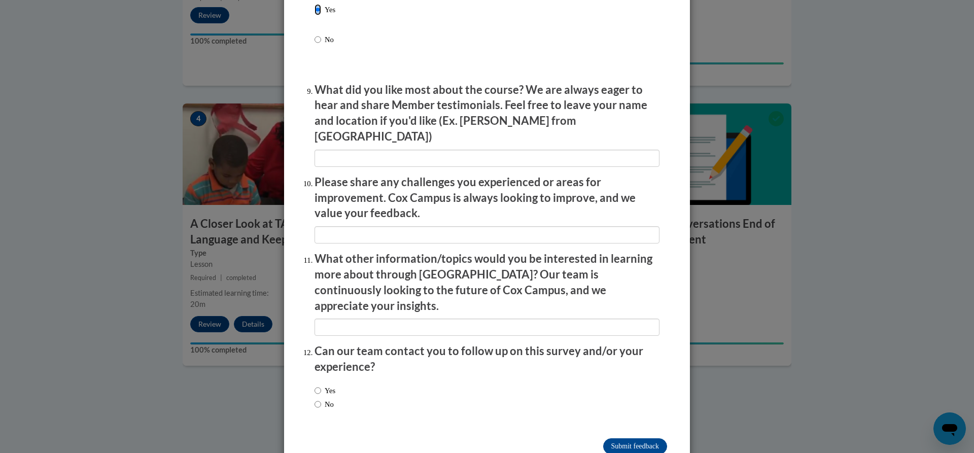
scroll to position [1654, 0]
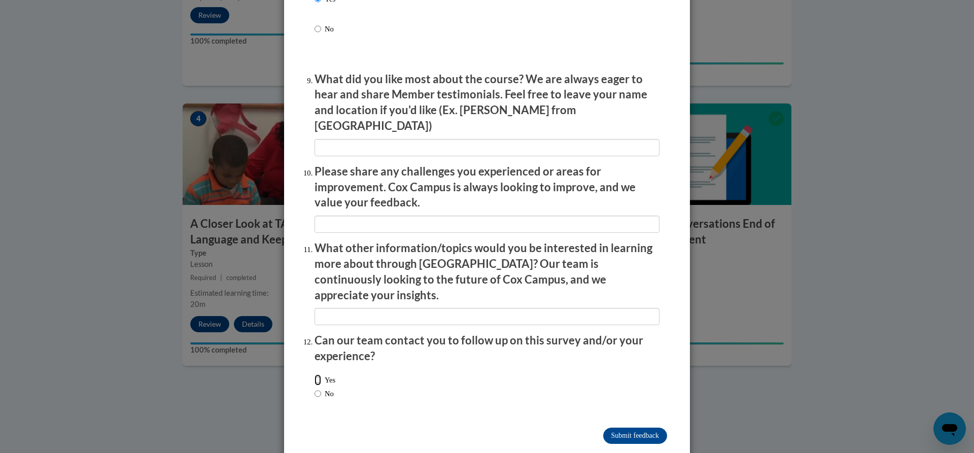
click at [314, 374] on input "Yes" at bounding box center [317, 379] width 7 height 11
radio input "true"
click at [620, 427] on input "Submit feedback" at bounding box center [635, 435] width 64 height 16
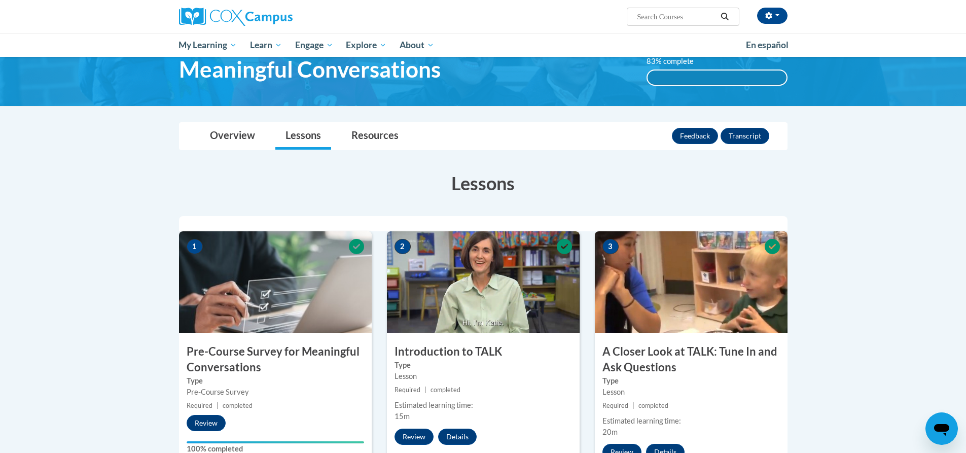
scroll to position [0, 0]
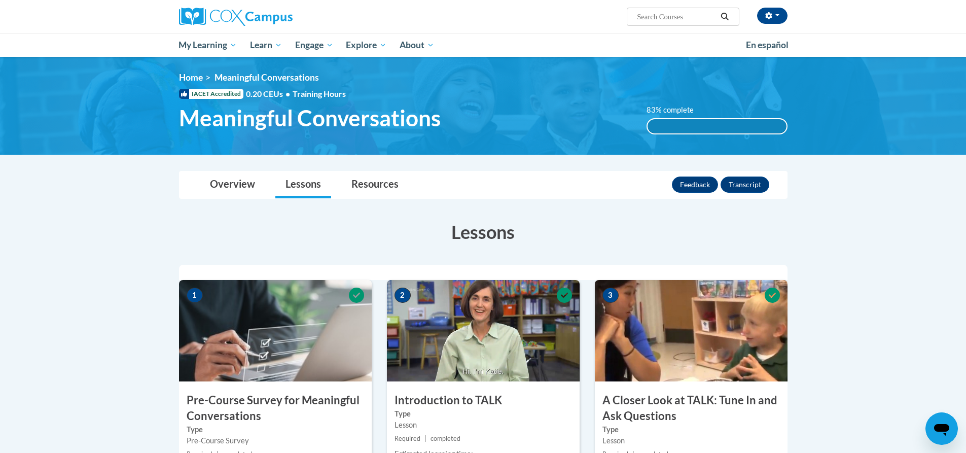
click at [669, 111] on label "83% complete" at bounding box center [676, 109] width 58 height 11
click at [660, 128] on div "83% complete" at bounding box center [717, 126] width 139 height 14
click at [381, 187] on link "Resources" at bounding box center [374, 184] width 67 height 27
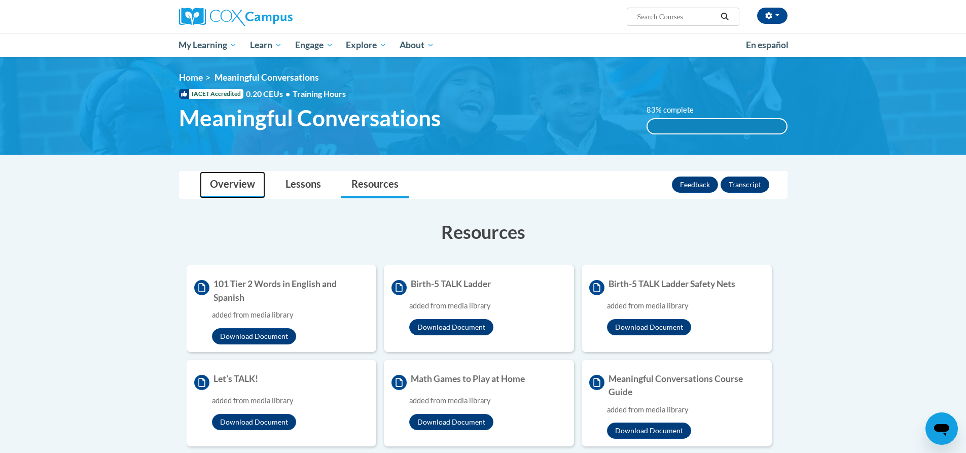
click at [234, 189] on link "Overview" at bounding box center [232, 184] width 65 height 27
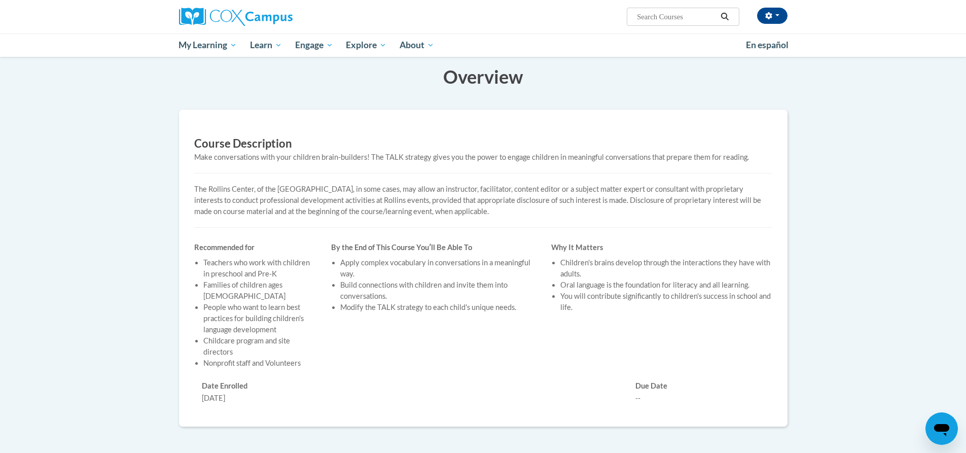
scroll to position [106, 0]
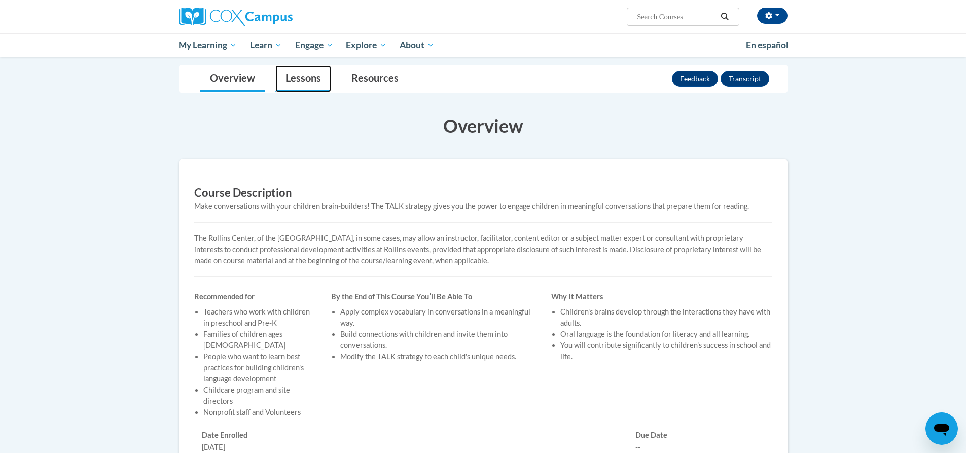
click at [301, 80] on link "Lessons" at bounding box center [303, 78] width 56 height 27
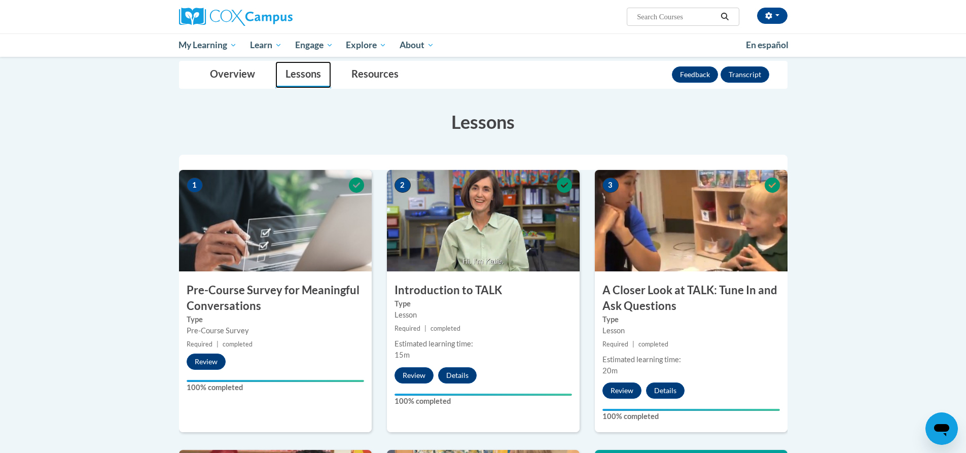
scroll to position [0, 0]
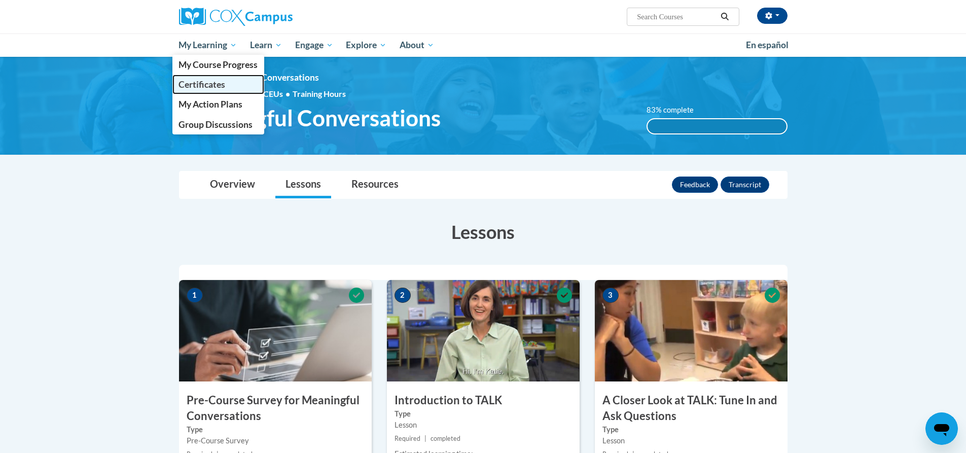
click at [212, 84] on span "Certificates" at bounding box center [201, 84] width 47 height 11
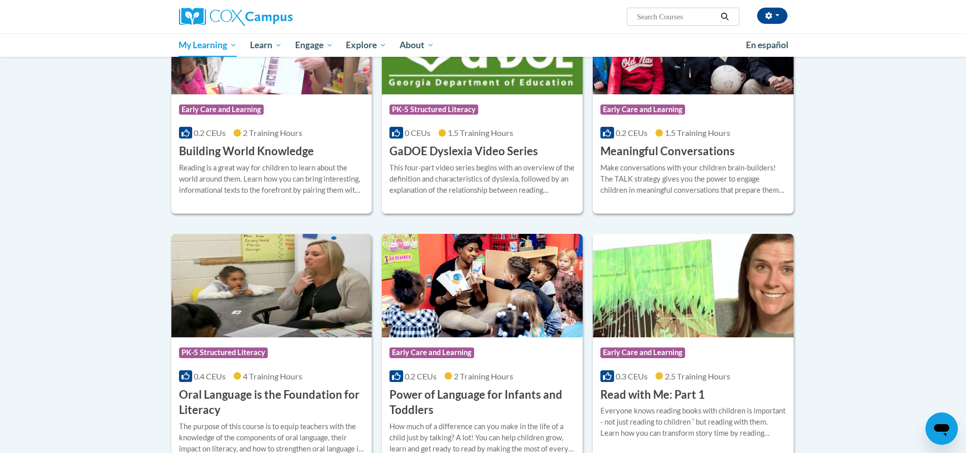
scroll to position [152, 0]
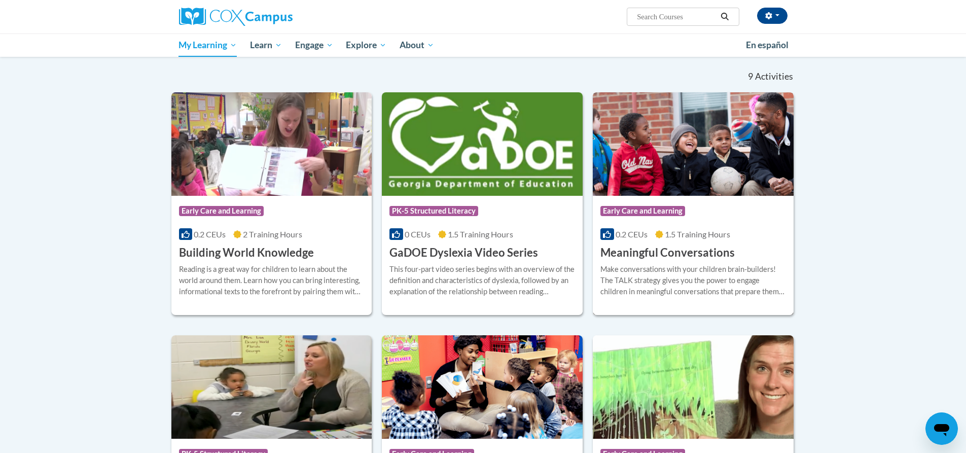
click at [649, 212] on span "Early Care and Learning" at bounding box center [642, 211] width 85 height 10
